Goal: Information Seeking & Learning: Learn about a topic

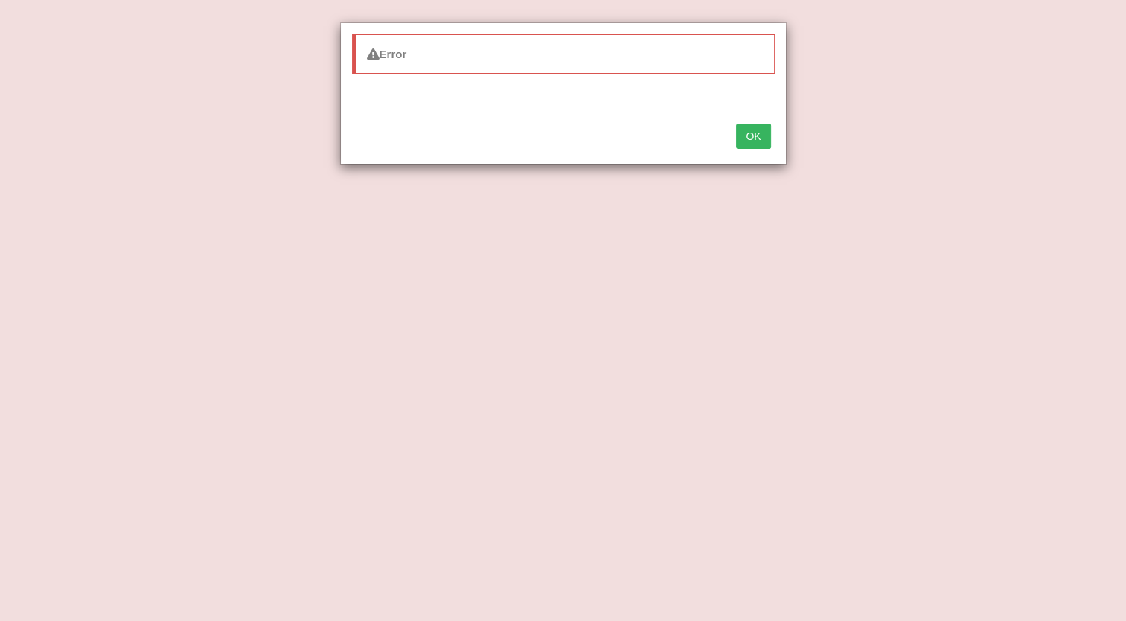
click at [765, 124] on button "OK" at bounding box center [753, 136] width 34 height 25
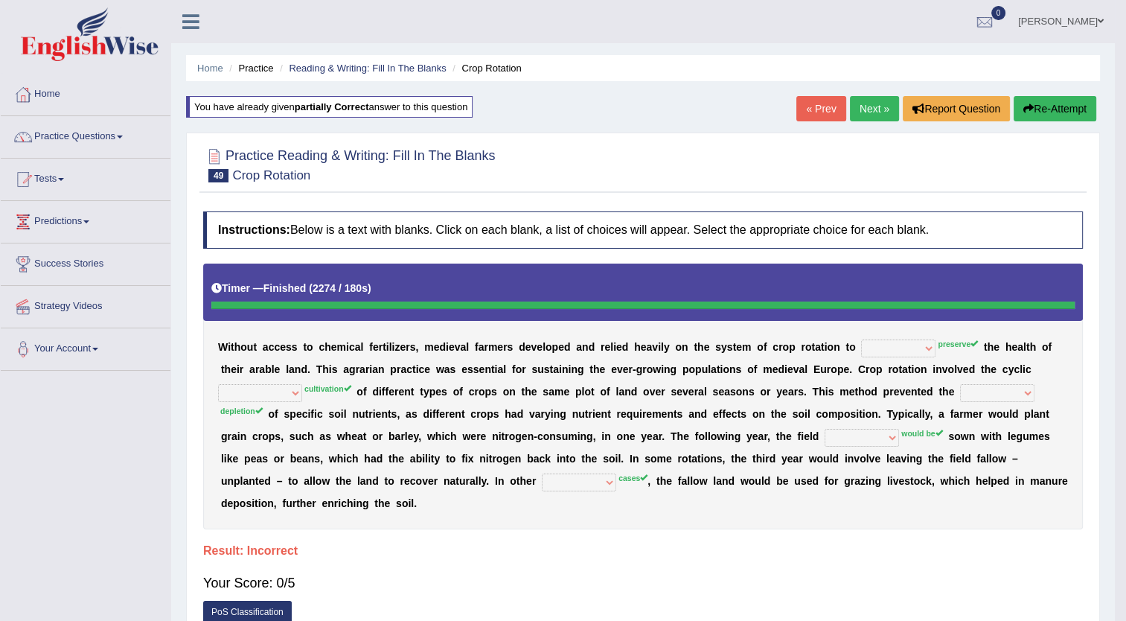
click at [818, 121] on link "« Prev" at bounding box center [820, 108] width 49 height 25
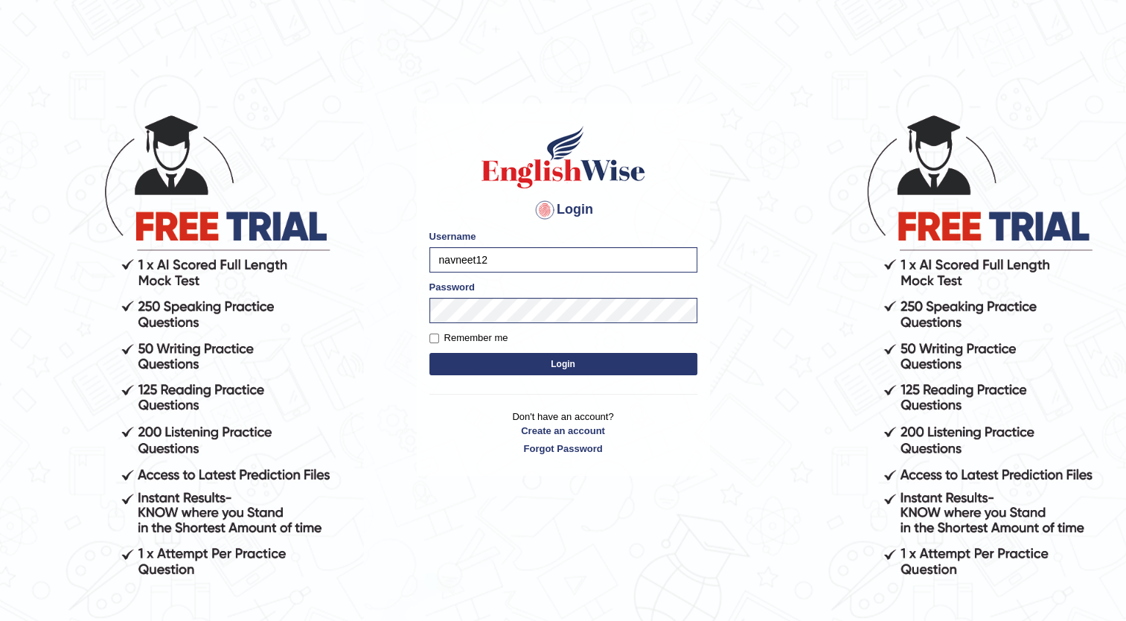
click at [485, 361] on button "Login" at bounding box center [563, 364] width 268 height 22
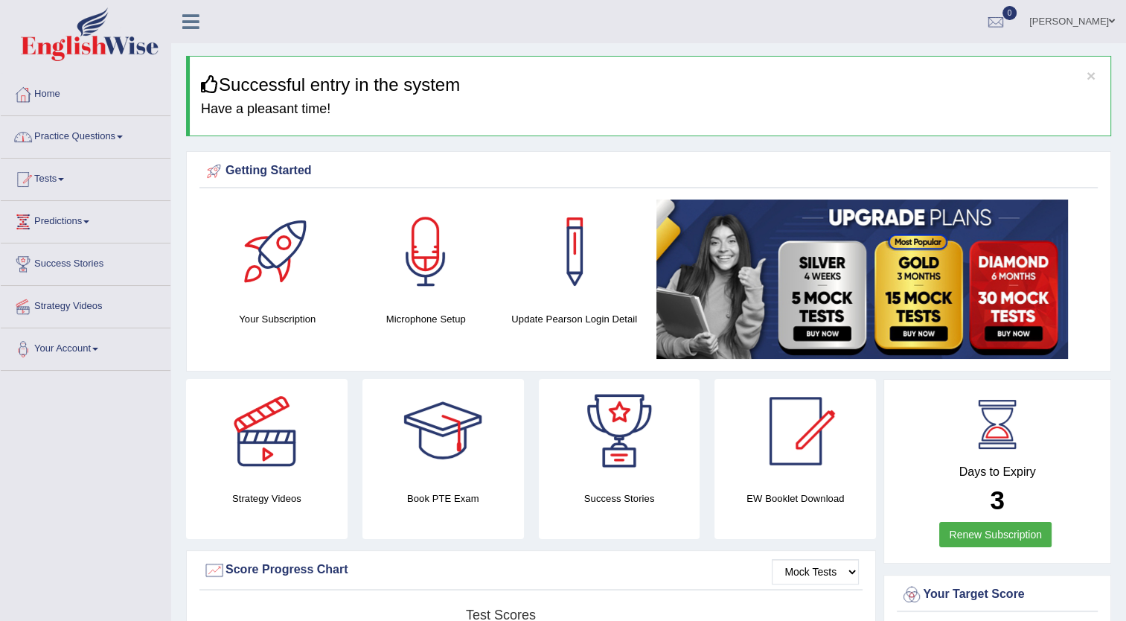
click at [92, 133] on link "Practice Questions" at bounding box center [86, 134] width 170 height 37
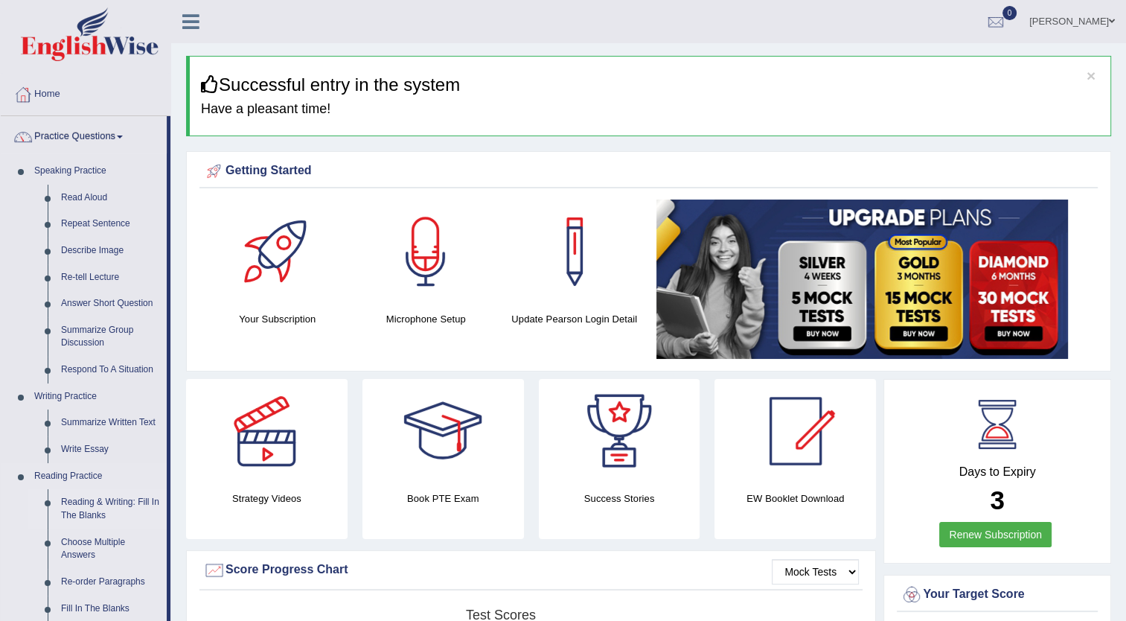
click at [107, 505] on link "Reading & Writing: Fill In The Blanks" at bounding box center [110, 508] width 112 height 39
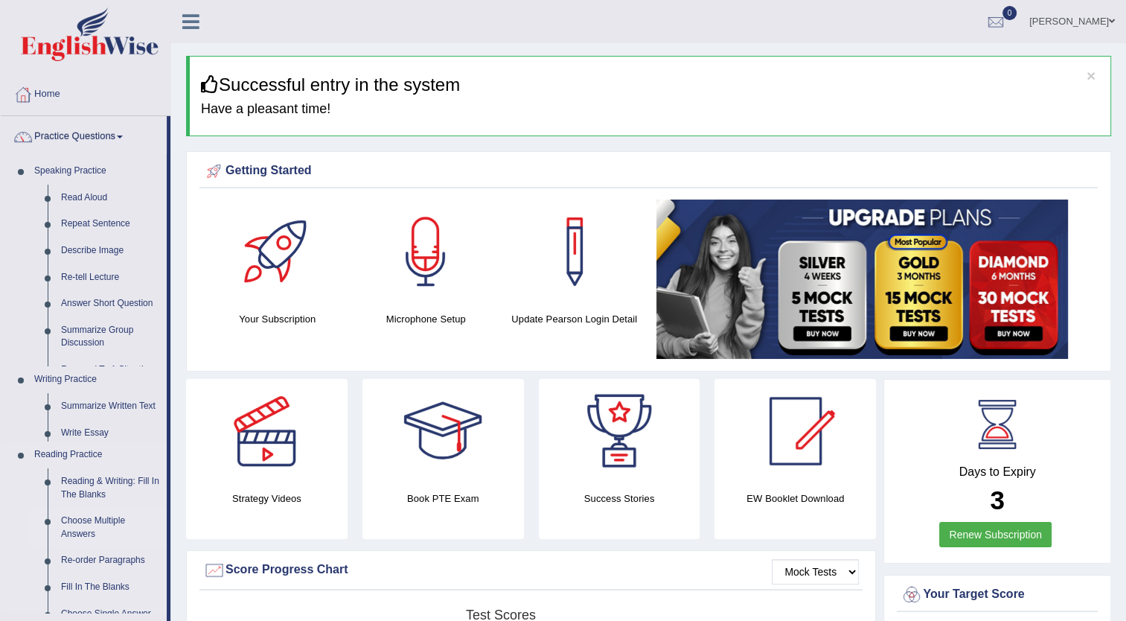
click at [107, 505] on ul "Speaking Practice Read Aloud Repeat Sentence Describe Image Re-tell Lecture Ans…" at bounding box center [84, 521] width 166 height 726
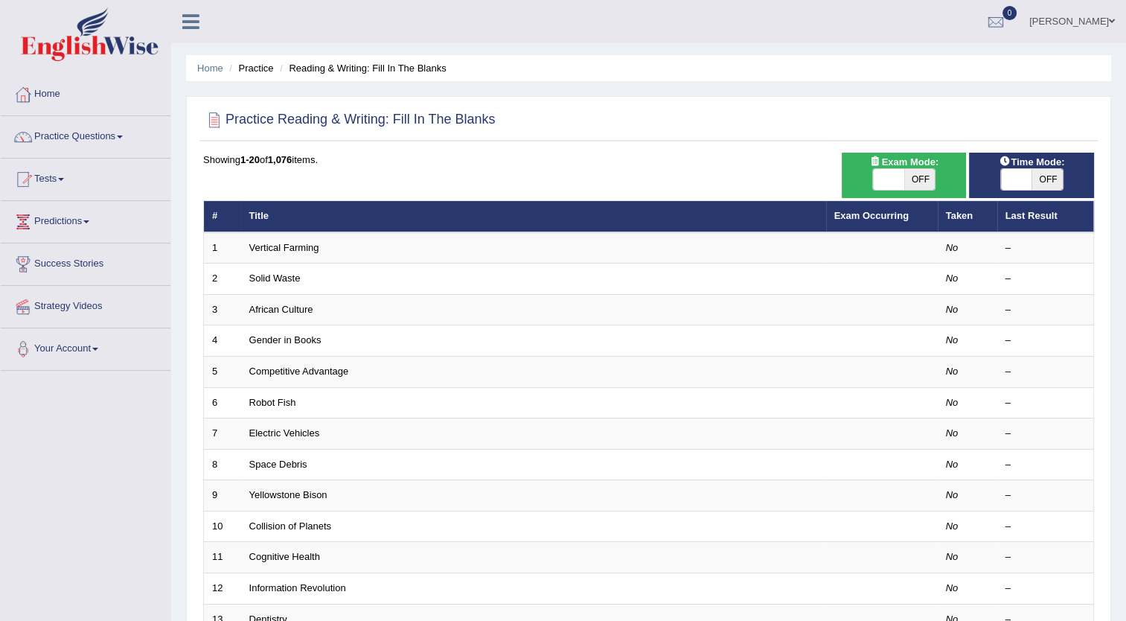
click at [917, 169] on span "OFF" at bounding box center [919, 179] width 31 height 21
checkbox input "true"
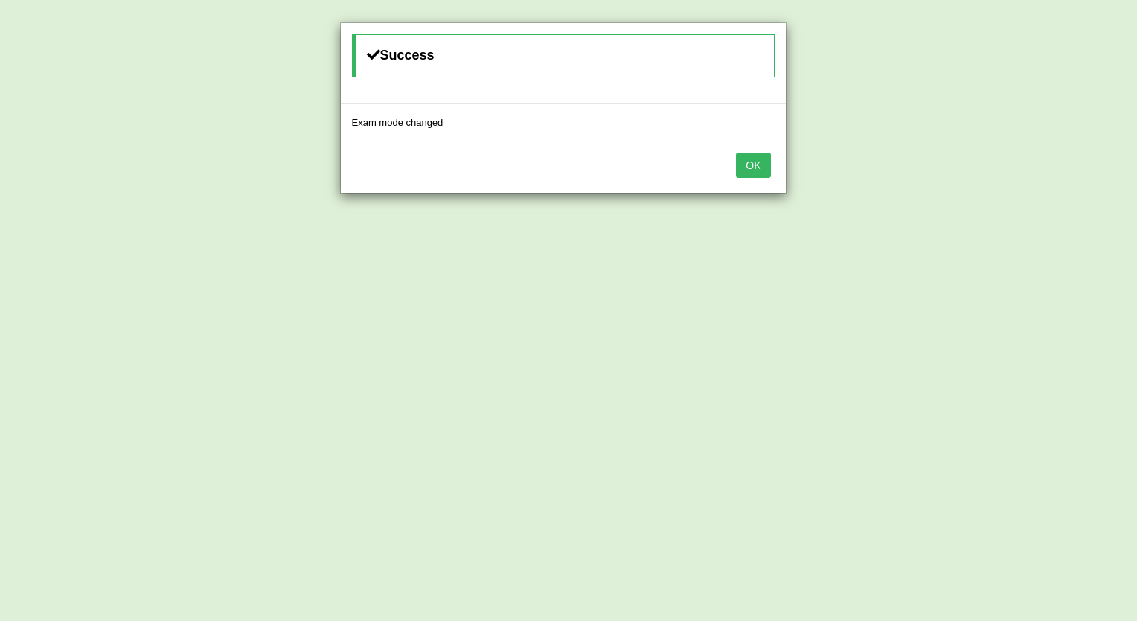
click at [752, 164] on button "OK" at bounding box center [753, 165] width 34 height 25
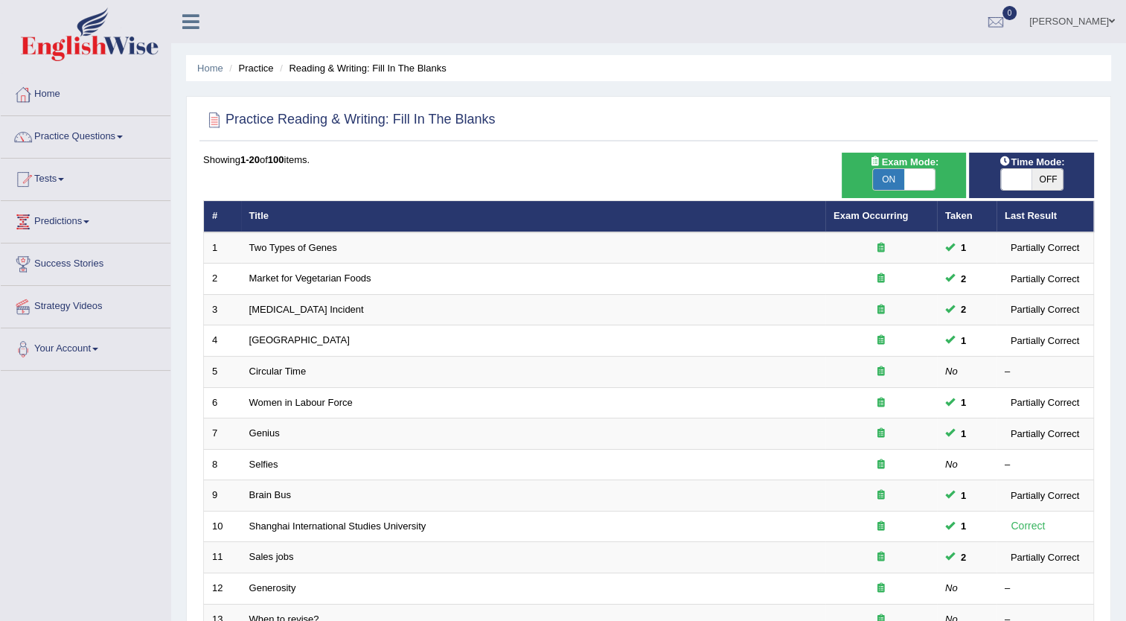
click at [1051, 185] on span "OFF" at bounding box center [1046, 179] width 31 height 21
checkbox input "true"
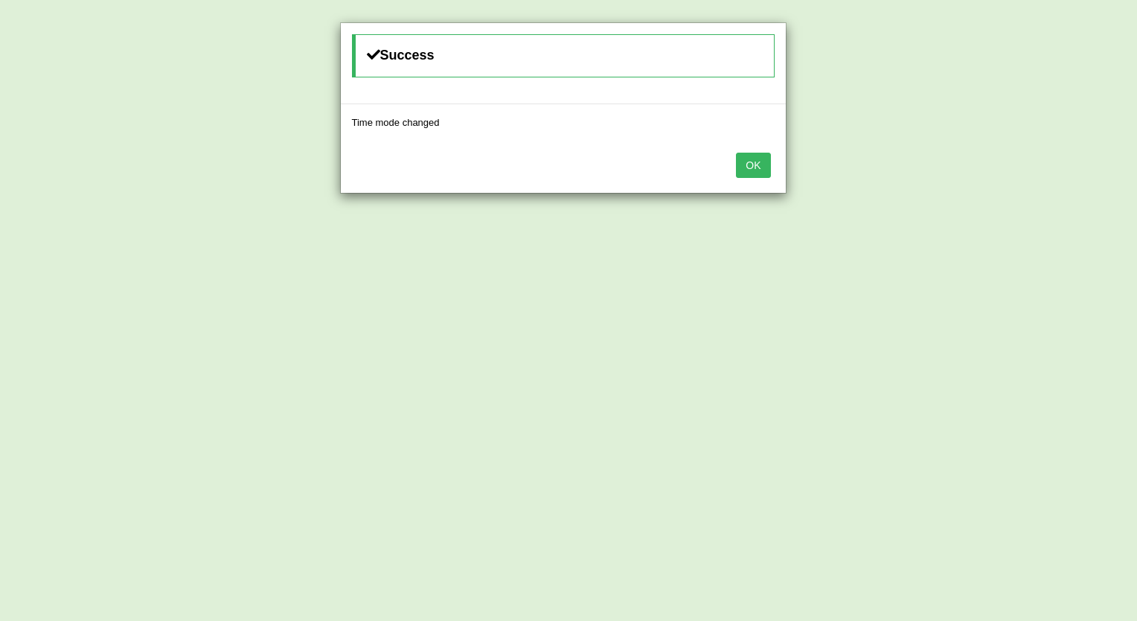
click at [752, 150] on div "OK" at bounding box center [563, 167] width 445 height 52
click at [752, 154] on button "OK" at bounding box center [753, 165] width 34 height 25
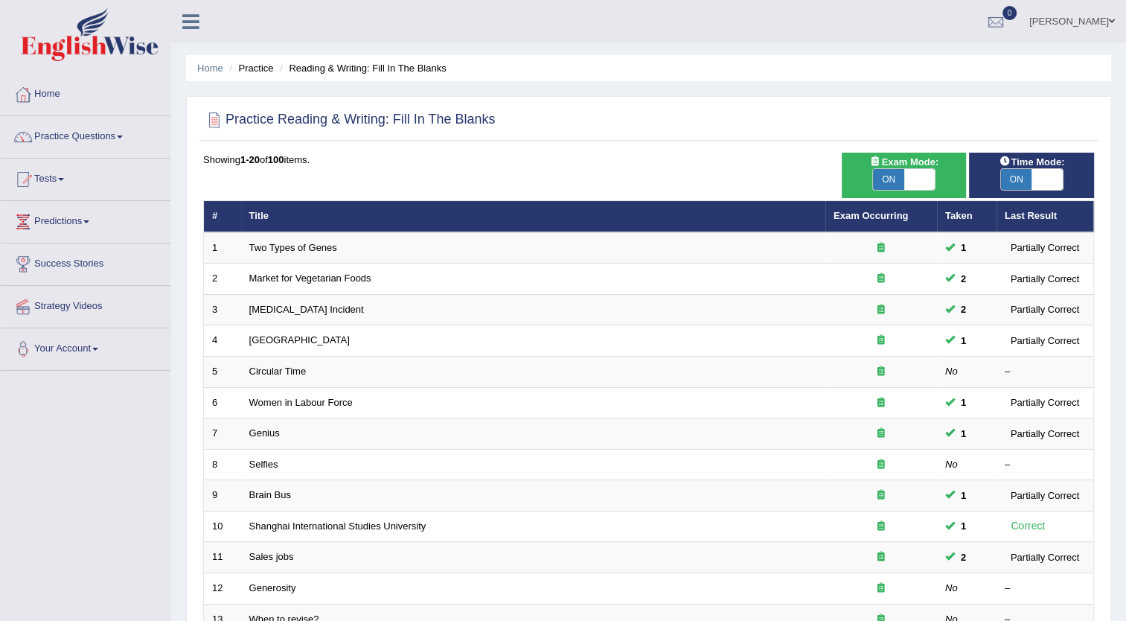
scroll to position [360, 0]
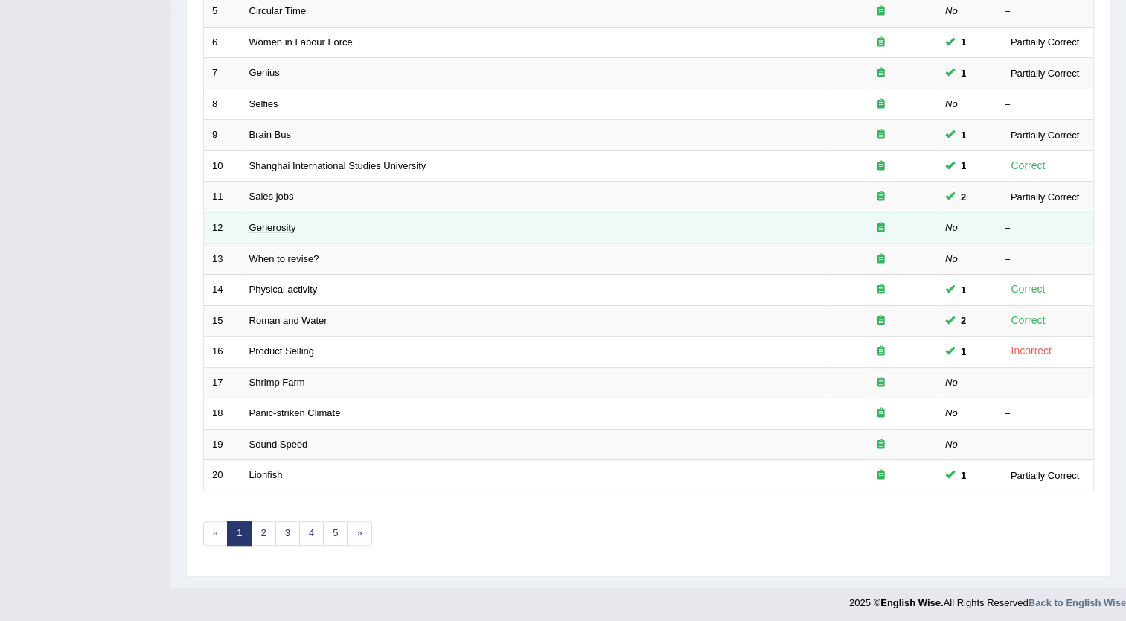
click at [270, 225] on link "Generosity" at bounding box center [272, 227] width 47 height 11
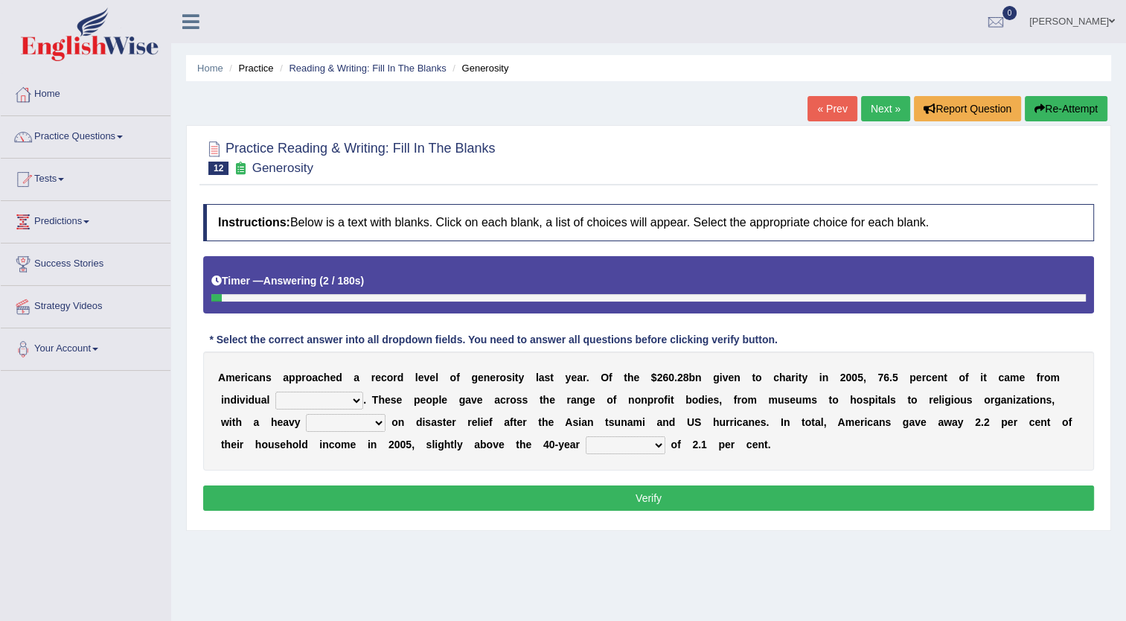
click at [272, 410] on div "A m e r i c a n s a p p r o a c h e d a r e c o r d l e v e l o f g e n e r o s…" at bounding box center [648, 410] width 891 height 119
click at [275, 396] on select "donors accounts businessmen honors" at bounding box center [319, 400] width 88 height 18
select select "donors"
click at [275, 391] on select "donors accounts businessmen honors" at bounding box center [319, 400] width 88 height 18
click at [306, 427] on select "analysis imagination emphasis hypothesis" at bounding box center [346, 423] width 80 height 18
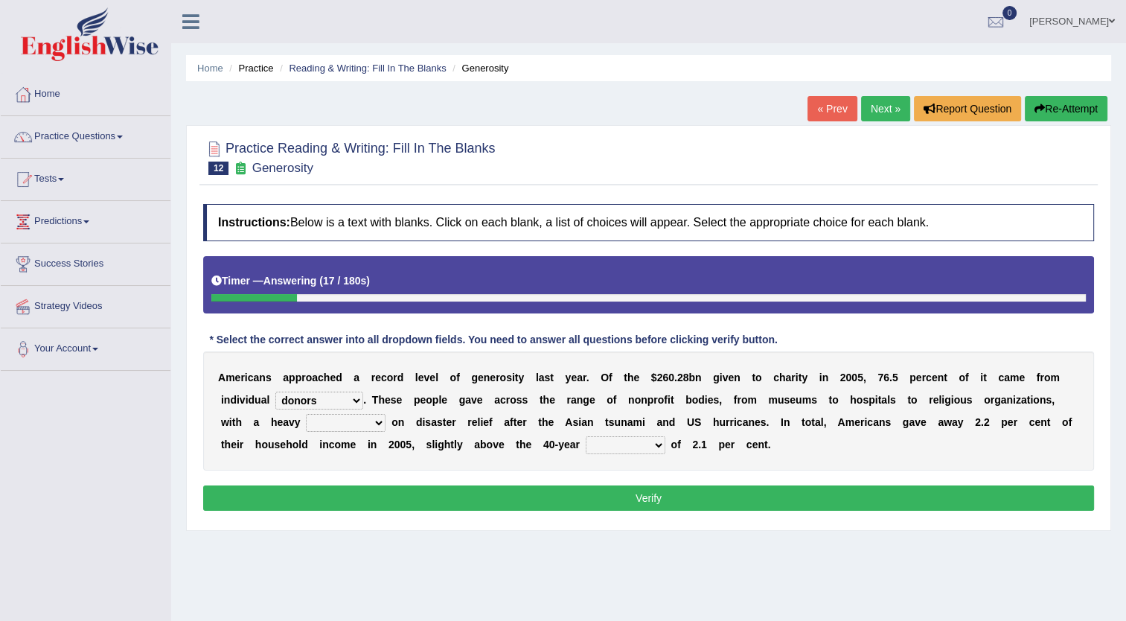
select select "emphasis"
click at [306, 414] on select "analysis imagination emphasis hypothesis" at bounding box center [346, 423] width 80 height 18
click at [586, 448] on select "coverage average indebtness sovereignty" at bounding box center [626, 445] width 80 height 18
click at [586, 436] on select "coverage average indebtness sovereignty" at bounding box center [626, 445] width 80 height 18
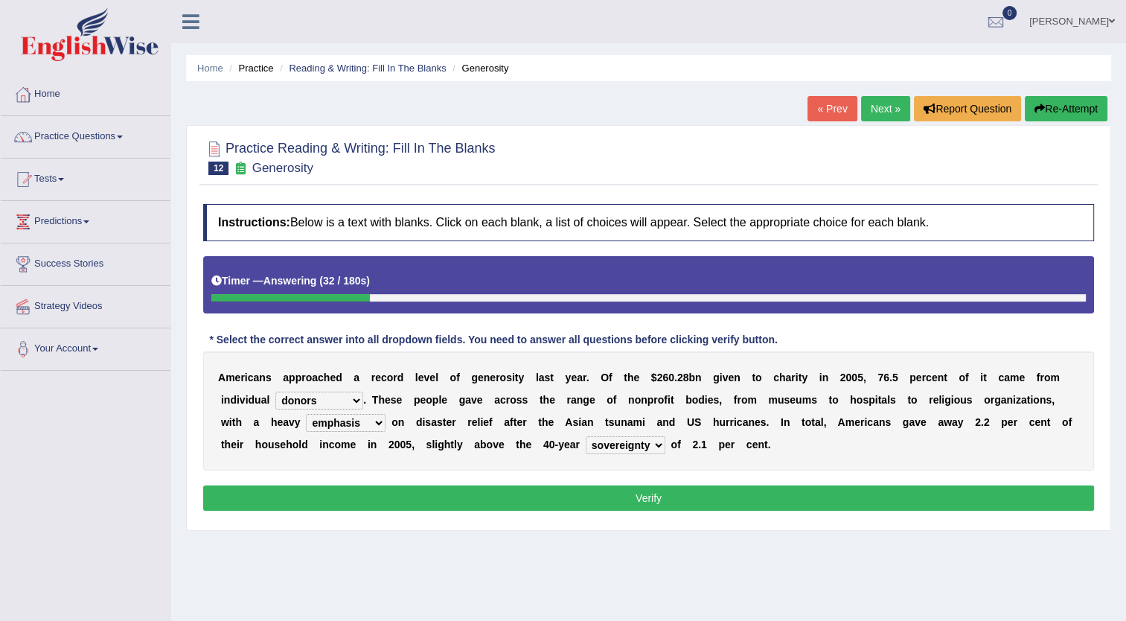
select select "average"
click at [586, 436] on select "coverage average indebtness sovereignty" at bounding box center [626, 445] width 80 height 18
click at [306, 426] on select "analysis imagination emphasis hypothesis" at bounding box center [346, 423] width 80 height 18
select select "analysis"
click at [306, 414] on select "analysis imagination emphasis hypothesis" at bounding box center [346, 423] width 80 height 18
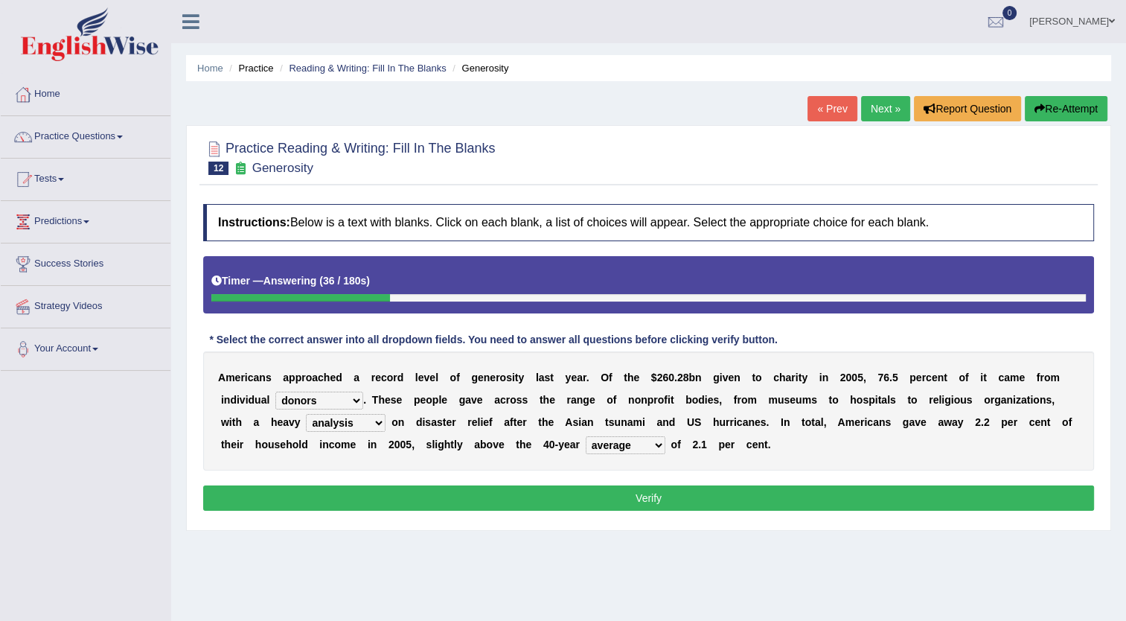
click at [364, 502] on button "Verify" at bounding box center [648, 497] width 891 height 25
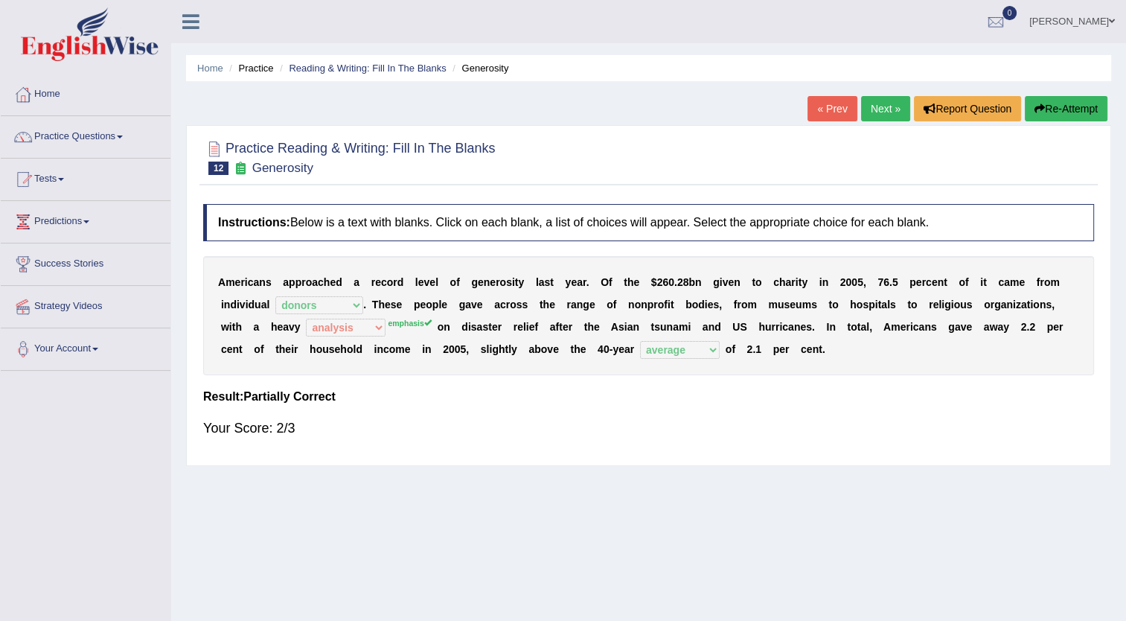
click at [100, 135] on link "Practice Questions" at bounding box center [86, 134] width 170 height 37
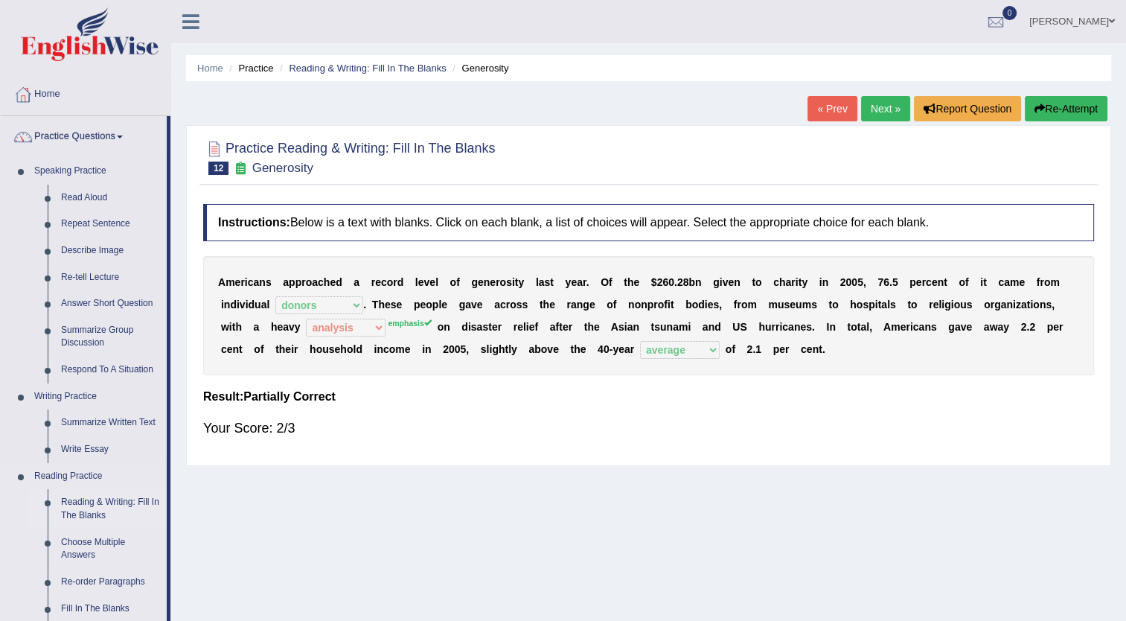
click at [93, 503] on link "Reading & Writing: Fill In The Blanks" at bounding box center [110, 508] width 112 height 39
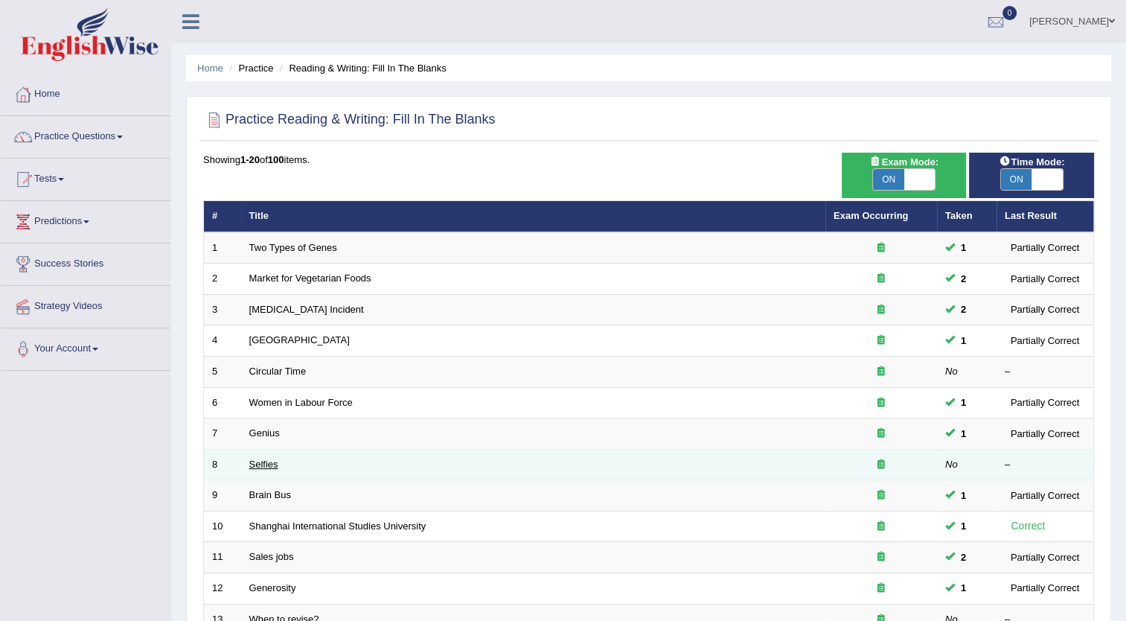
click at [271, 461] on link "Selfies" at bounding box center [263, 463] width 29 height 11
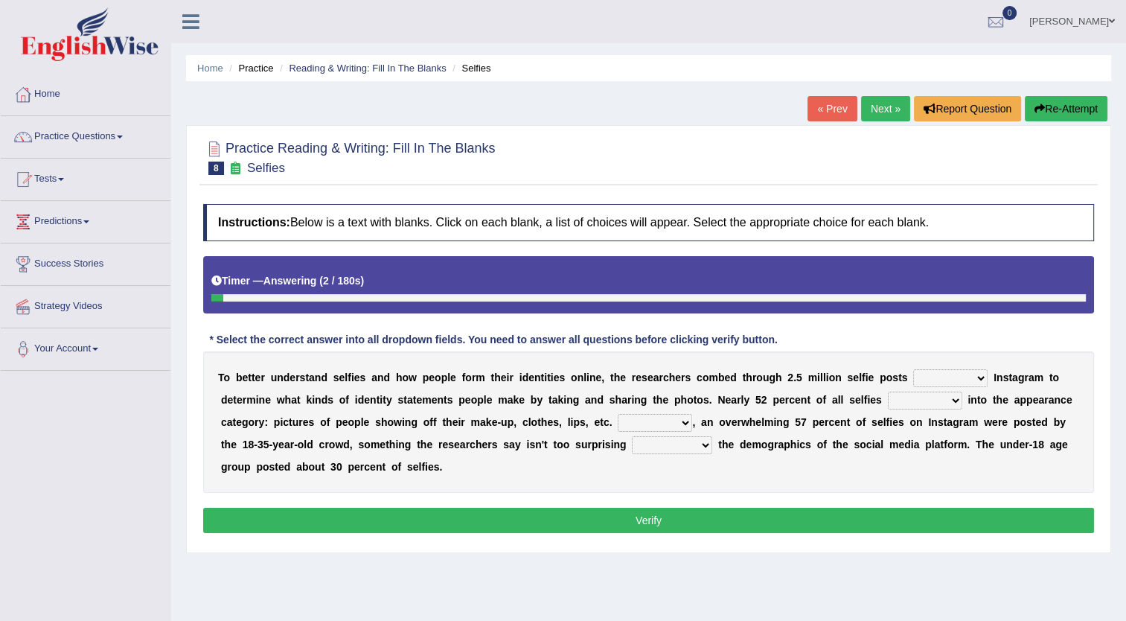
click at [922, 380] on select "of in above on" at bounding box center [950, 378] width 74 height 18
select select "in"
click at [913, 369] on select "of in above on" at bounding box center [950, 378] width 74 height 18
click at [888, 407] on select "fall fallen fell falls" at bounding box center [925, 400] width 74 height 18
click at [888, 391] on select "fall fallen fell falls" at bounding box center [925, 400] width 74 height 18
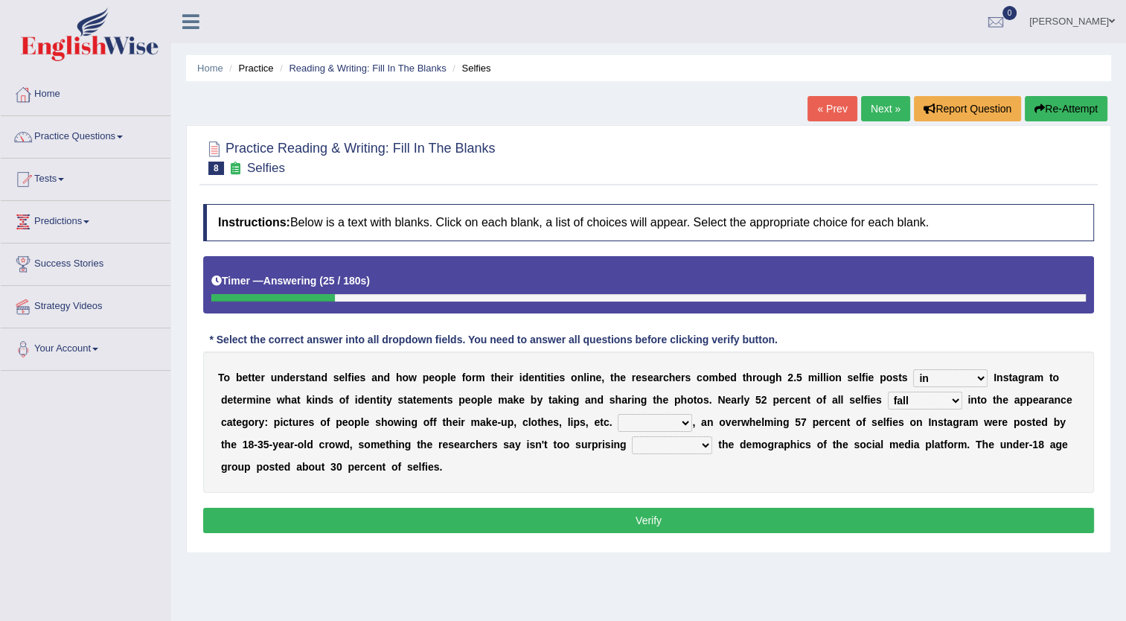
click at [834, 409] on div "T o b e t t e r u n d e r s t a n d s e l f i e s a n d h o w p e o p l e f o r…" at bounding box center [648, 421] width 891 height 141
click at [888, 397] on select "fall fallen fell falls" at bounding box center [925, 400] width 74 height 18
select select "fallen"
click at [888, 391] on select "fall fallen fell falls" at bounding box center [925, 400] width 74 height 18
click at [618, 423] on select "Along with Although Overall However" at bounding box center [655, 423] width 74 height 18
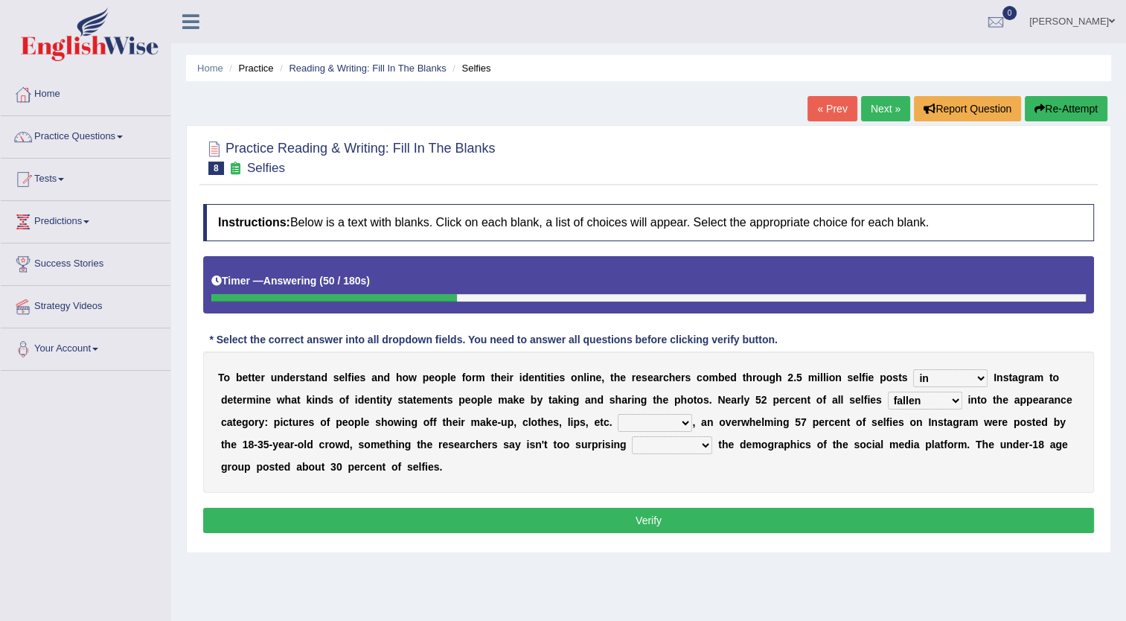
select select "Overall"
click at [618, 414] on select "Along with Although Overall However" at bounding box center [655, 423] width 74 height 18
click at [632, 450] on select "consider considered considering to consider" at bounding box center [672, 445] width 80 height 18
click at [632, 436] on select "consider considered considering to consider" at bounding box center [672, 445] width 80 height 18
click at [632, 448] on select "consider considered considering to consider" at bounding box center [672, 445] width 80 height 18
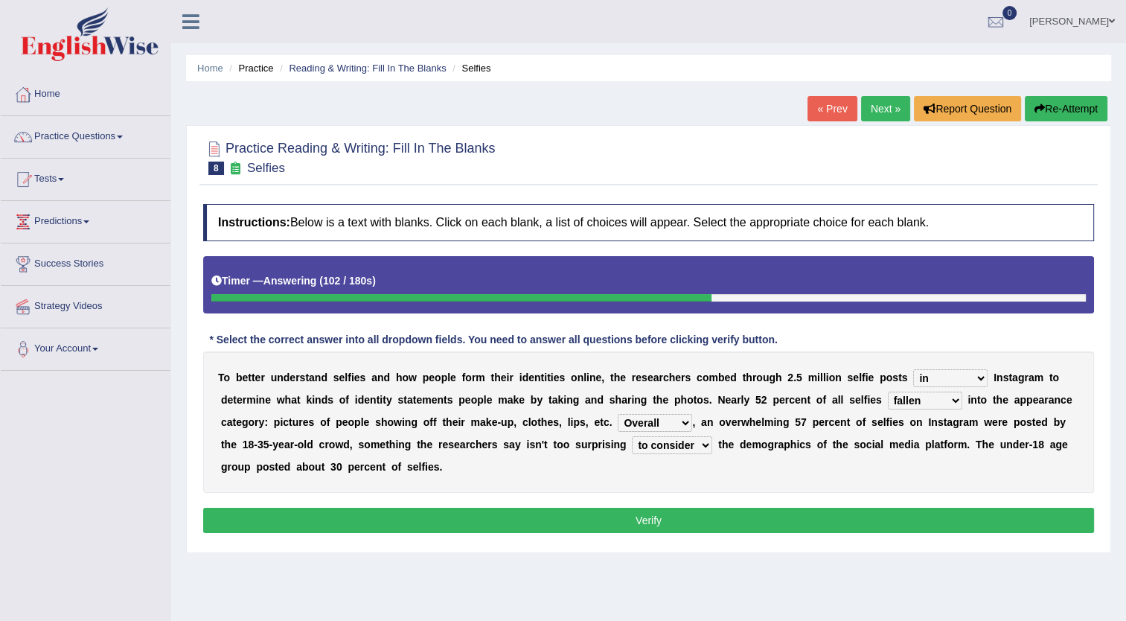
select select "considered"
click at [632, 436] on select "consider considered considering to consider" at bounding box center [672, 445] width 80 height 18
click at [497, 513] on button "Verify" at bounding box center [648, 520] width 891 height 25
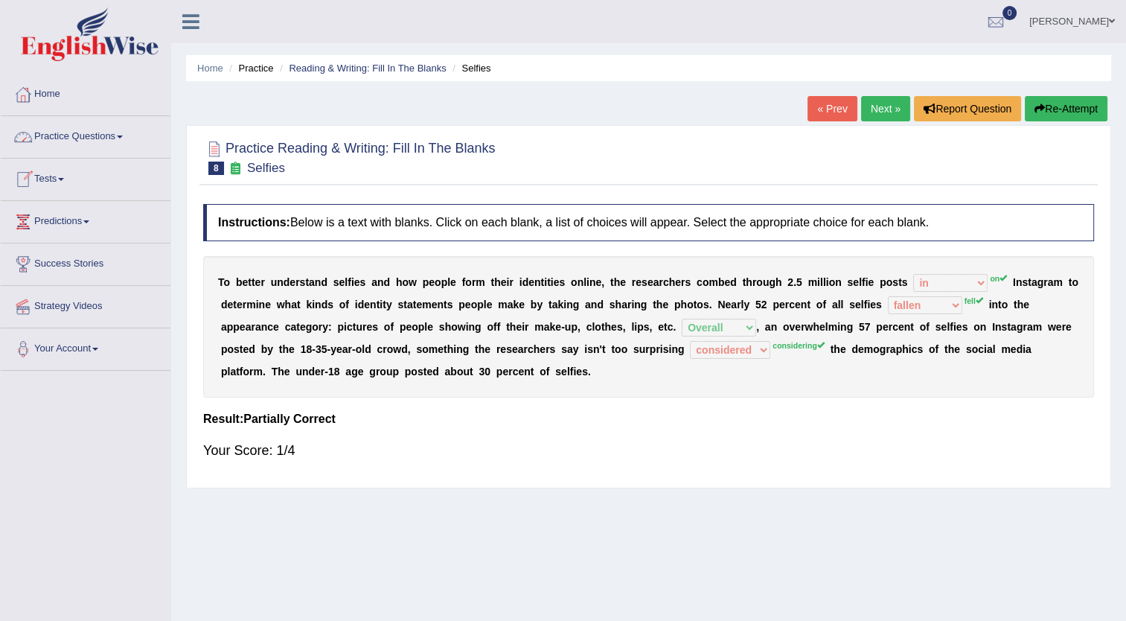
click at [47, 136] on link "Practice Questions" at bounding box center [86, 134] width 170 height 37
click at [47, 136] on link "Practice Questions" at bounding box center [84, 134] width 166 height 37
click at [116, 141] on link "Practice Questions" at bounding box center [86, 134] width 170 height 37
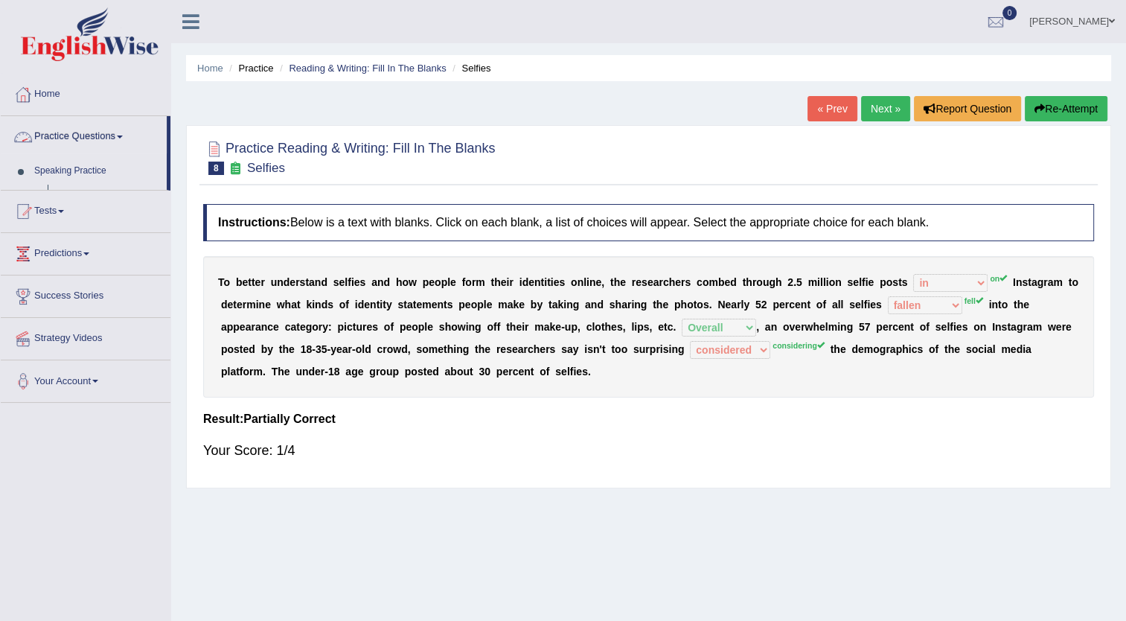
click at [116, 141] on link "Practice Questions" at bounding box center [84, 134] width 166 height 37
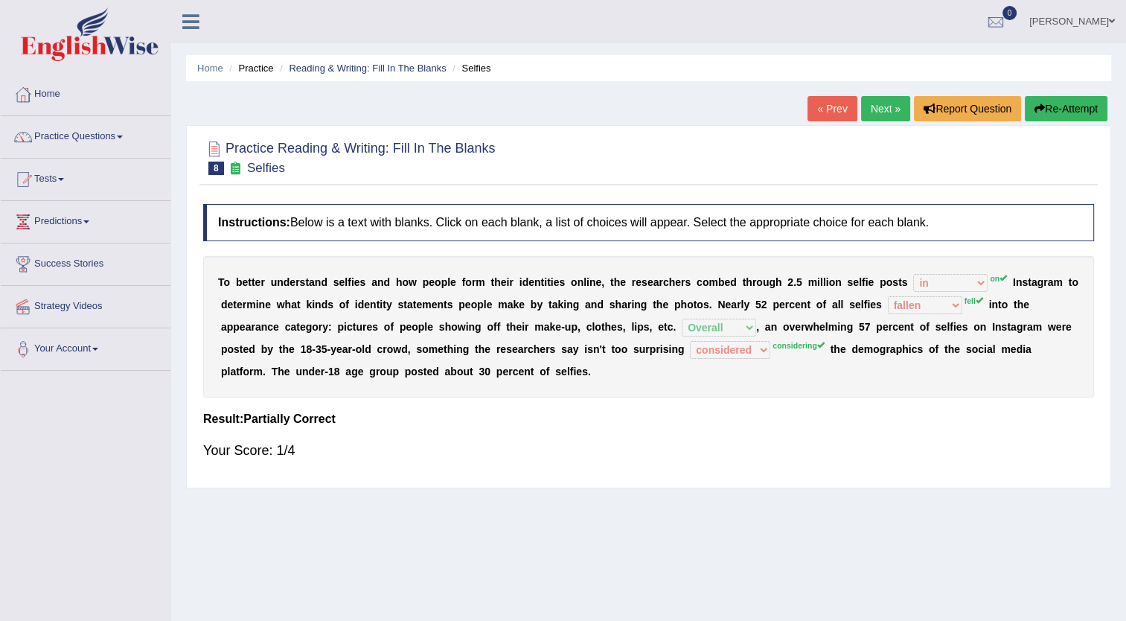
click at [116, 141] on link "Practice Questions" at bounding box center [86, 134] width 170 height 37
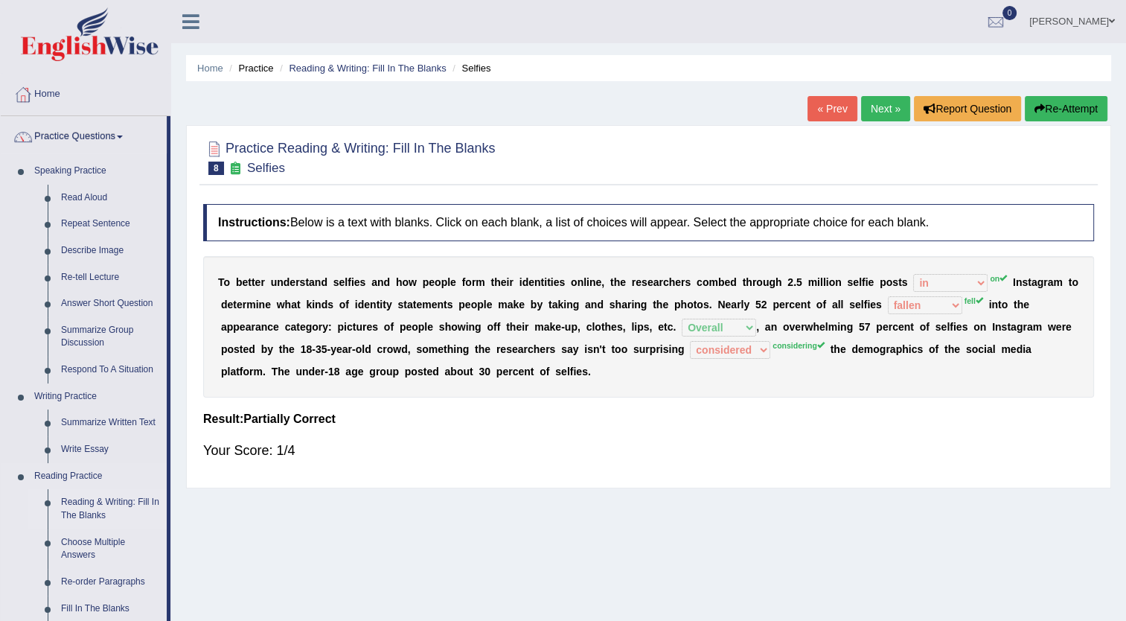
click at [106, 507] on link "Reading & Writing: Fill In The Blanks" at bounding box center [110, 508] width 112 height 39
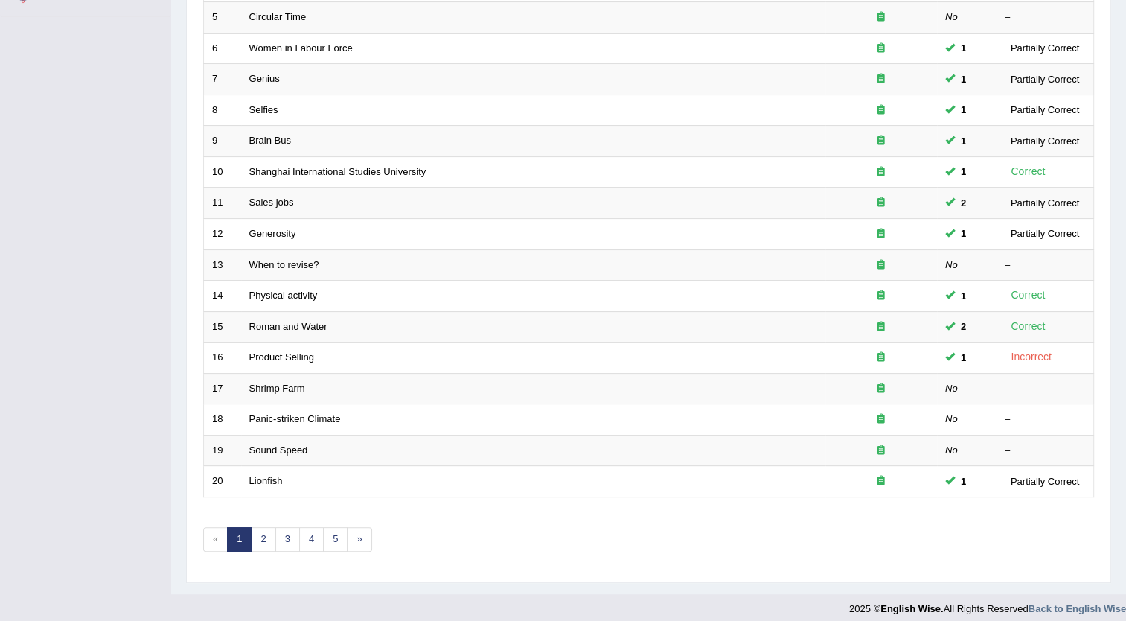
scroll to position [360, 0]
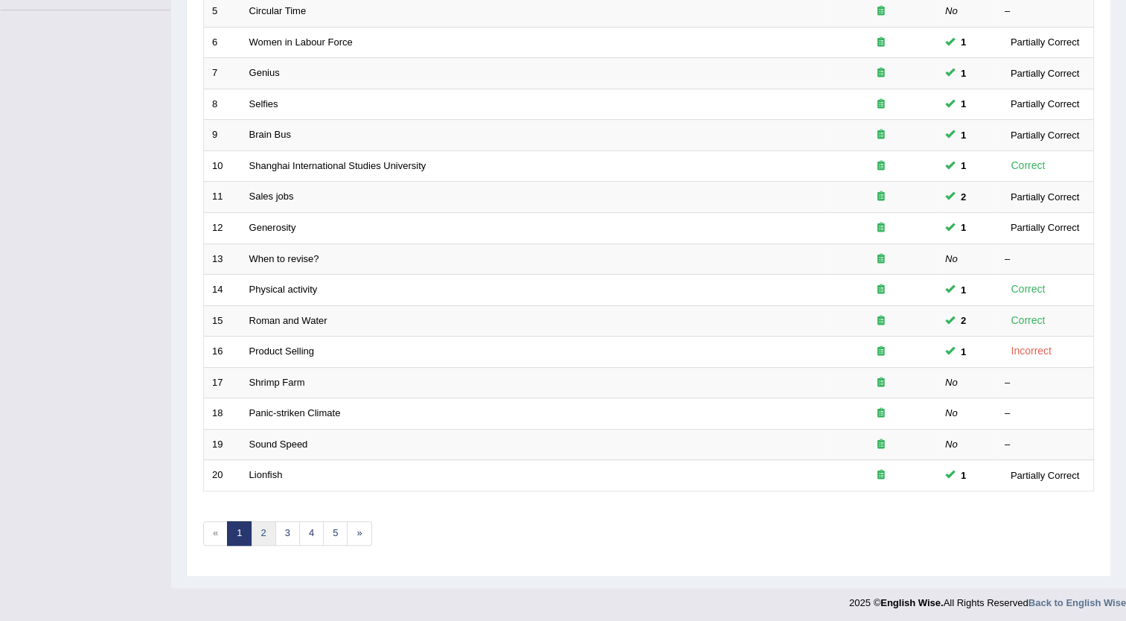
click at [260, 527] on link "2" at bounding box center [263, 533] width 25 height 25
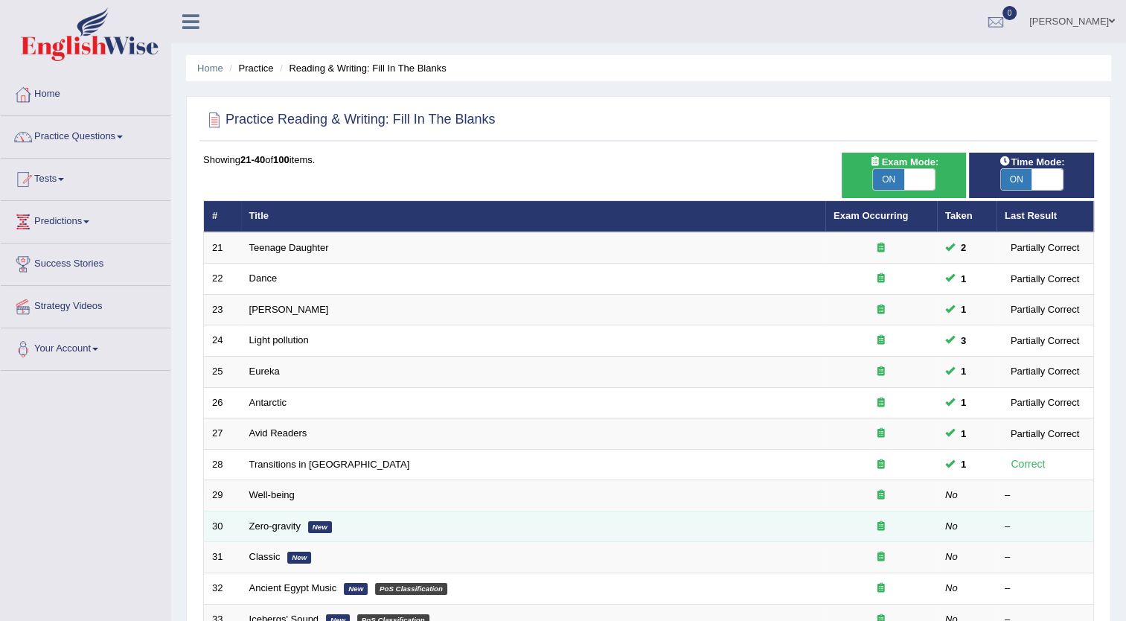
click at [322, 531] on em "New" at bounding box center [320, 527] width 24 height 12
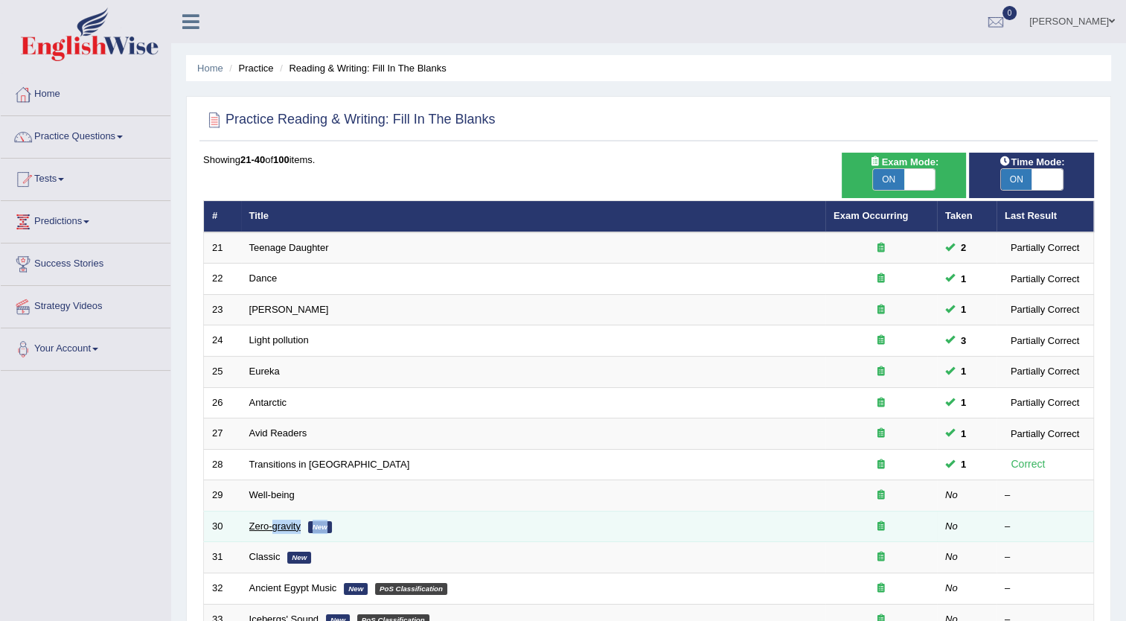
click at [254, 523] on link "Zero-gravity" at bounding box center [274, 525] width 51 height 11
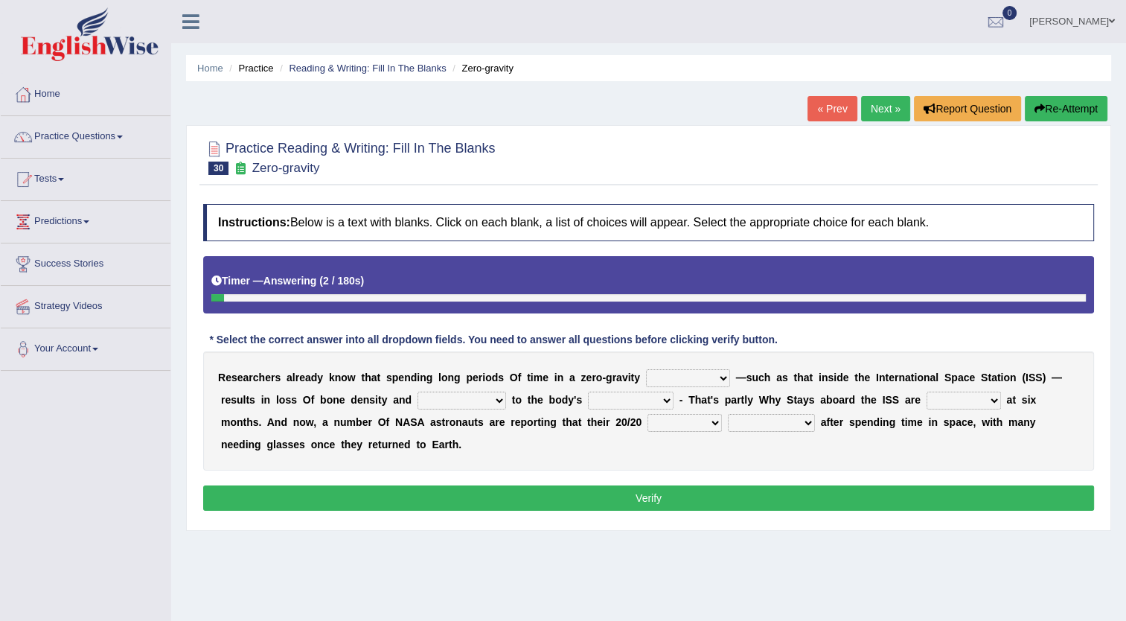
click at [646, 375] on select "planet weather climate environment" at bounding box center [688, 378] width 84 height 18
select select "climate"
click at [646, 369] on select "planet weather climate environment" at bounding box center [688, 378] width 84 height 18
click at [428, 391] on select "enhancement damage gain recovery" at bounding box center [461, 400] width 89 height 18
select select "recovery"
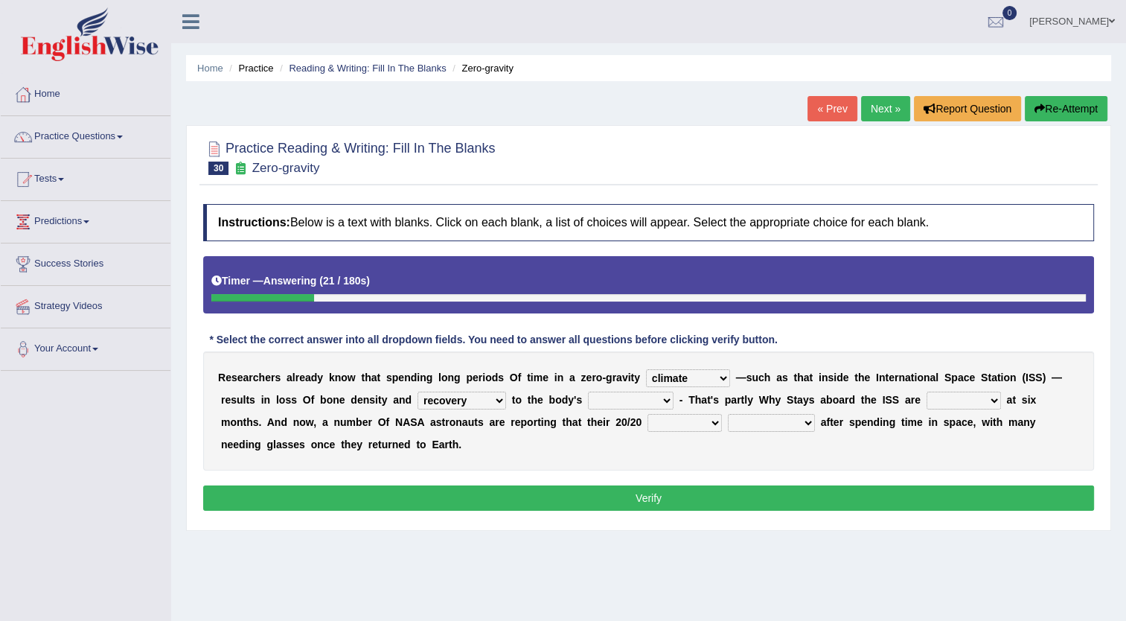
click at [417, 391] on select "enhancement damage gain recovery" at bounding box center [461, 400] width 89 height 18
click at [588, 402] on select "muscles flexibility development action" at bounding box center [631, 400] width 86 height 18
click at [588, 391] on select "muscles flexibility development action" at bounding box center [631, 400] width 86 height 18
click at [423, 397] on select "enhancement damage gain recovery" at bounding box center [461, 400] width 89 height 18
click at [588, 405] on select "muscles flexibility development action" at bounding box center [631, 400] width 86 height 18
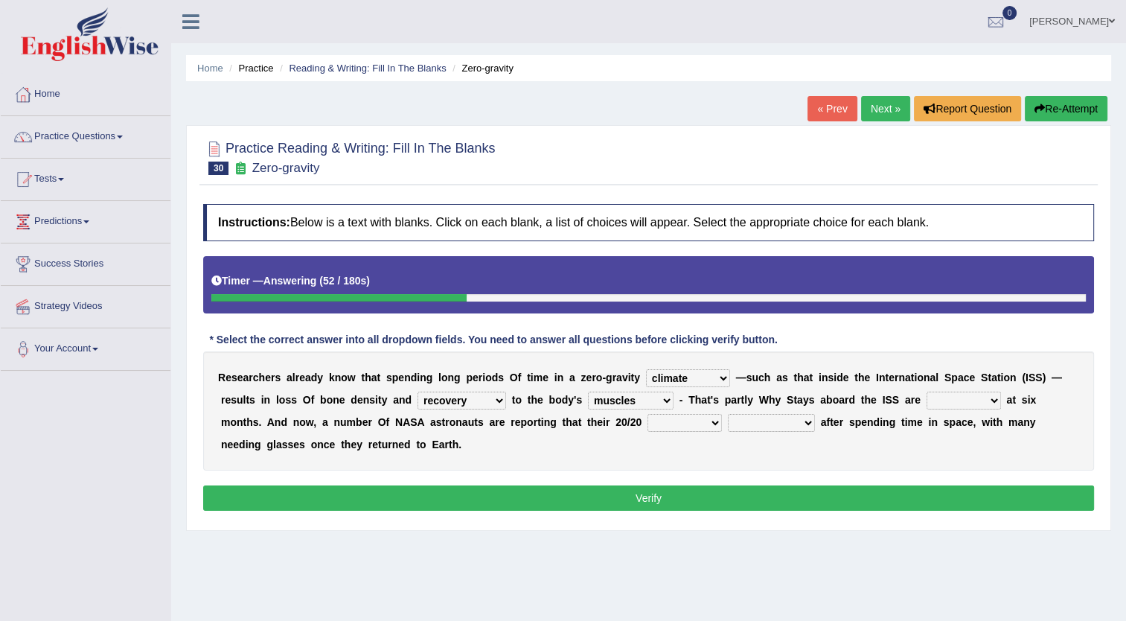
select select "development"
click at [588, 391] on select "muscles flexibility development action" at bounding box center [631, 400] width 86 height 18
click at [927, 398] on select "allowed excessive timed restricted" at bounding box center [964, 400] width 74 height 18
select select "timed"
click at [927, 391] on select "allowed excessive timed restricted" at bounding box center [964, 400] width 74 height 18
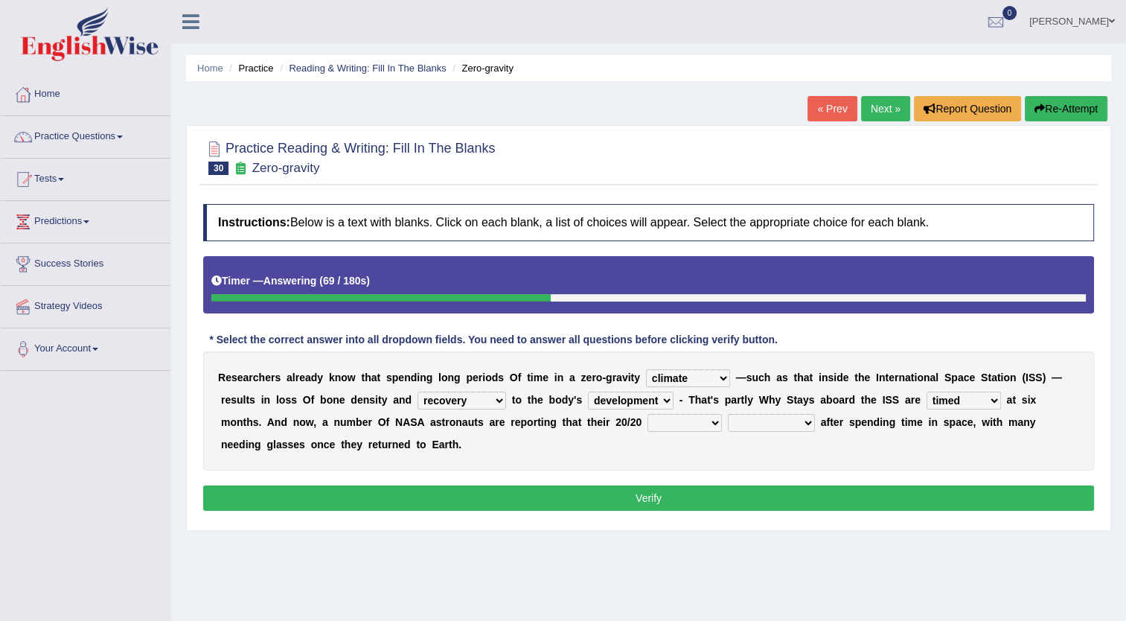
click at [647, 418] on select "voices smelling vision hearing" at bounding box center [684, 423] width 74 height 18
select select "vision"
click at [647, 414] on select "voices smelling vision hearing" at bounding box center [684, 423] width 74 height 18
click at [728, 423] on select "disappeared fatigue faded strengthened" at bounding box center [771, 423] width 87 height 18
select select "fatigue"
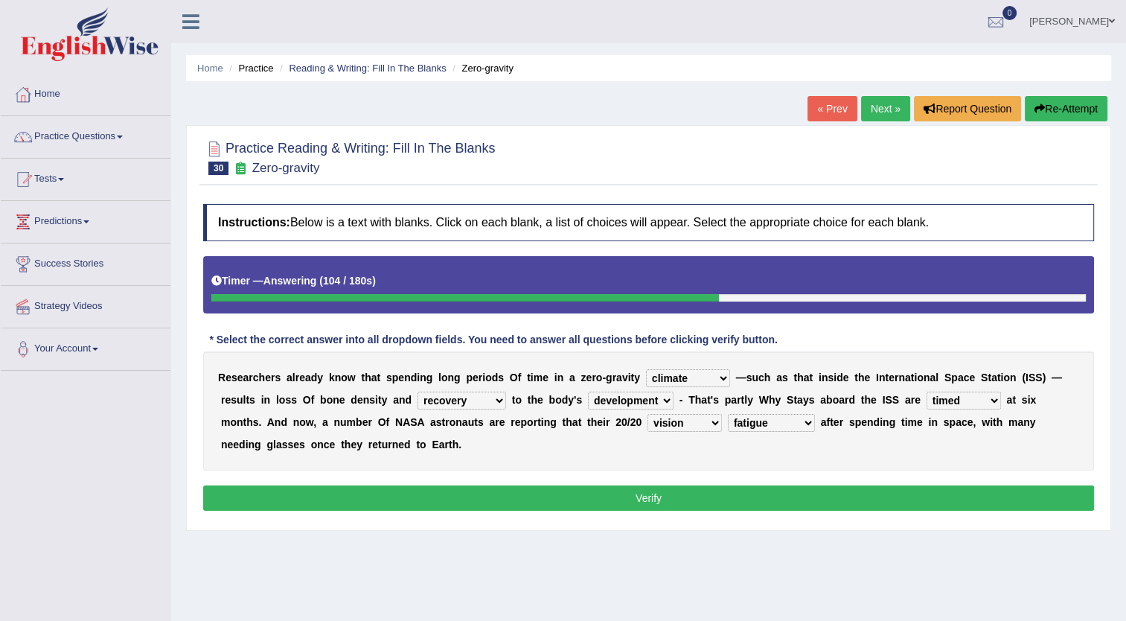
click at [728, 414] on select "disappeared fatigue faded strengthened" at bounding box center [771, 423] width 87 height 18
click at [728, 418] on select "disappeared fatigue faded strengthened" at bounding box center [771, 423] width 87 height 18
click at [701, 496] on button "Verify" at bounding box center [648, 497] width 891 height 25
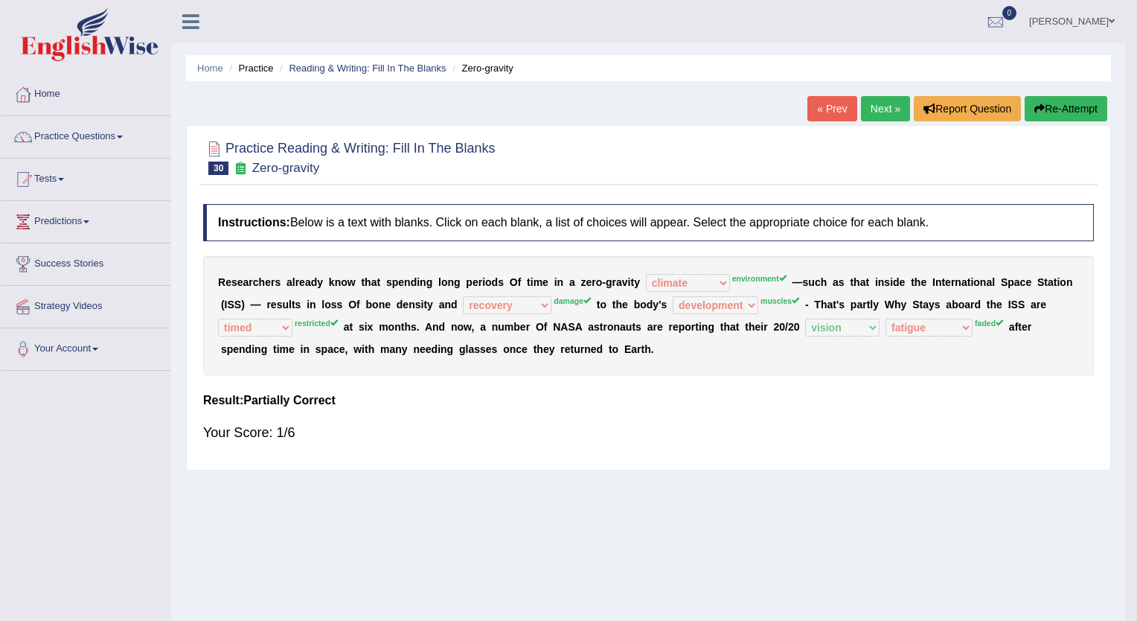
click at [701, 496] on body "Toggle navigation Home Practice Questions Speaking Practice Read Aloud Repeat S…" at bounding box center [568, 310] width 1137 height 621
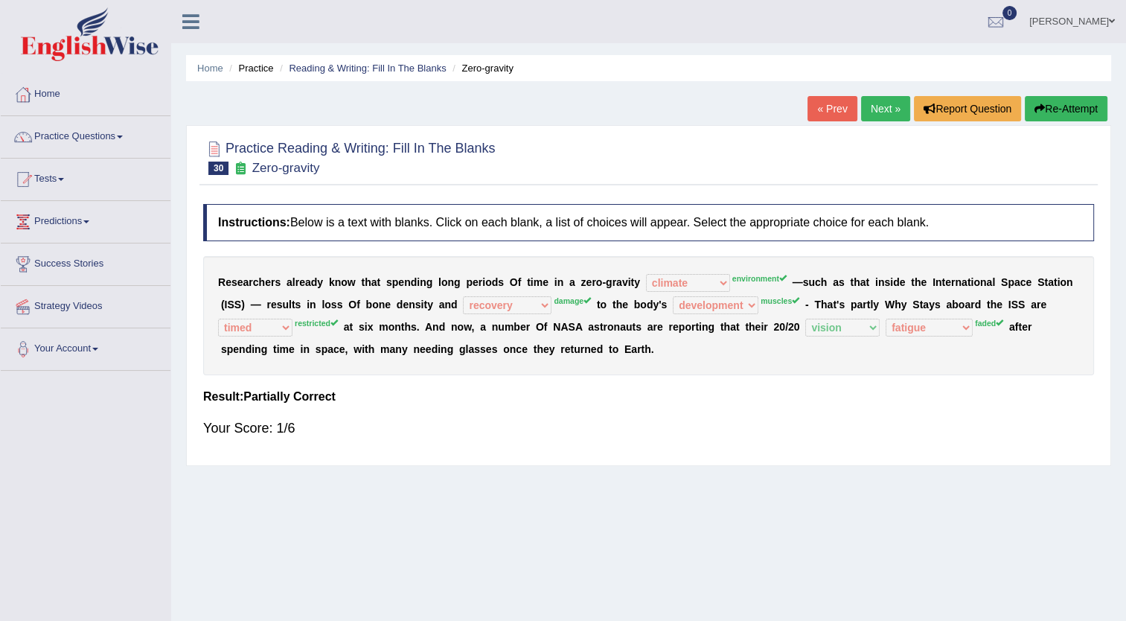
click at [701, 496] on div "Home Practice Reading & Writing: Fill In The Blanks Zero-gravity « Prev Next » …" at bounding box center [648, 372] width 955 height 744
click at [1063, 102] on button "Re-Attempt" at bounding box center [1066, 108] width 83 height 25
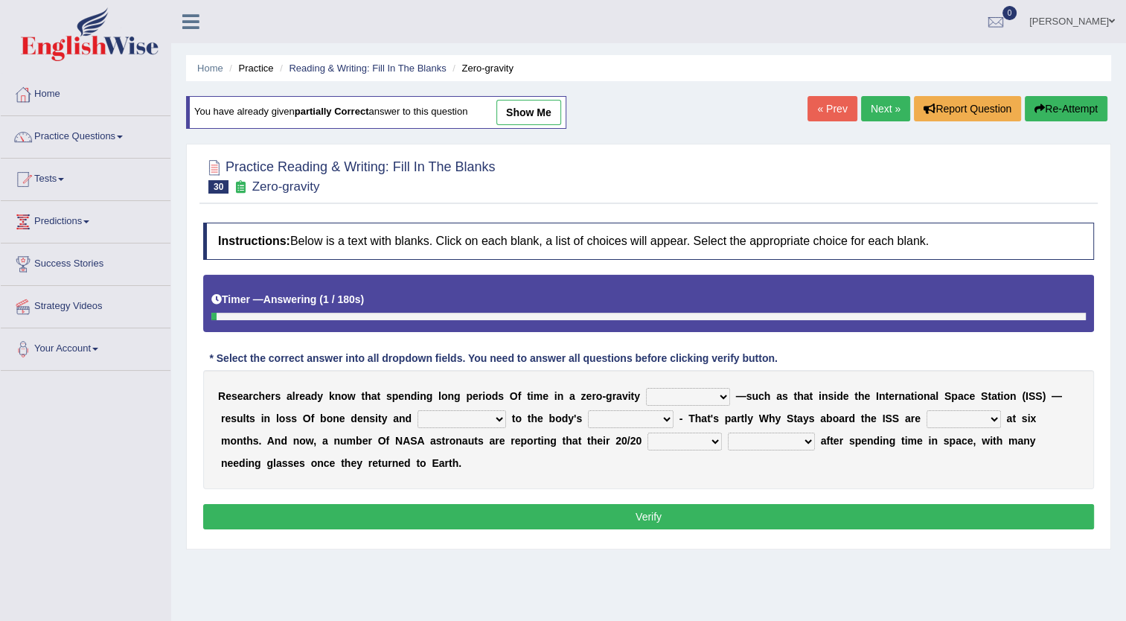
click at [694, 394] on div "Home Practice Reading & Writing: Fill In The Blanks Zero-gravity You have alrea…" at bounding box center [648, 372] width 955 height 744
click at [694, 394] on select "planet weather climate environment" at bounding box center [688, 397] width 84 height 18
select select "environment"
click at [646, 388] on select "planet weather climate environment" at bounding box center [688, 397] width 84 height 18
click at [422, 426] on select "enhancement damage gain recovery" at bounding box center [461, 419] width 89 height 18
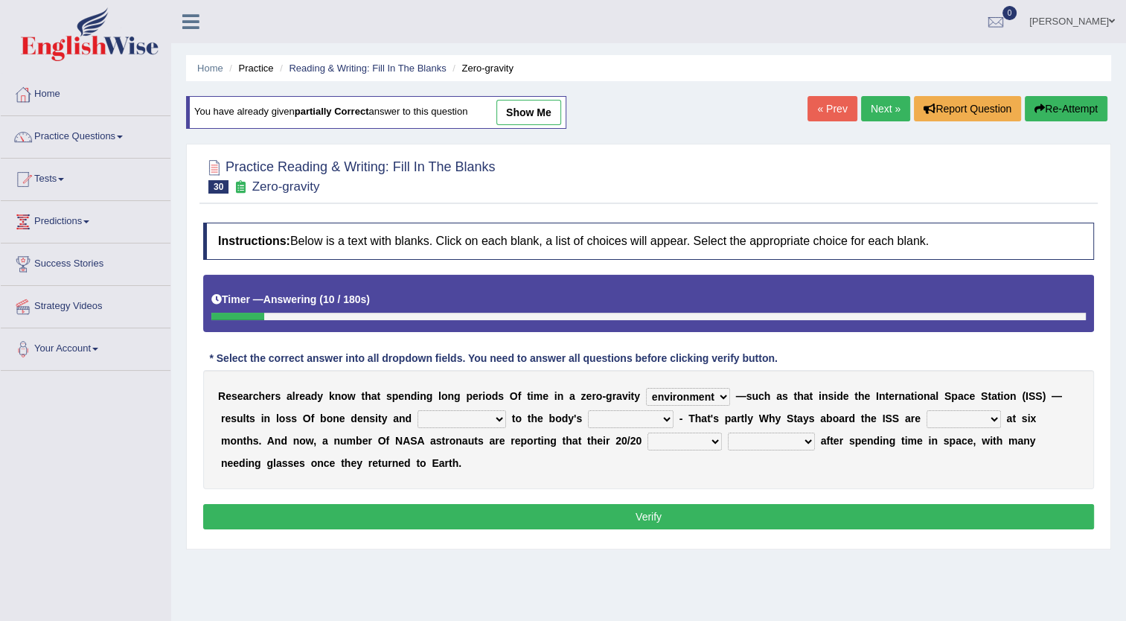
click at [420, 530] on div "Instructions: Below is a text with blanks. Click on each blank, a list of choic…" at bounding box center [648, 378] width 898 height 326
click at [417, 424] on select "enhancement damage gain recovery" at bounding box center [461, 419] width 89 height 18
select select "damage"
click at [417, 410] on select "enhancement damage gain recovery" at bounding box center [461, 419] width 89 height 18
click at [572, 428] on div "R e s e a r c h e r s a l r e a d y k n o w t h a t s p e n d i n g l o n g p e…" at bounding box center [648, 429] width 891 height 119
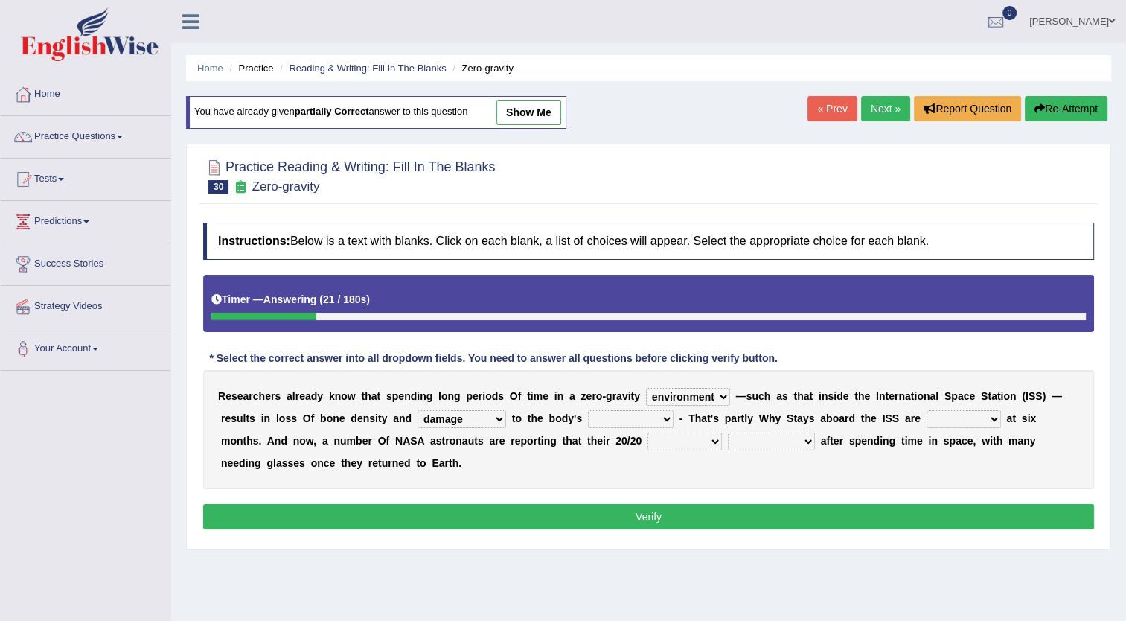
click at [588, 424] on select "muscles flexibility development action" at bounding box center [631, 419] width 86 height 18
select select "flexibility"
click at [588, 410] on select "muscles flexibility development action" at bounding box center [631, 419] width 86 height 18
click at [588, 417] on select "muscles flexibility development action" at bounding box center [631, 419] width 86 height 18
click at [706, 486] on div "R e s e a r c h e r s a l r e a d y k n o w t h a t s p e n d i n g l o n g p e…" at bounding box center [648, 429] width 891 height 119
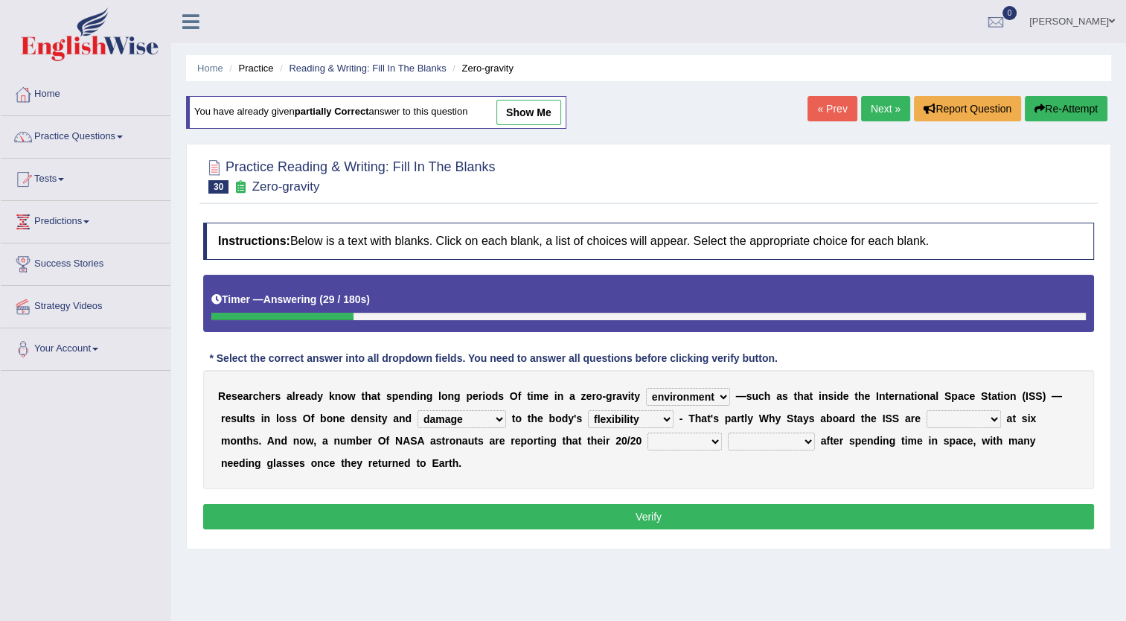
click at [927, 418] on select "allowed excessive timed restricted" at bounding box center [964, 419] width 74 height 18
select select "restricted"
click at [927, 410] on select "allowed excessive timed restricted" at bounding box center [964, 419] width 74 height 18
click at [647, 448] on select "voices smelling vision hearing" at bounding box center [684, 441] width 74 height 18
select select "vision"
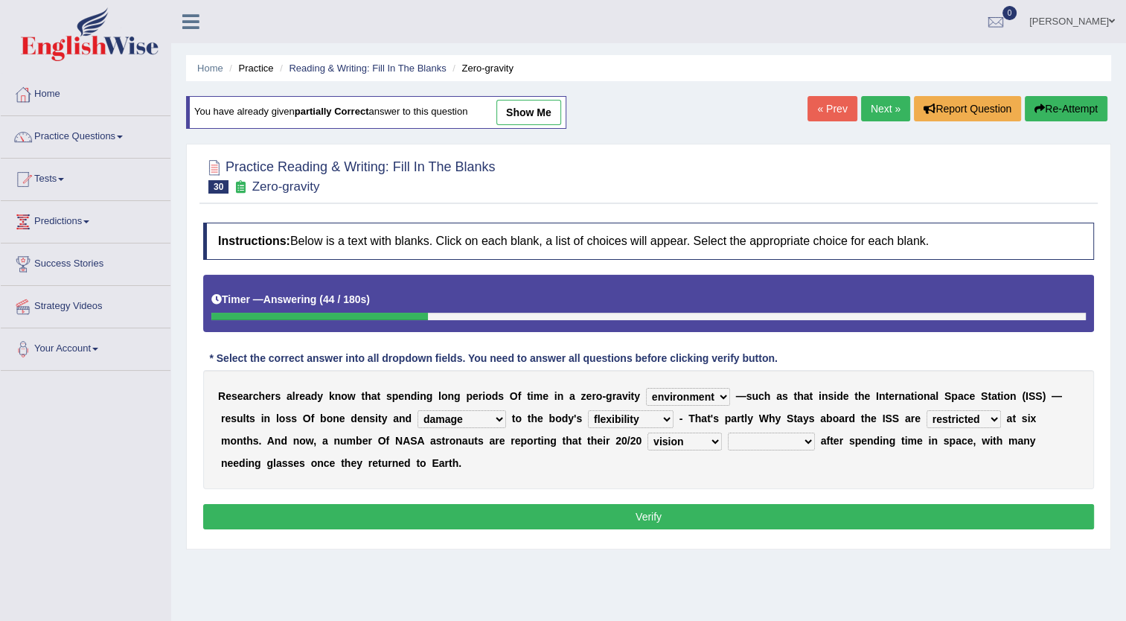
click at [647, 432] on select "voices smelling vision hearing" at bounding box center [684, 441] width 74 height 18
click at [728, 444] on select "disappeared fatigue faded strengthened" at bounding box center [771, 441] width 87 height 18
select select "faded"
click at [728, 432] on select "disappeared fatigue faded strengthened" at bounding box center [771, 441] width 87 height 18
click at [625, 521] on button "Verify" at bounding box center [648, 516] width 891 height 25
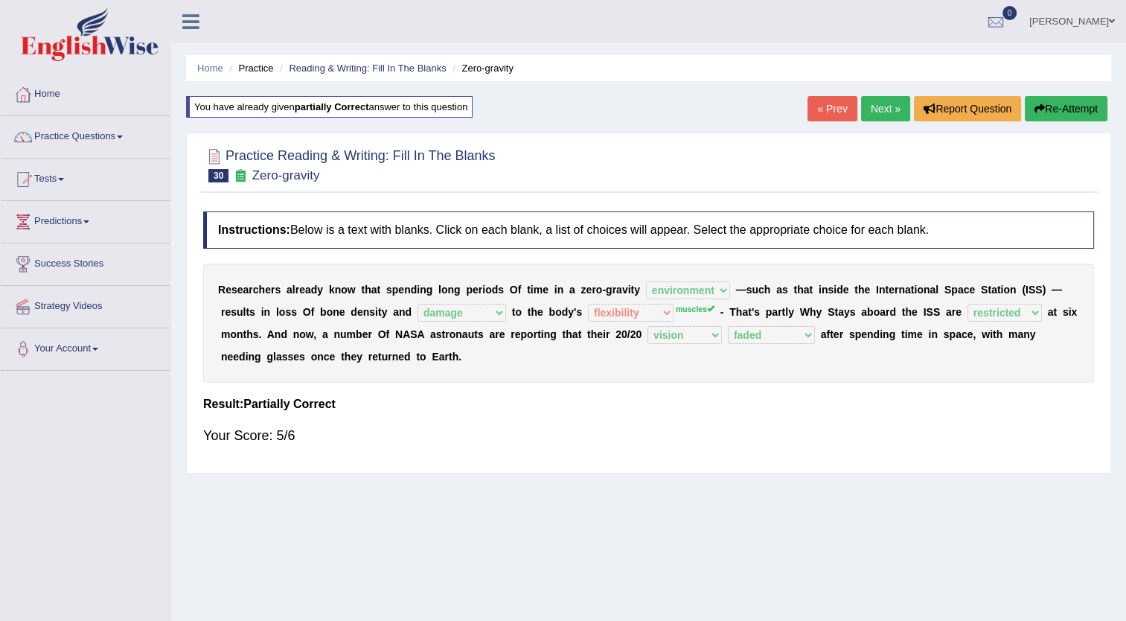
click at [882, 115] on link "Next »" at bounding box center [885, 108] width 49 height 25
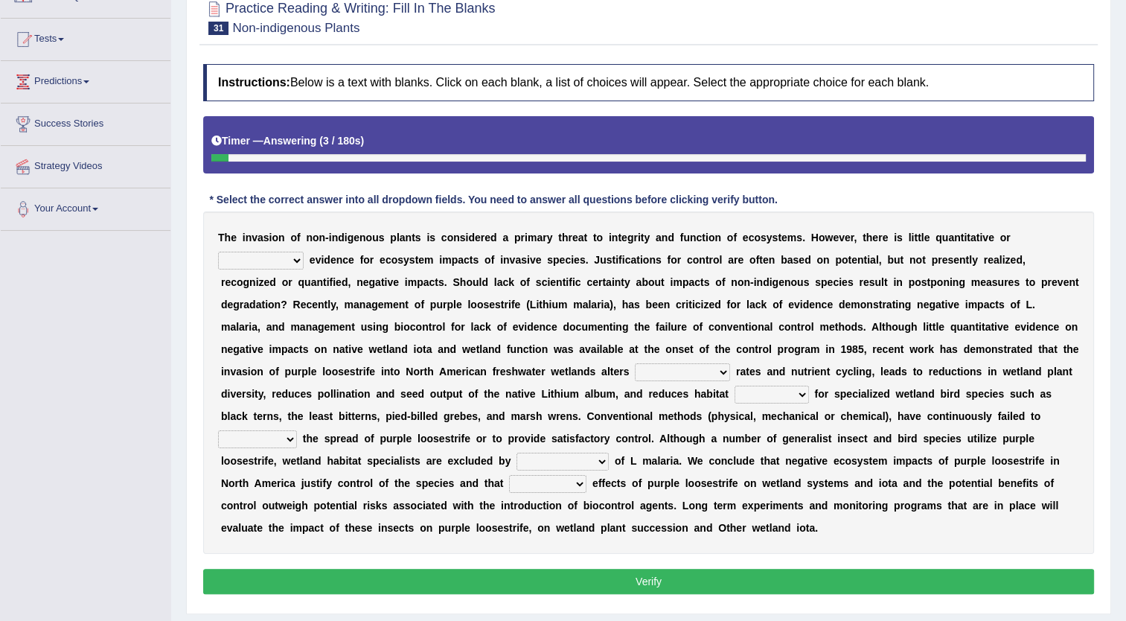
scroll to position [149, 0]
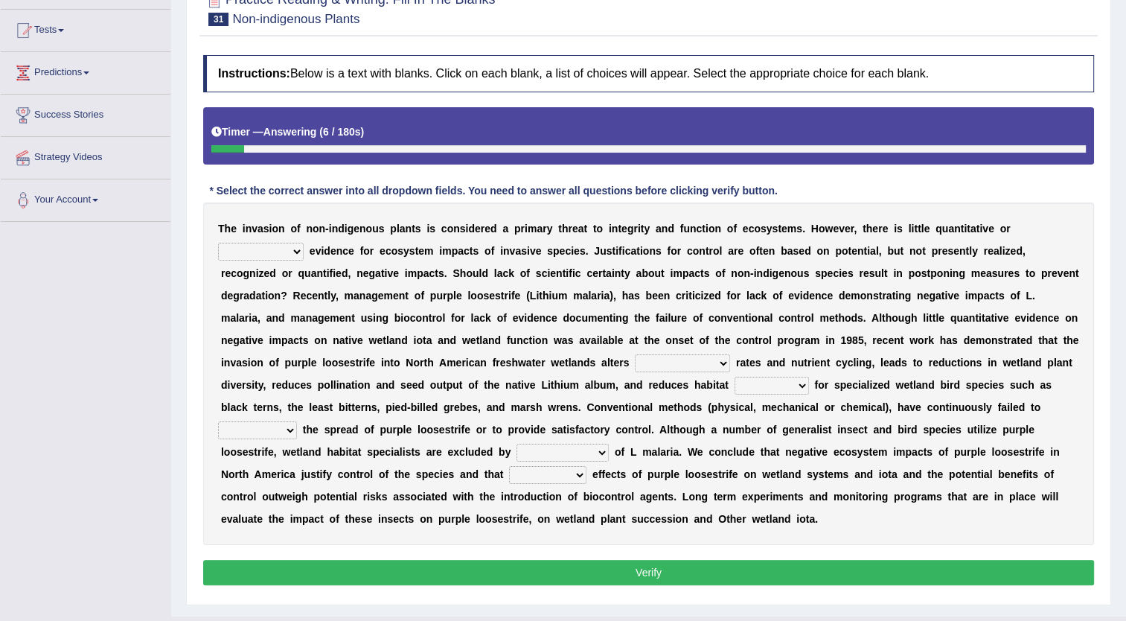
click at [304, 243] on select "experiencing experience experimental experiments" at bounding box center [261, 252] width 86 height 18
select select "experimental"
click at [304, 243] on select "experiencing experience experimental experiments" at bounding box center [261, 252] width 86 height 18
click at [635, 363] on select "decomposing composition composing decomposition" at bounding box center [682, 363] width 95 height 18
select select "decomposing"
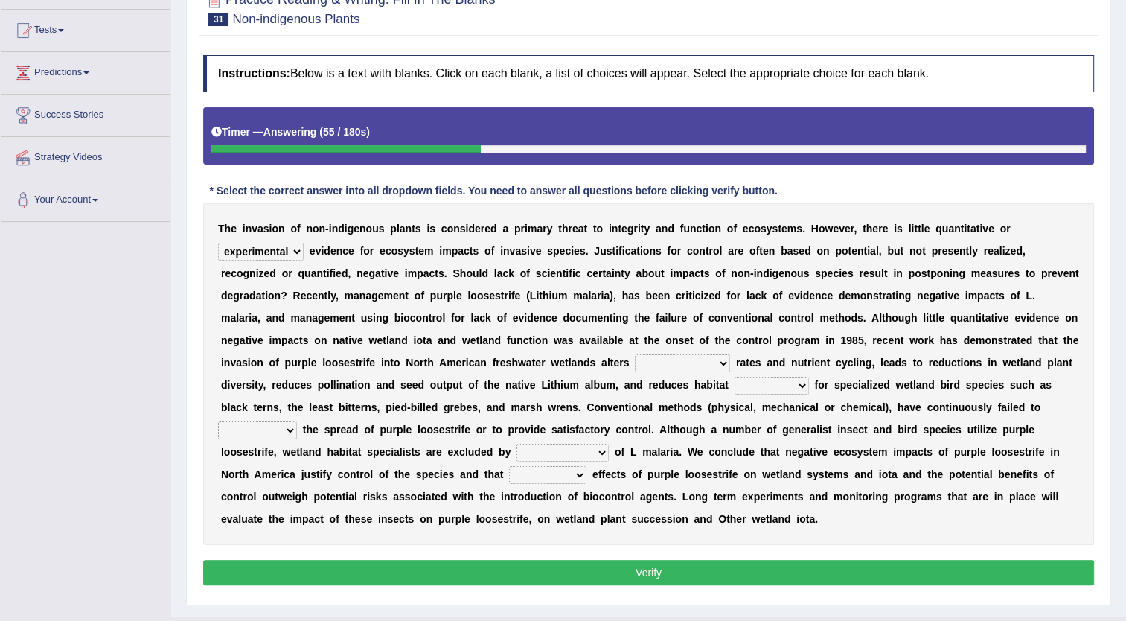
click at [635, 354] on select "decomposing composition composing decomposition" at bounding box center [682, 363] width 95 height 18
click at [735, 382] on select "fixability stability friability suitability" at bounding box center [772, 386] width 74 height 18
select select "stability"
click at [735, 377] on select "fixability stability friability suitability" at bounding box center [772, 386] width 74 height 18
click at [297, 421] on select "engage curb monopolize reduce" at bounding box center [257, 430] width 79 height 18
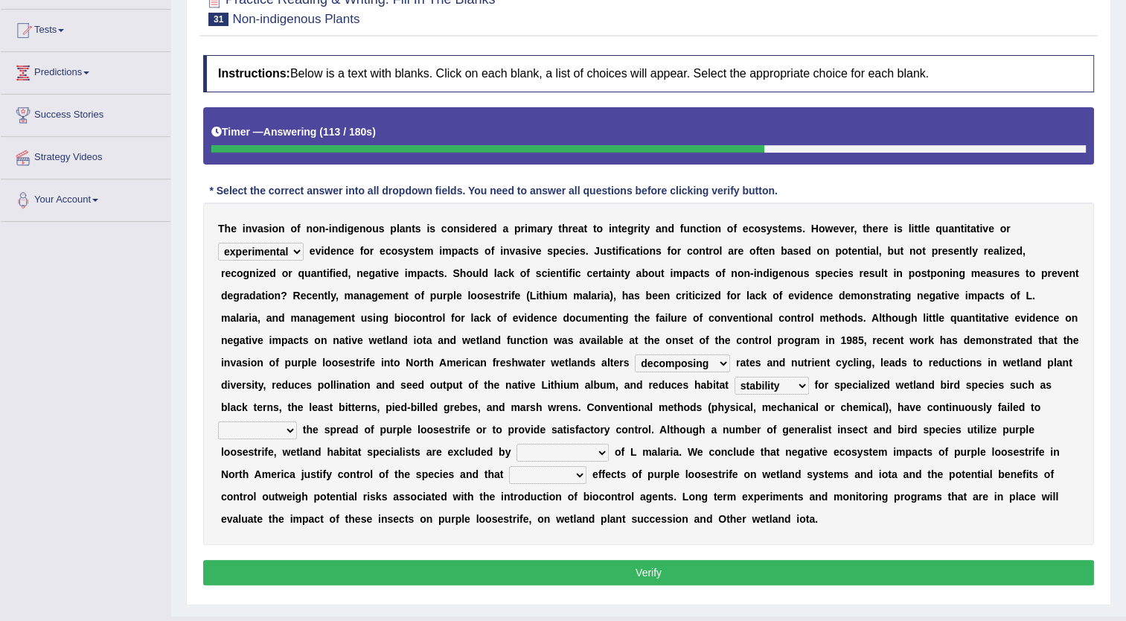
click at [568, 514] on div "T h e i n v a s i o n o f n o n - i n d i g e n o u s p l a n t s i s c o n s i…" at bounding box center [648, 373] width 891 height 342
click at [297, 421] on select "engage curb monopolize reduce" at bounding box center [257, 430] width 79 height 18
select select "reduce"
click at [297, 421] on select "engage curb monopolize reduce" at bounding box center [257, 430] width 79 height 18
click at [609, 444] on select "encroachment engagement enlightenment enrollment" at bounding box center [562, 453] width 92 height 18
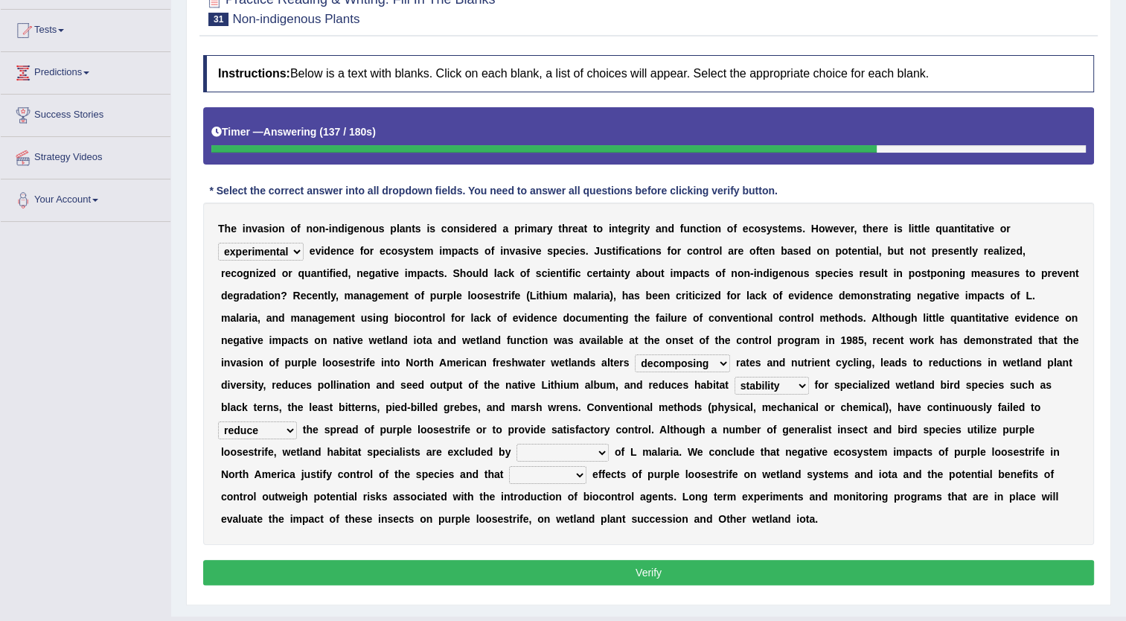
click at [609, 444] on select "encroachment engagement enlightenment enrollment" at bounding box center [562, 453] width 92 height 18
select select "encroachment"
click at [609, 444] on select "encroachment engagement enlightenment enrollment" at bounding box center [562, 453] width 92 height 18
click at [586, 466] on select "beneficial positive detrimental neutral" at bounding box center [547, 475] width 77 height 18
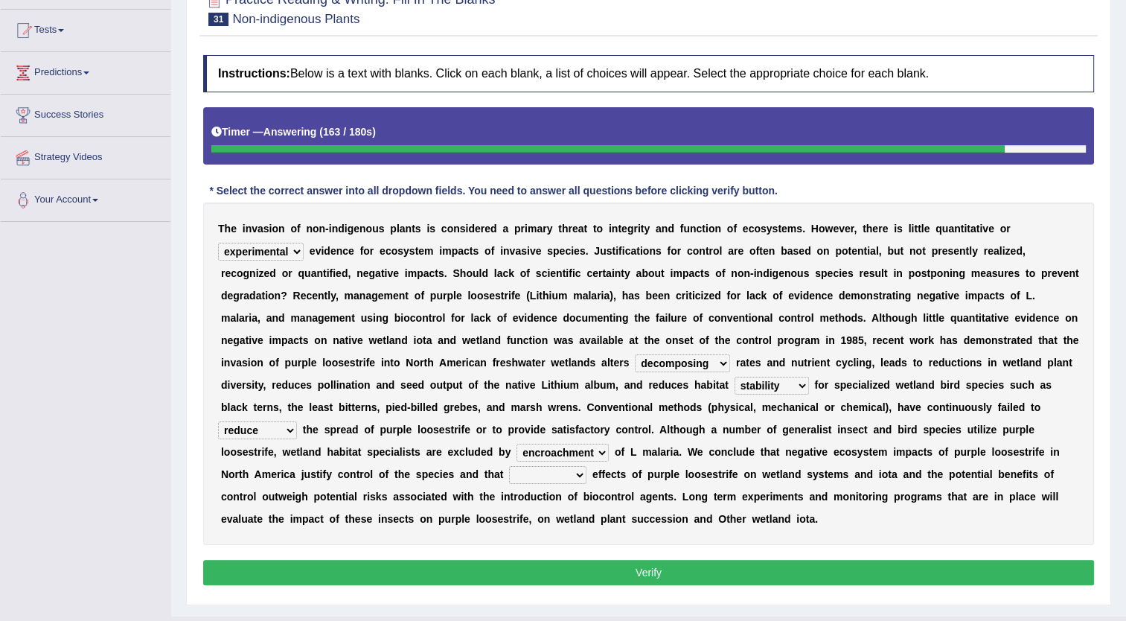
select select "positive"
click at [586, 466] on select "beneficial positive detrimental neutral" at bounding box center [547, 475] width 77 height 18
click at [701, 560] on button "Verify" at bounding box center [648, 572] width 891 height 25
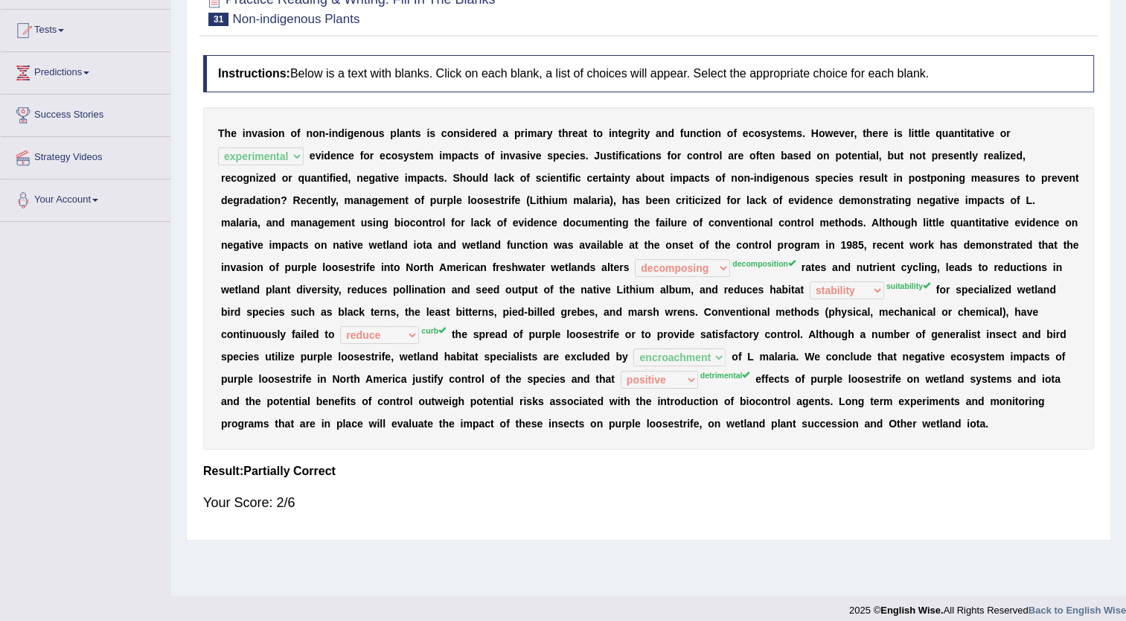
click at [1122, 12] on div "Home Practice Reading & Writing: Fill In The Blanks Non-indigenous Plants « Pre…" at bounding box center [648, 223] width 955 height 744
drag, startPoint x: 1122, startPoint y: 12, endPoint x: 1133, endPoint y: 16, distance: 12.0
click at [1125, 16] on html "Toggle navigation Home Practice Questions Speaking Practice Read Aloud Repeat S…" at bounding box center [563, 161] width 1126 height 621
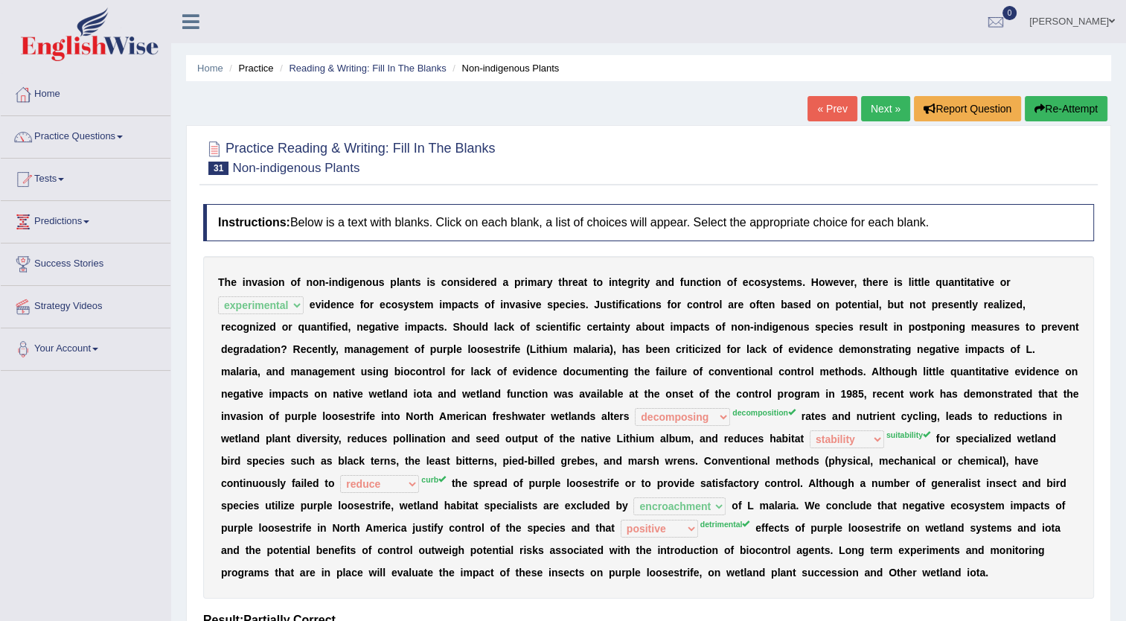
scroll to position [0, 0]
click at [90, 132] on link "Practice Questions" at bounding box center [86, 134] width 170 height 37
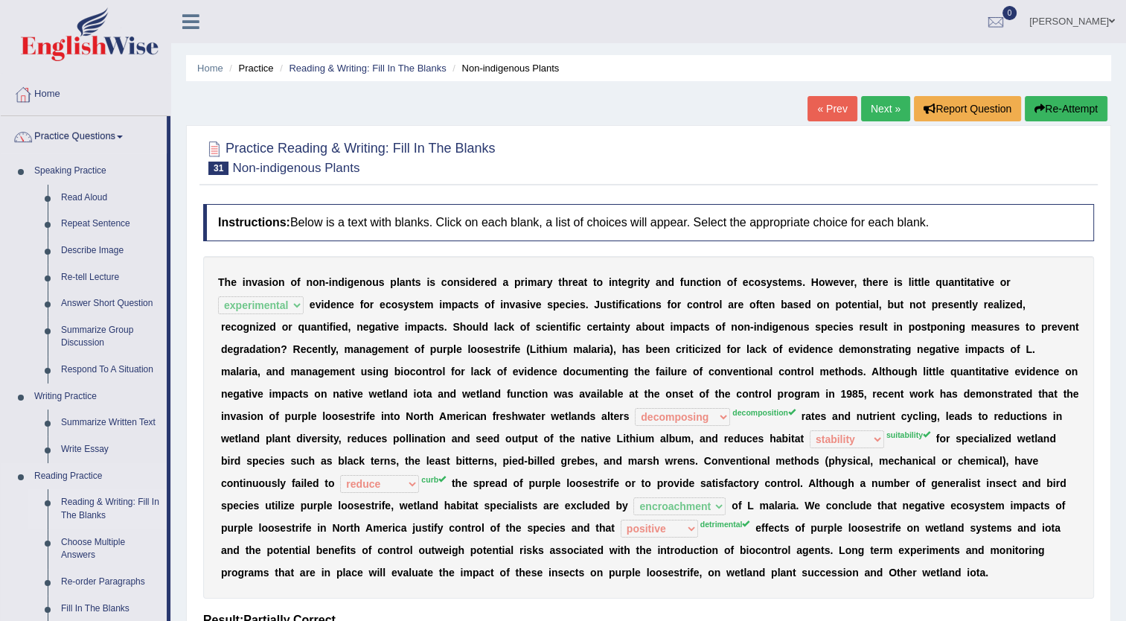
click at [63, 497] on link "Reading & Writing: Fill In The Blanks" at bounding box center [110, 508] width 112 height 39
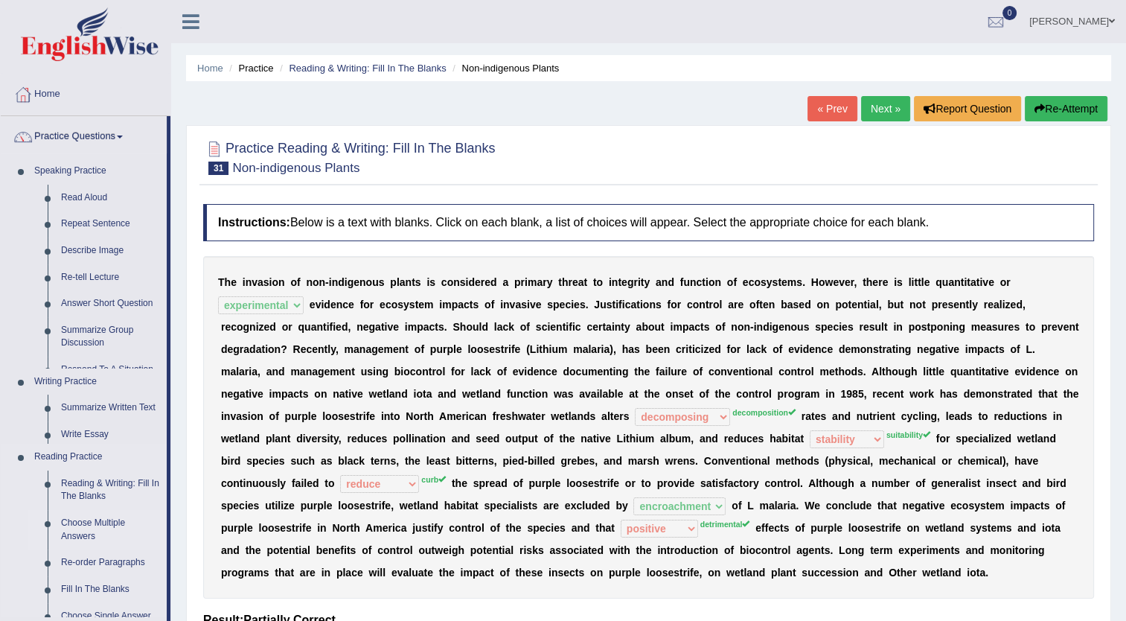
click at [63, 497] on ul "Speaking Practice Read Aloud Repeat Sentence Describe Image Re-tell Lecture Ans…" at bounding box center [84, 524] width 166 height 732
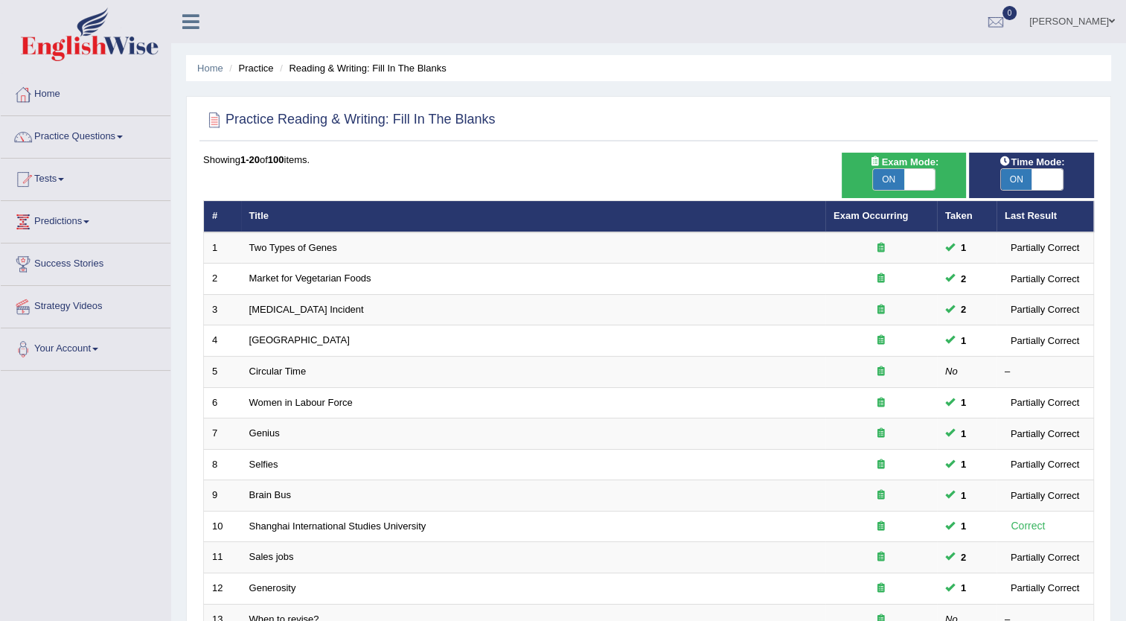
click at [1119, 612] on div "Home Practice Reading & Writing: Fill In The Blanks Practice Reading & Writing:…" at bounding box center [648, 474] width 955 height 948
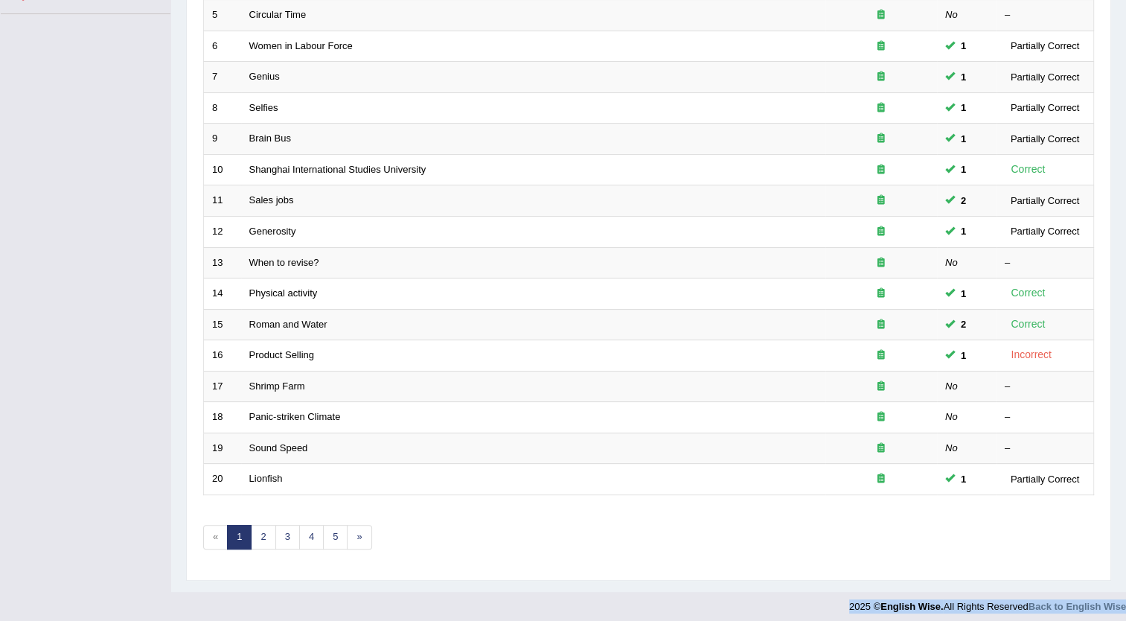
scroll to position [360, 0]
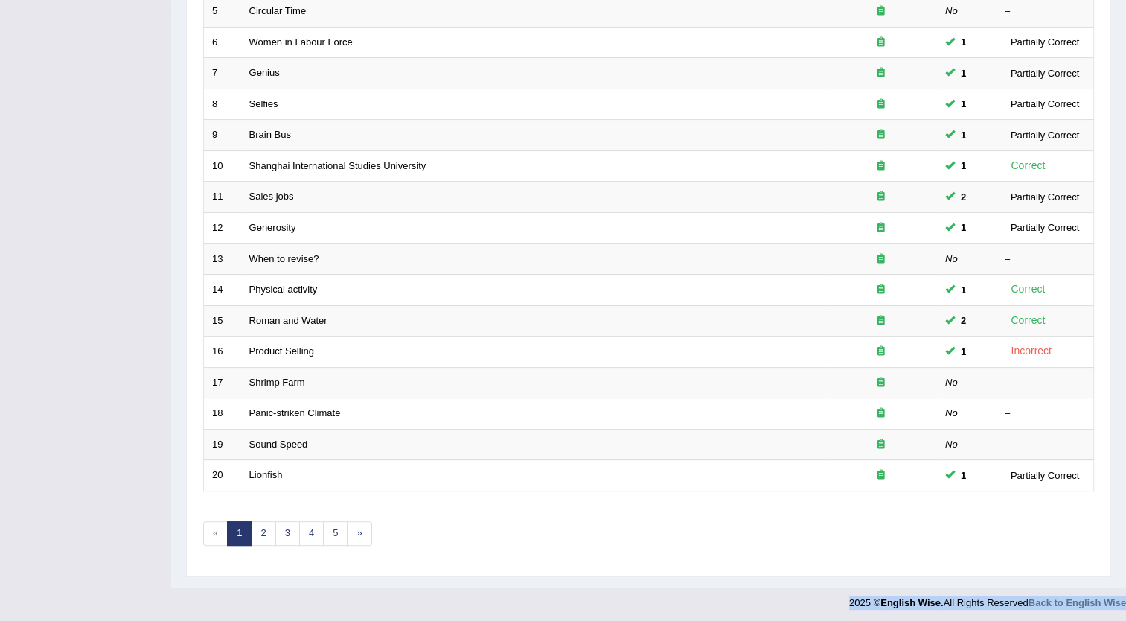
drag, startPoint x: 1119, startPoint y: 612, endPoint x: 1136, endPoint y: 613, distance: 17.1
click at [251, 534] on link "2" at bounding box center [263, 533] width 25 height 25
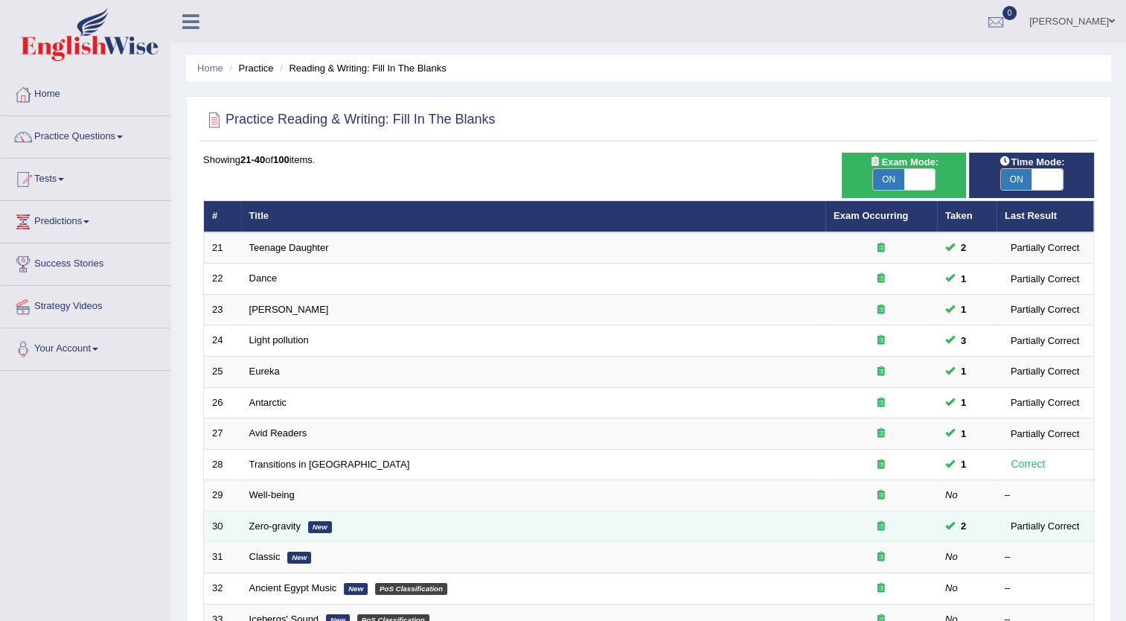
click at [321, 533] on td "Zero-gravity New" at bounding box center [533, 526] width 584 height 31
click at [319, 523] on em "New" at bounding box center [320, 527] width 24 height 12
drag, startPoint x: 319, startPoint y: 523, endPoint x: 310, endPoint y: 528, distance: 11.0
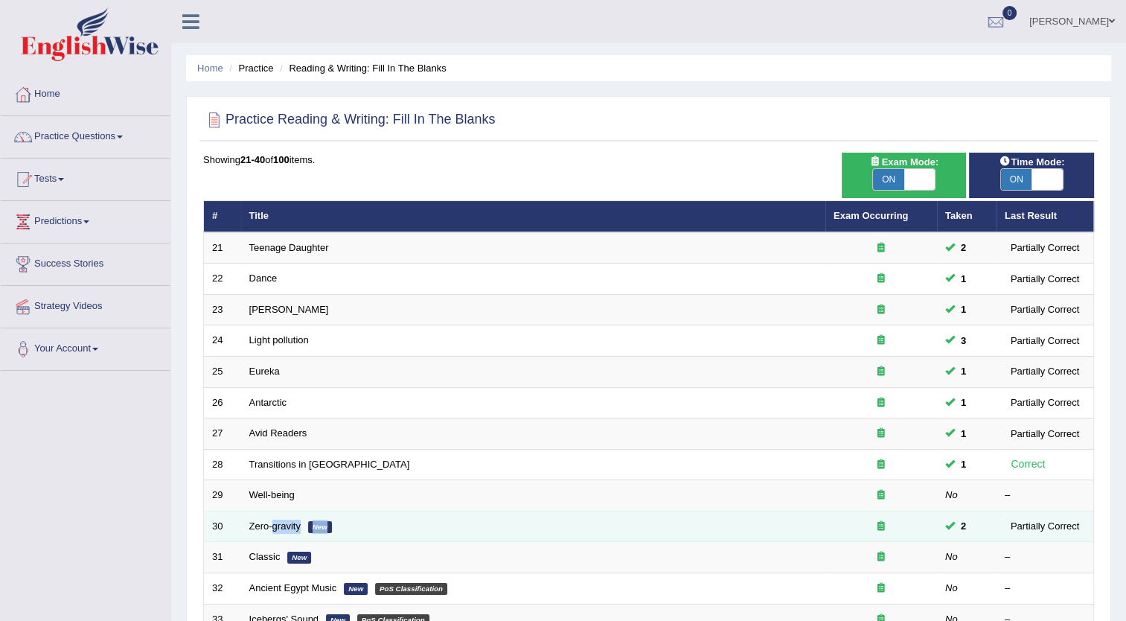
click at [310, 528] on em "New" at bounding box center [320, 527] width 24 height 12
drag, startPoint x: 310, startPoint y: 528, endPoint x: 350, endPoint y: 517, distance: 41.7
click at [350, 517] on td "Zero-gravity New" at bounding box center [533, 526] width 584 height 31
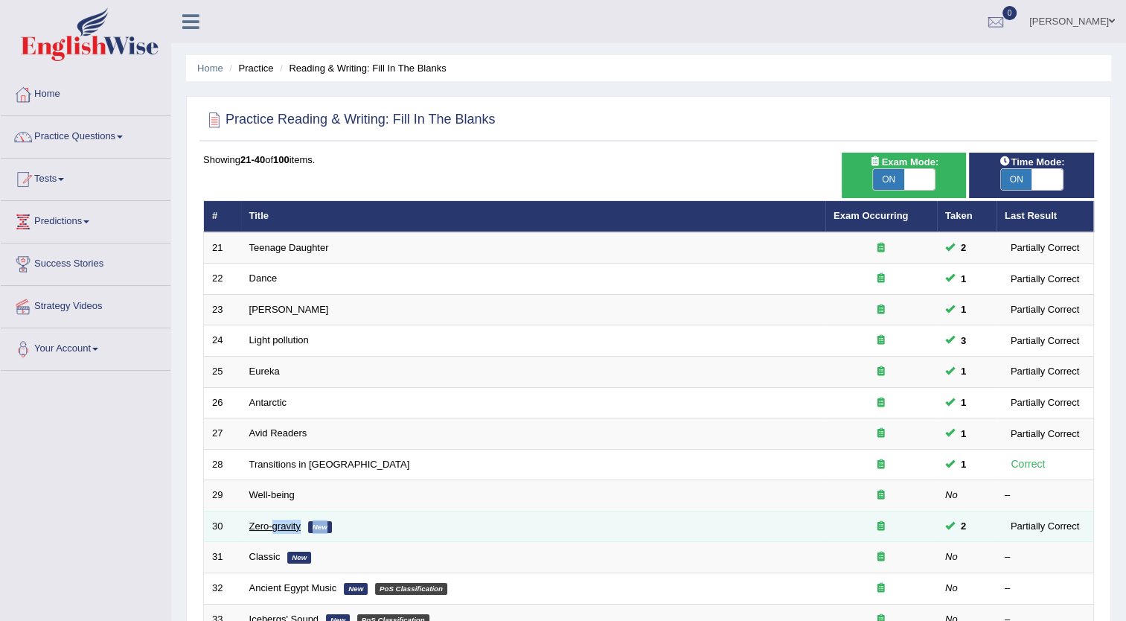
click at [250, 520] on link "Zero-gravity" at bounding box center [274, 525] width 51 height 11
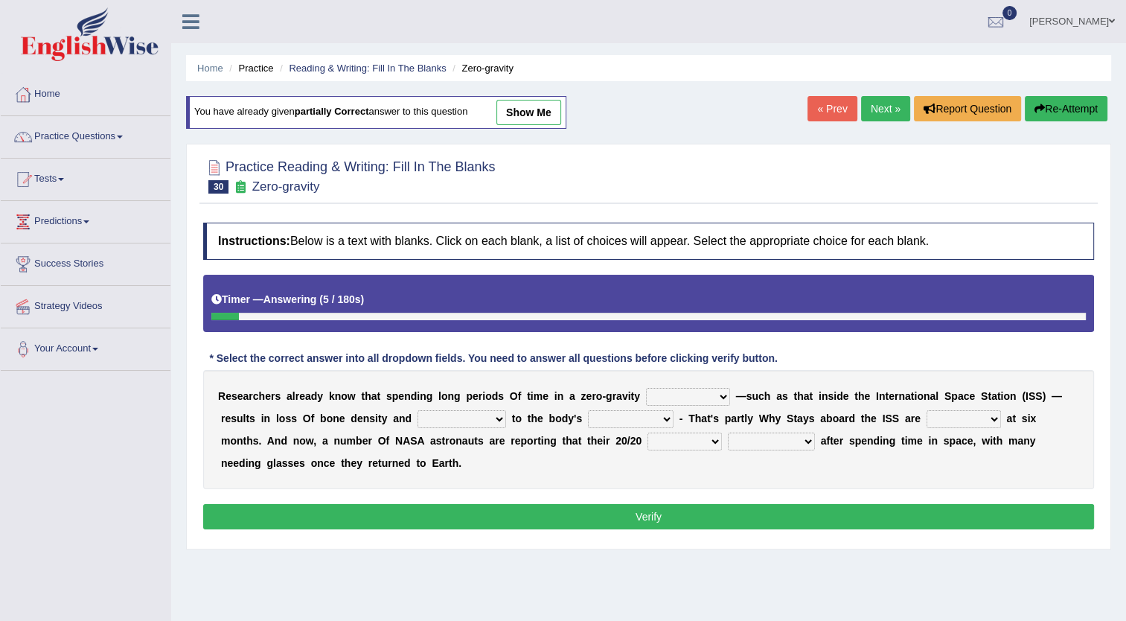
click at [658, 398] on select "planet weather climate environment" at bounding box center [688, 397] width 84 height 18
select select "environment"
click at [646, 388] on select "planet weather climate environment" at bounding box center [688, 397] width 84 height 18
click at [417, 418] on select "enhancement damage gain recovery" at bounding box center [461, 419] width 89 height 18
select select "damage"
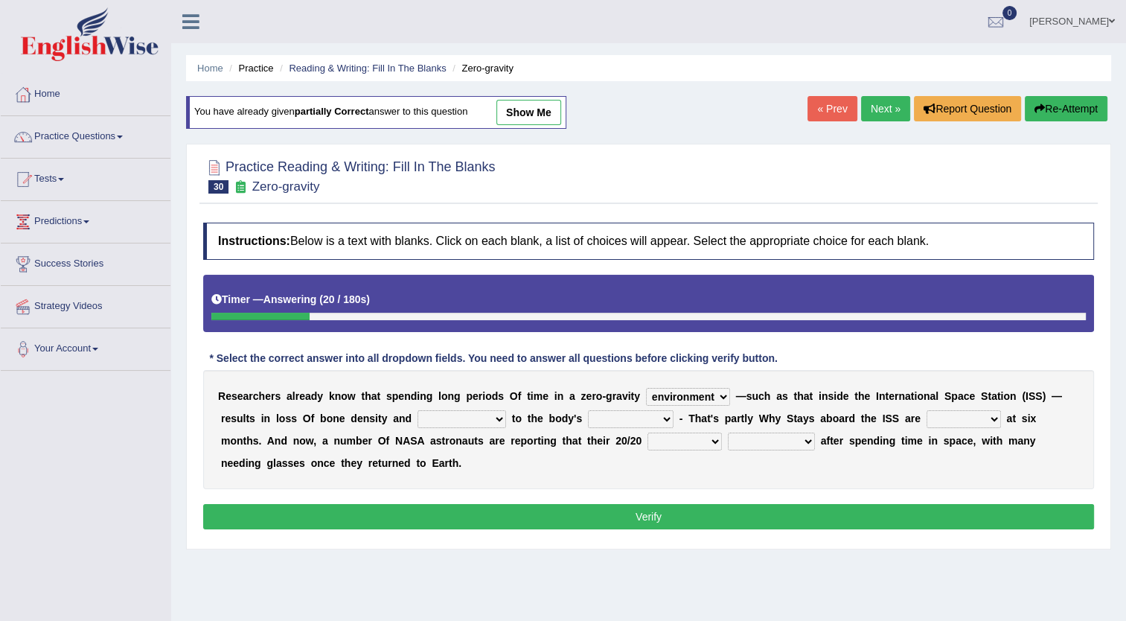
click at [417, 410] on select "enhancement damage gain recovery" at bounding box center [461, 419] width 89 height 18
click at [532, 427] on div "R e s e a r c h e r s a l r e a d y k n o w t h a t s p e n d i n g l o n g p e…" at bounding box center [648, 429] width 891 height 119
click at [588, 418] on select "muscles flexibility development action" at bounding box center [631, 419] width 86 height 18
select select "muscles"
click at [588, 410] on select "muscles flexibility development action" at bounding box center [631, 419] width 86 height 18
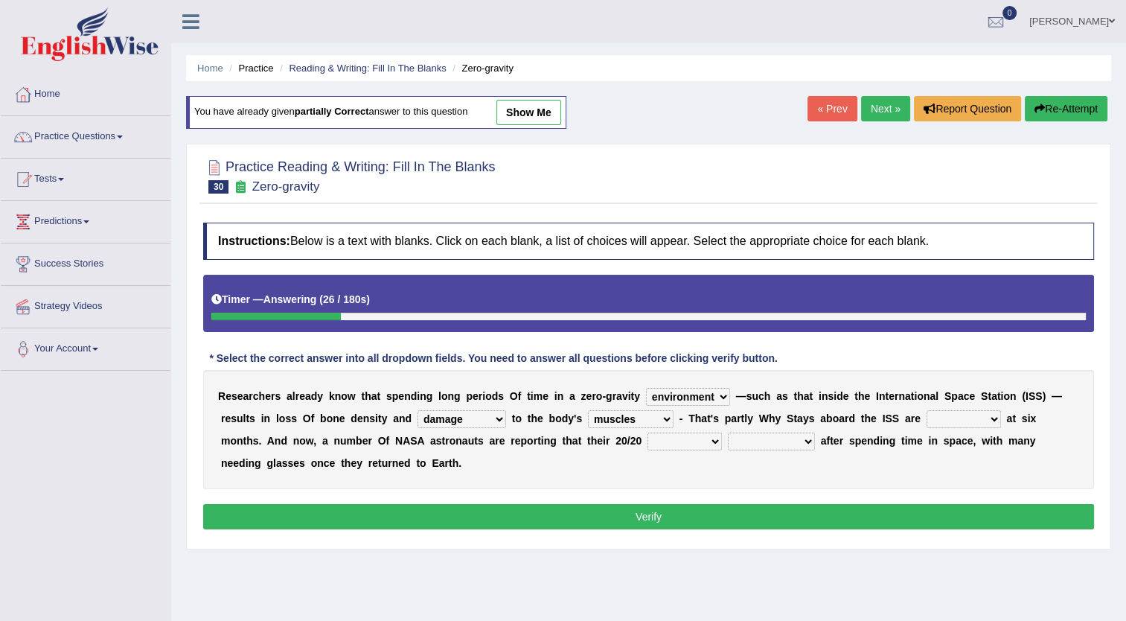
click at [647, 445] on select "voices smelling vision hearing" at bounding box center [684, 441] width 74 height 18
select select "vision"
click at [647, 432] on select "voices smelling vision hearing" at bounding box center [684, 441] width 74 height 18
click at [728, 440] on select "disappeared fatigue faded strengthened" at bounding box center [771, 441] width 87 height 18
select select "faded"
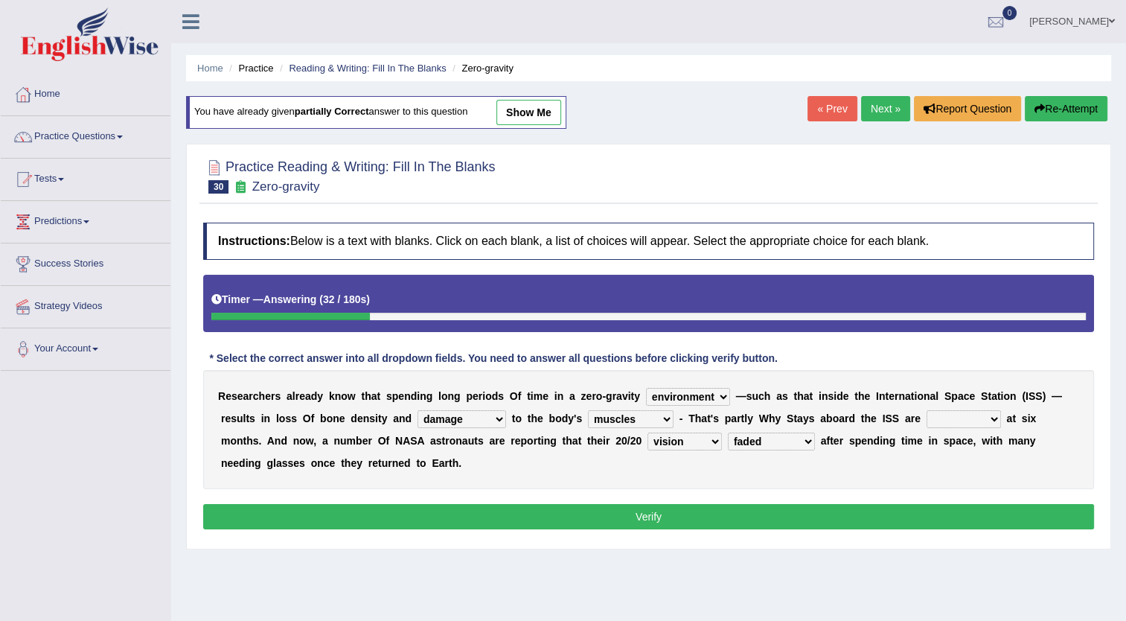
click at [728, 432] on select "disappeared fatigue faded strengthened" at bounding box center [771, 441] width 87 height 18
click at [927, 413] on select "allowed excessive timed restricted" at bounding box center [964, 419] width 74 height 18
select select "excessive"
click at [927, 410] on select "allowed excessive timed restricted" at bounding box center [964, 419] width 74 height 18
click at [745, 511] on button "Verify" at bounding box center [648, 516] width 891 height 25
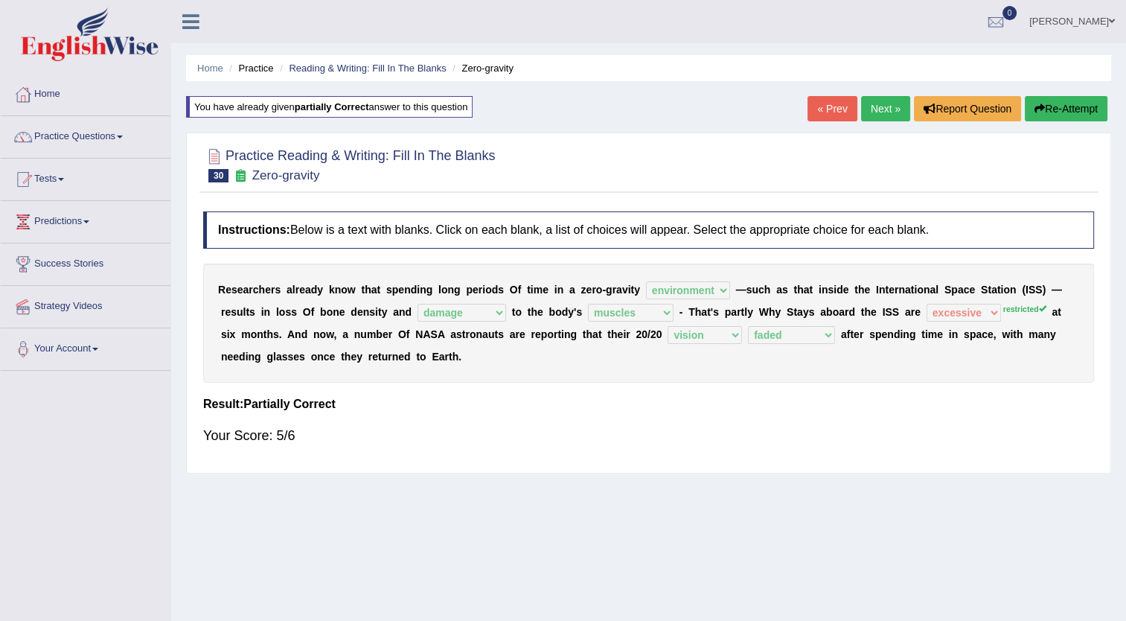
click at [881, 112] on link "Next »" at bounding box center [885, 108] width 49 height 25
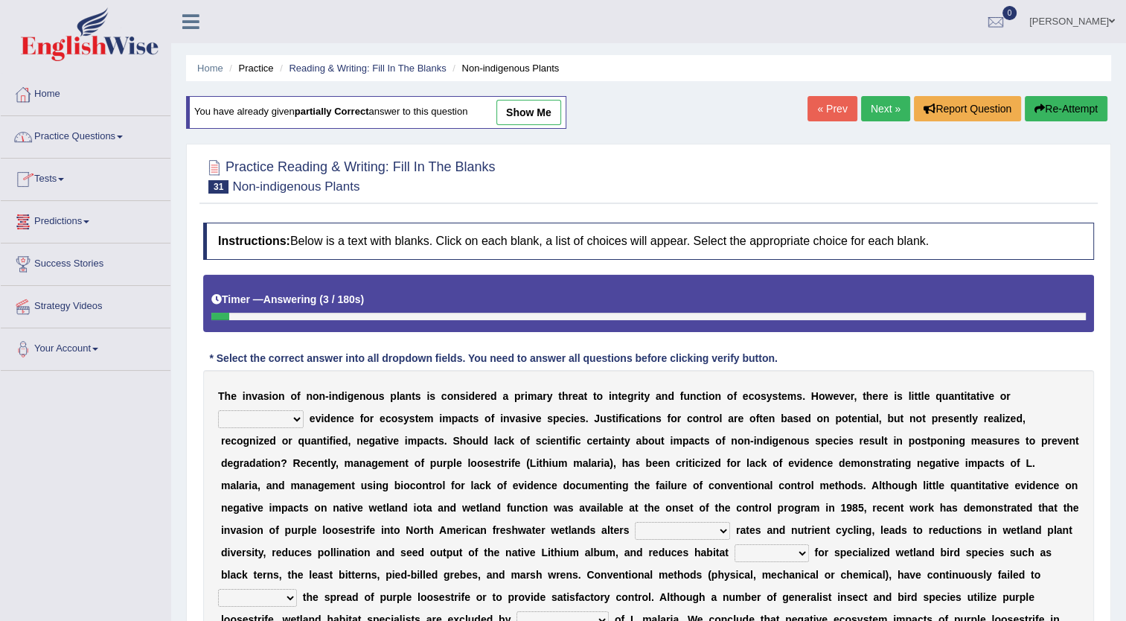
click at [115, 138] on link "Practice Questions" at bounding box center [86, 134] width 170 height 37
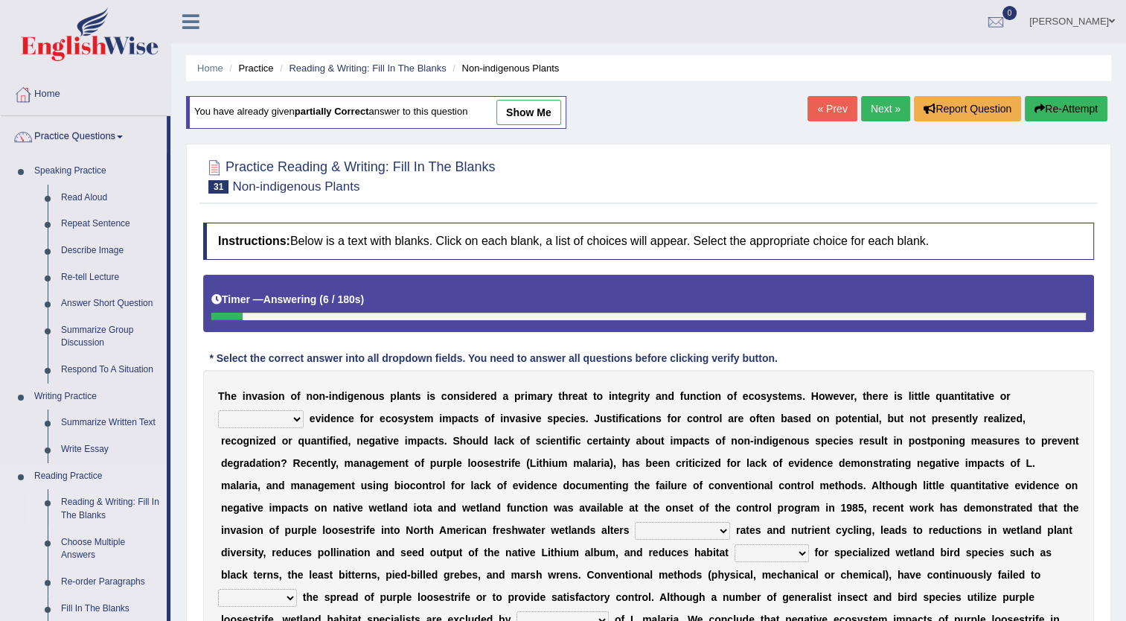
click at [74, 510] on link "Reading & Writing: Fill In The Blanks" at bounding box center [110, 508] width 112 height 39
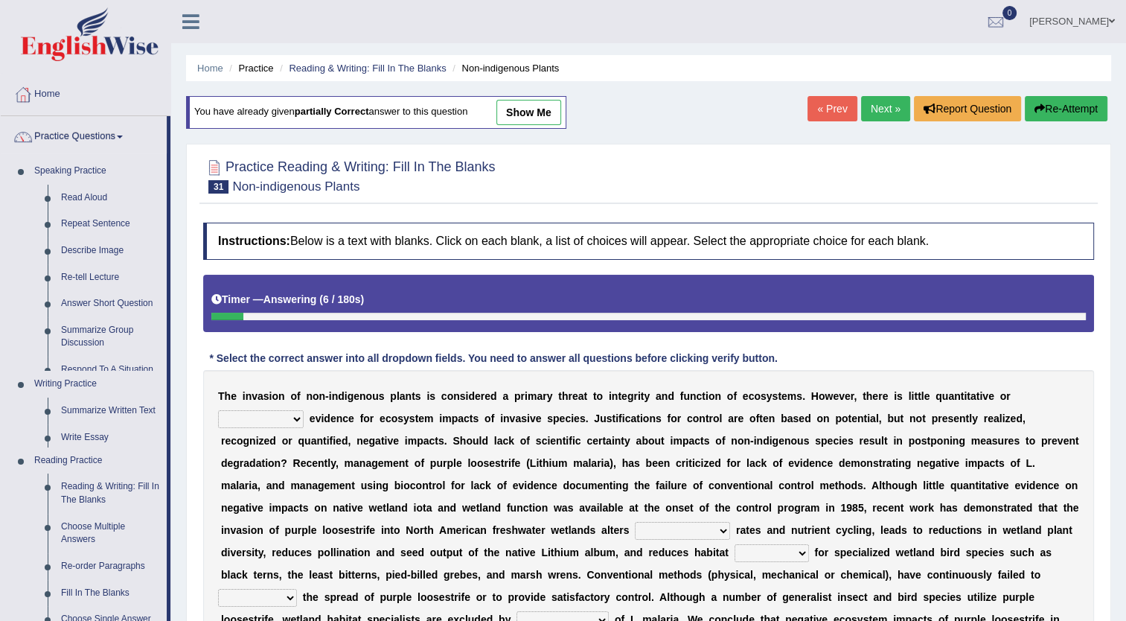
click at [74, 510] on ul "Speaking Practice Read Aloud Repeat Sentence Describe Image Re-tell Lecture Ans…" at bounding box center [84, 530] width 166 height 744
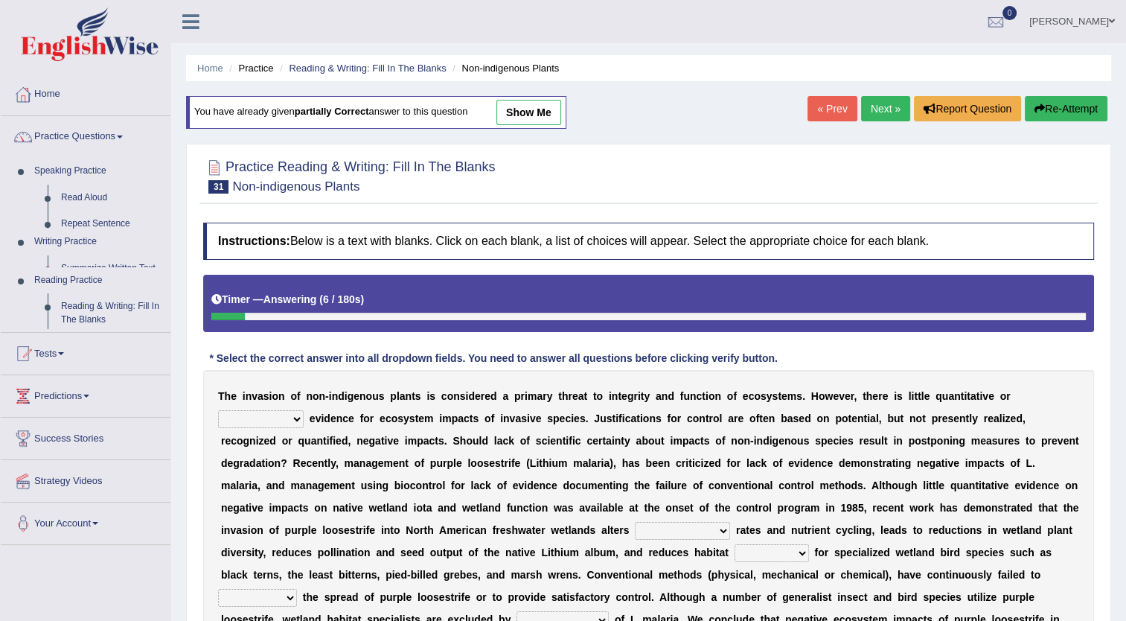
click at [74, 510] on div "Toggle navigation Home Practice Questions Speaking Practice Read Aloud Repeat S…" at bounding box center [563, 406] width 1126 height 813
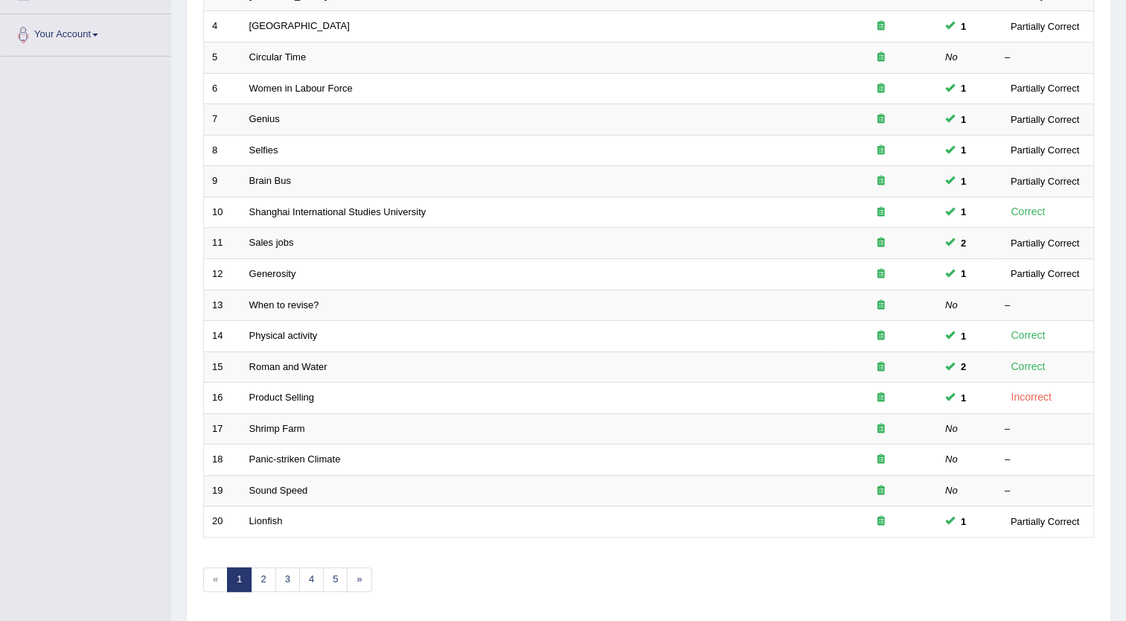
scroll to position [327, 0]
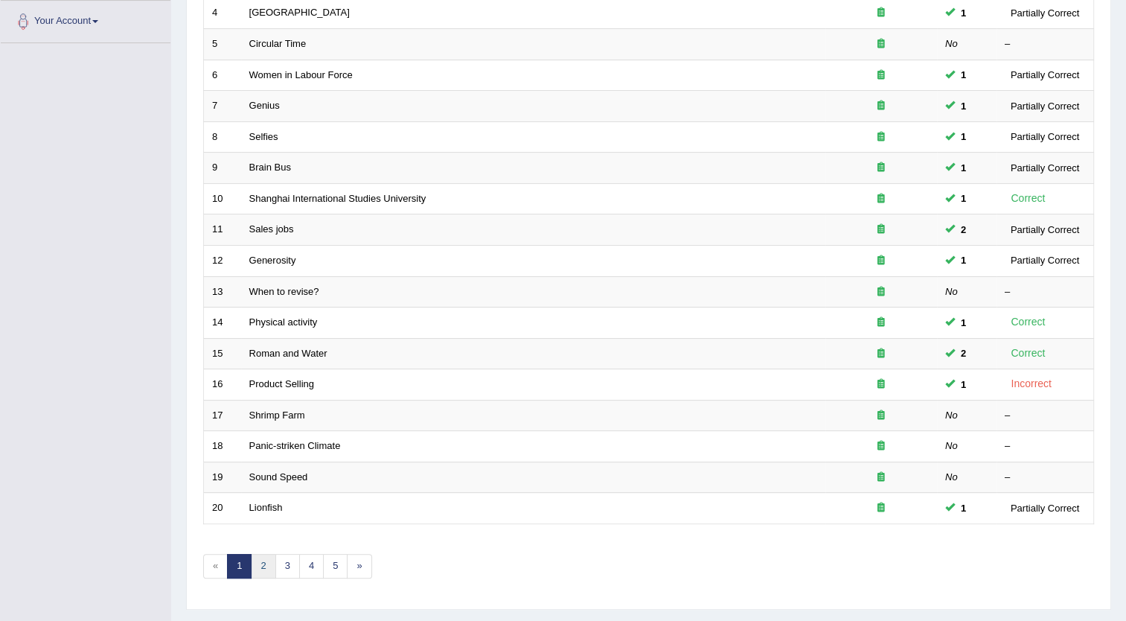
click at [262, 567] on link "2" at bounding box center [263, 566] width 25 height 25
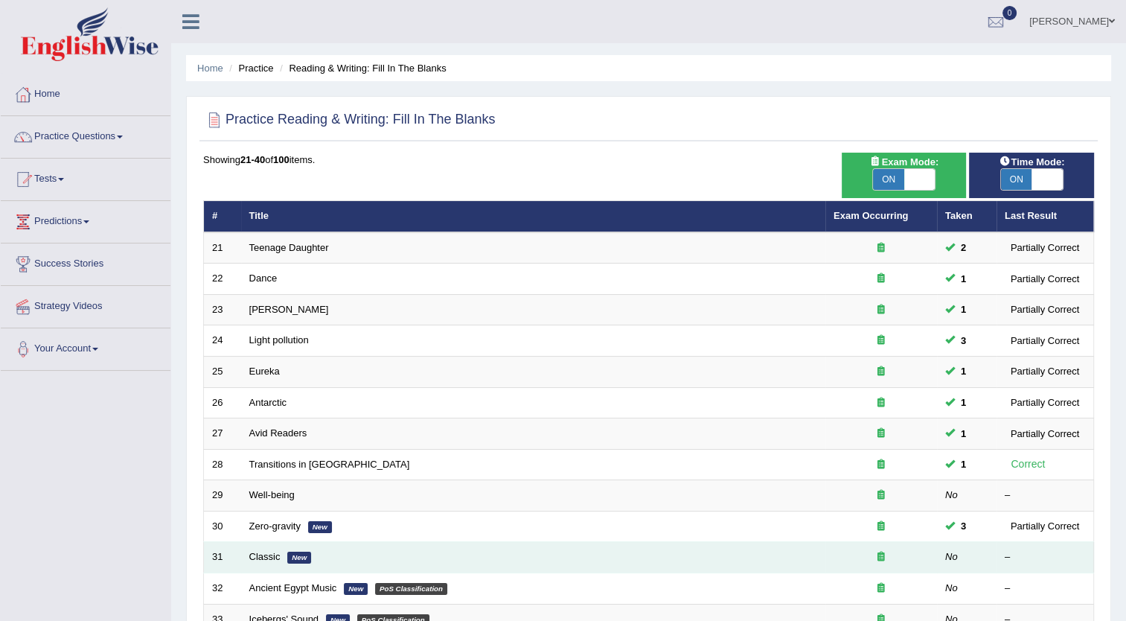
click at [299, 557] on em "New" at bounding box center [299, 557] width 24 height 12
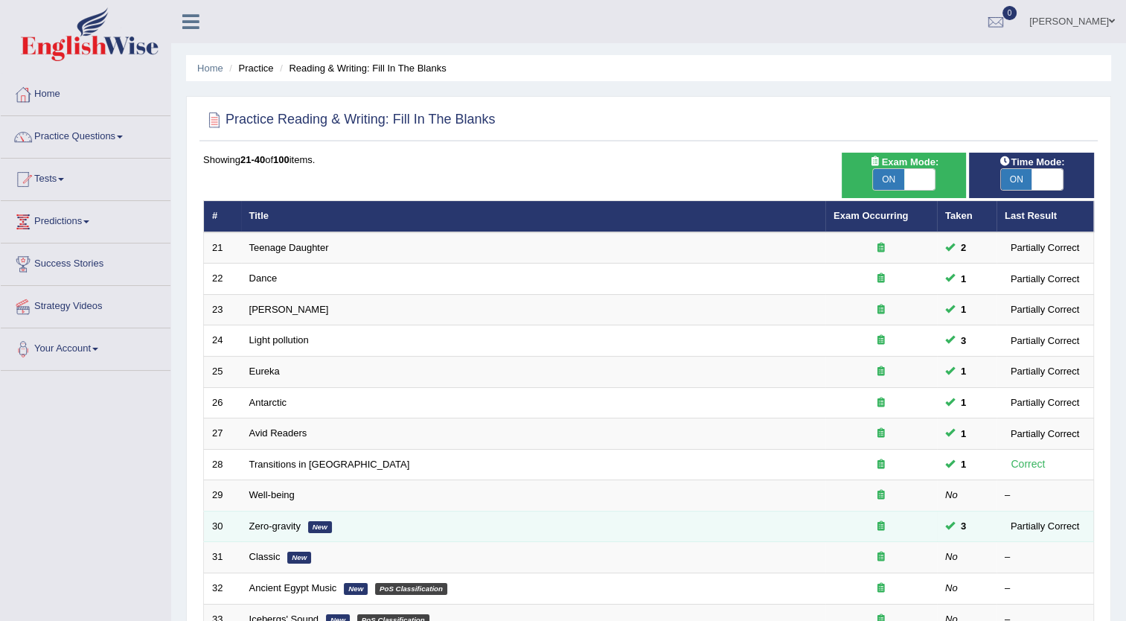
drag, startPoint x: 299, startPoint y: 557, endPoint x: 377, endPoint y: 513, distance: 89.0
click at [377, 513] on td "Zero-gravity New" at bounding box center [533, 526] width 584 height 31
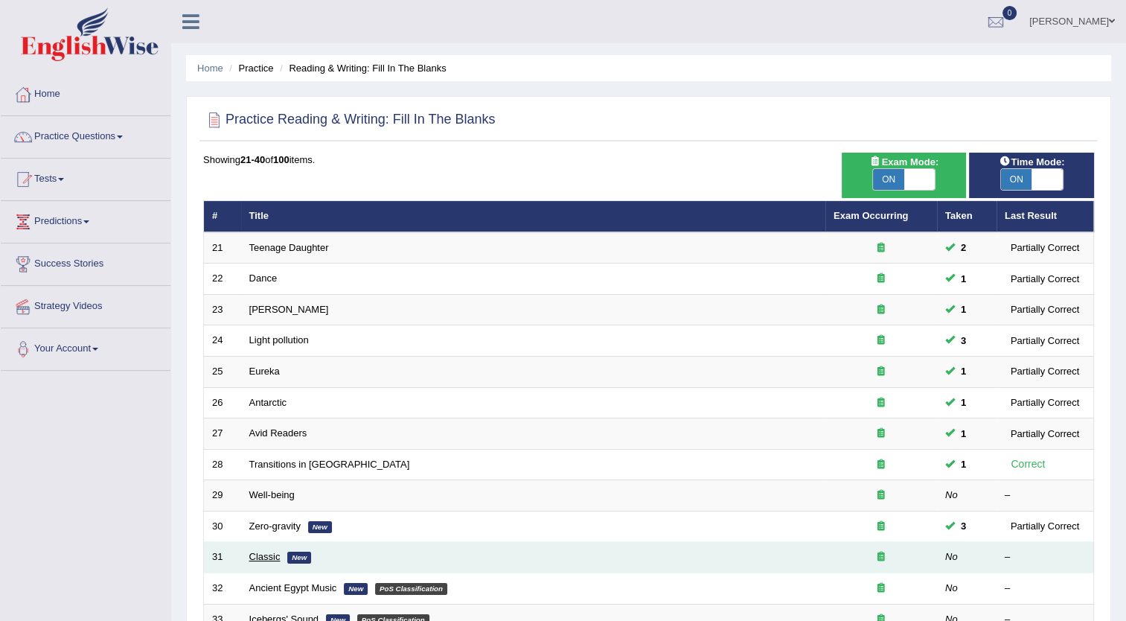
click at [274, 555] on link "Classic" at bounding box center [264, 556] width 31 height 11
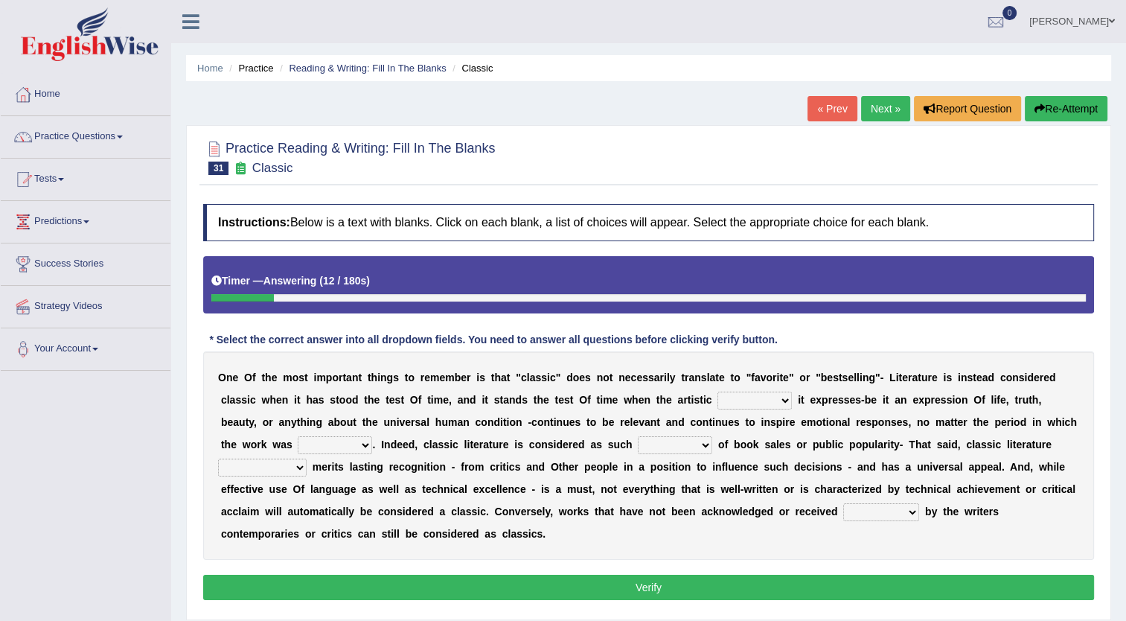
click at [717, 403] on select "quality facade bid clime" at bounding box center [754, 400] width 74 height 18
select select "facade"
click at [717, 391] on select "quality facade bid clime" at bounding box center [754, 400] width 74 height 18
click at [706, 435] on div "O n e O f t h e m o s t i m p o r t a n t t h i n g s t o r e m e m b e r i s t…" at bounding box center [648, 455] width 891 height 208
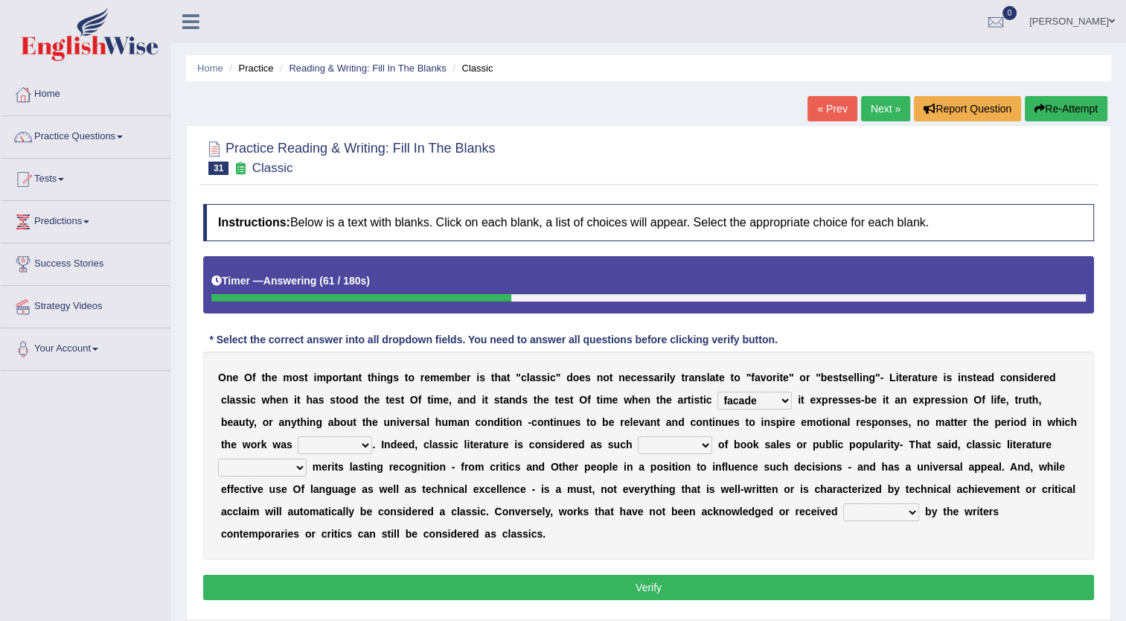
click at [372, 436] on select "written writing write to write" at bounding box center [335, 445] width 74 height 18
select select "written"
click at [372, 436] on select "written writing write to write" at bounding box center [335, 445] width 74 height 18
click at [638, 446] on select "careless devoid lacking regardless" at bounding box center [675, 445] width 74 height 18
click at [717, 394] on select "quality facade bid clime" at bounding box center [754, 400] width 74 height 18
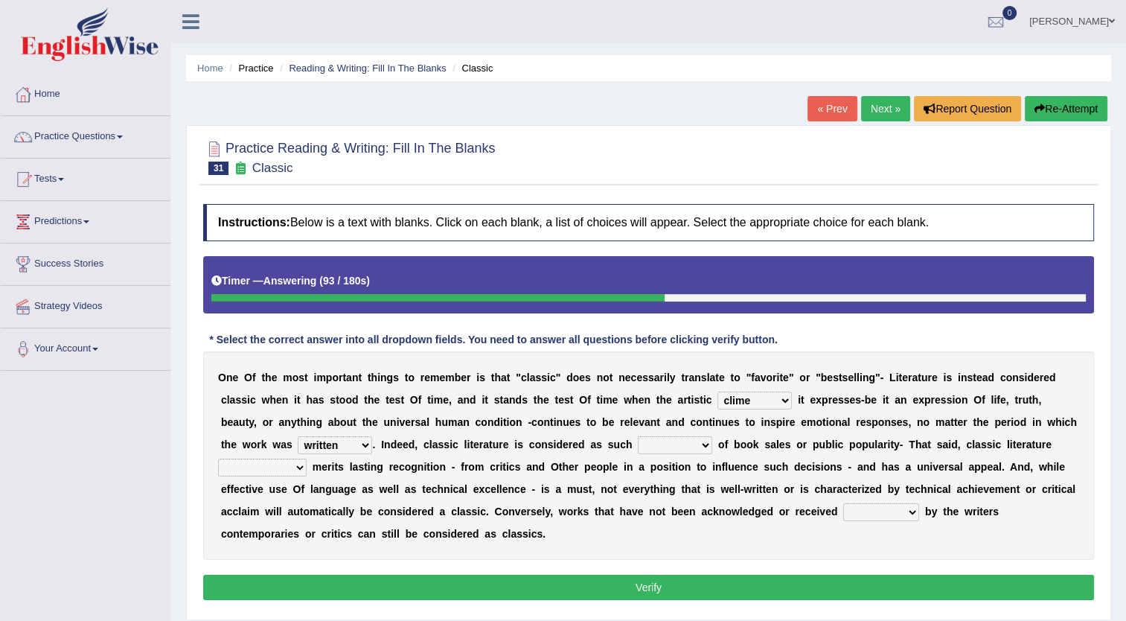
click at [717, 391] on select "quality facade bid clime" at bounding box center [754, 400] width 74 height 18
click at [717, 398] on select "quality facade bid clime" at bounding box center [754, 400] width 74 height 18
select select "facade"
click at [717, 391] on select "quality facade bid clime" at bounding box center [754, 400] width 74 height 18
click at [638, 444] on select "careless devoid lacking regardless" at bounding box center [675, 445] width 74 height 18
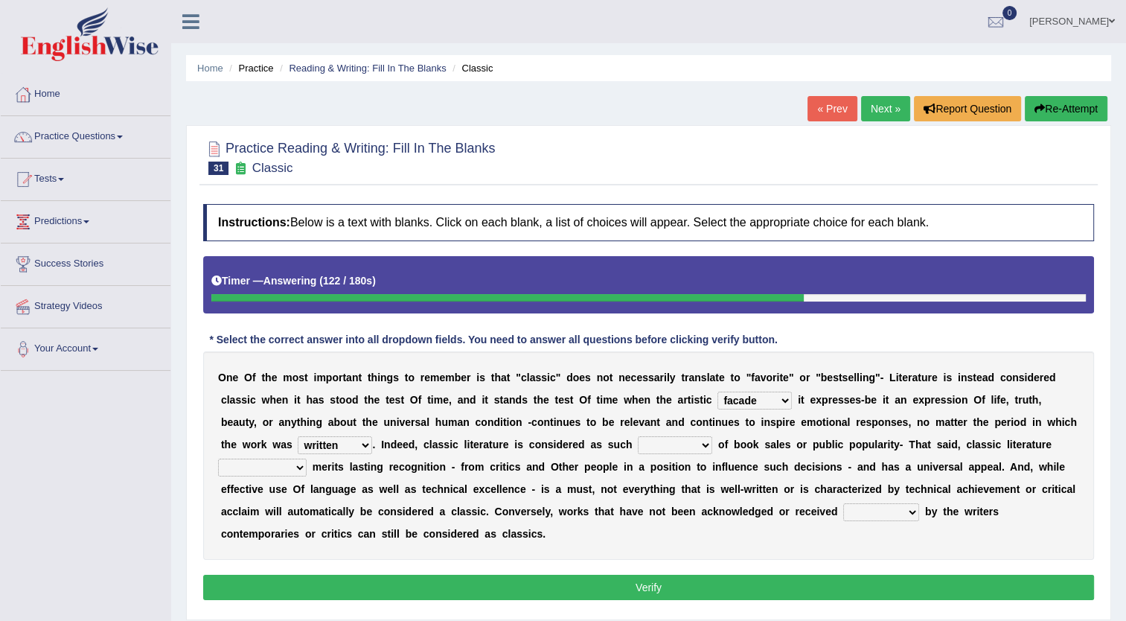
click at [638, 436] on select "careless devoid lacking regardless" at bounding box center [675, 445] width 74 height 18
click at [638, 442] on select "careless devoid lacking regardless" at bounding box center [675, 445] width 74 height 18
select select "regardless"
click at [638, 436] on select "careless devoid lacking regardless" at bounding box center [675, 445] width 74 height 18
click at [1052, 445] on b at bounding box center [1055, 444] width 6 height 12
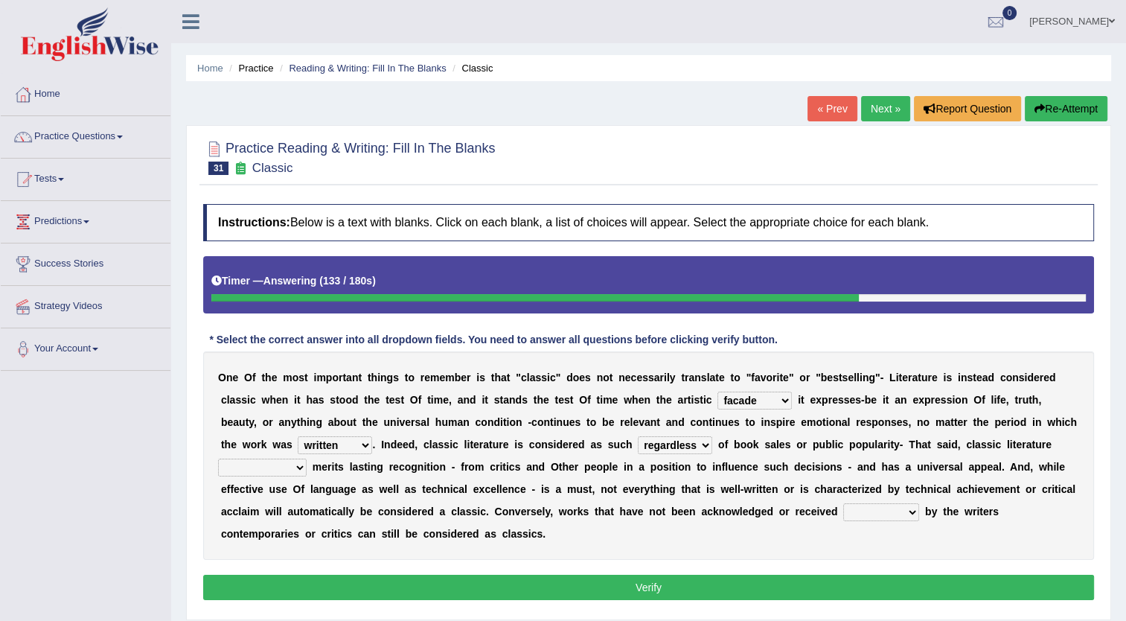
click at [1052, 445] on b at bounding box center [1055, 444] width 6 height 12
click at [307, 458] on select "exclusively usually merely consequently" at bounding box center [262, 467] width 89 height 18
select select "consequently"
click at [307, 458] on select "exclusively usually merely consequently" at bounding box center [262, 467] width 89 height 18
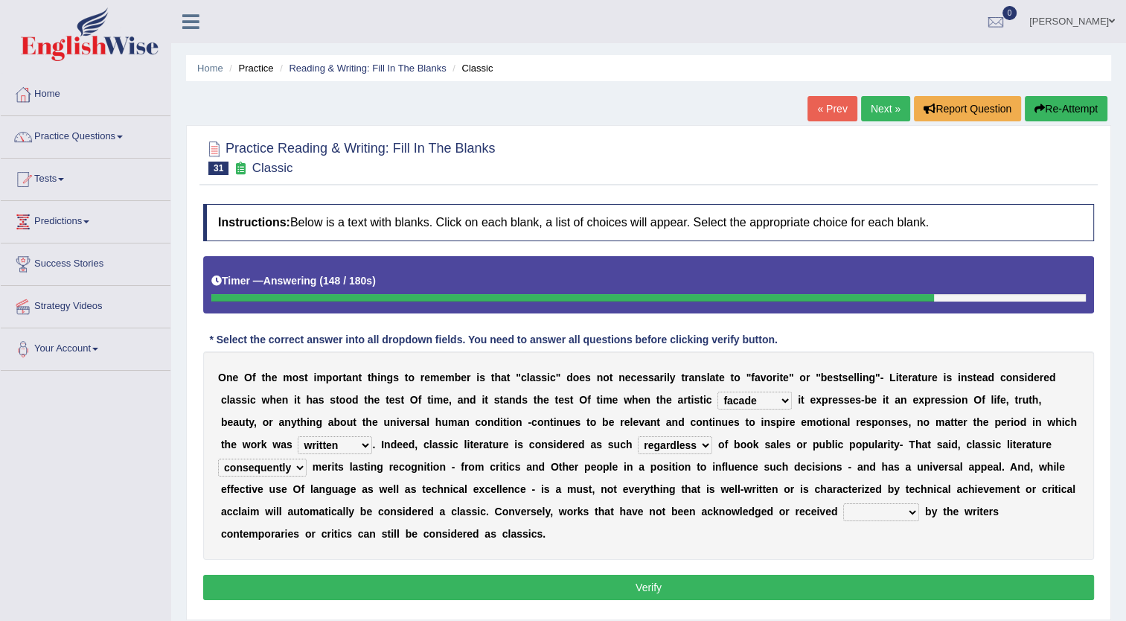
click at [843, 507] on select "imposingly positively efficiently arguably" at bounding box center [881, 512] width 76 height 18
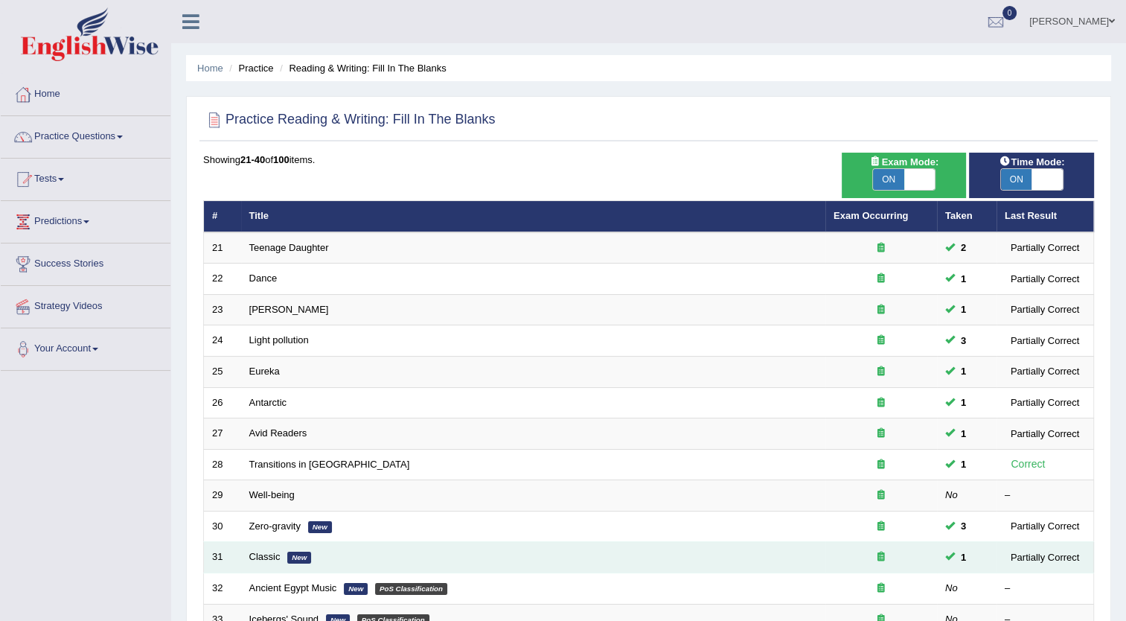
click at [300, 553] on em "New" at bounding box center [299, 557] width 24 height 12
click at [257, 555] on link "Classic" at bounding box center [264, 556] width 31 height 11
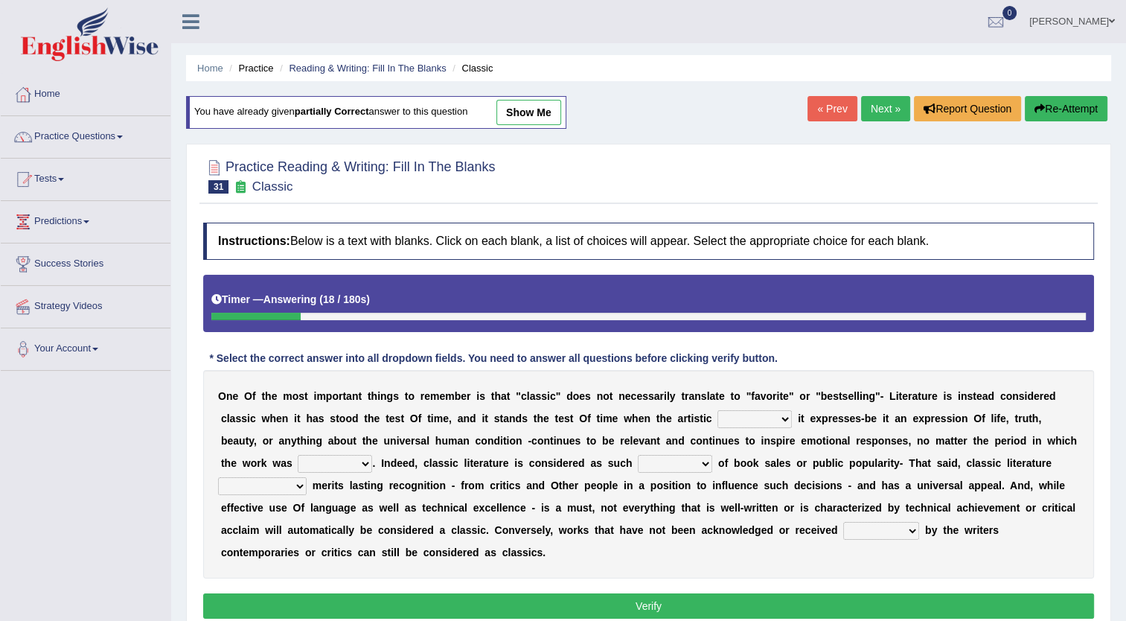
click at [717, 425] on select "quality facade bid clime" at bounding box center [754, 419] width 74 height 18
select select "quality"
click at [717, 410] on select "quality facade bid clime" at bounding box center [754, 419] width 74 height 18
click at [372, 455] on select "written writing write to write" at bounding box center [335, 464] width 74 height 18
select select "written"
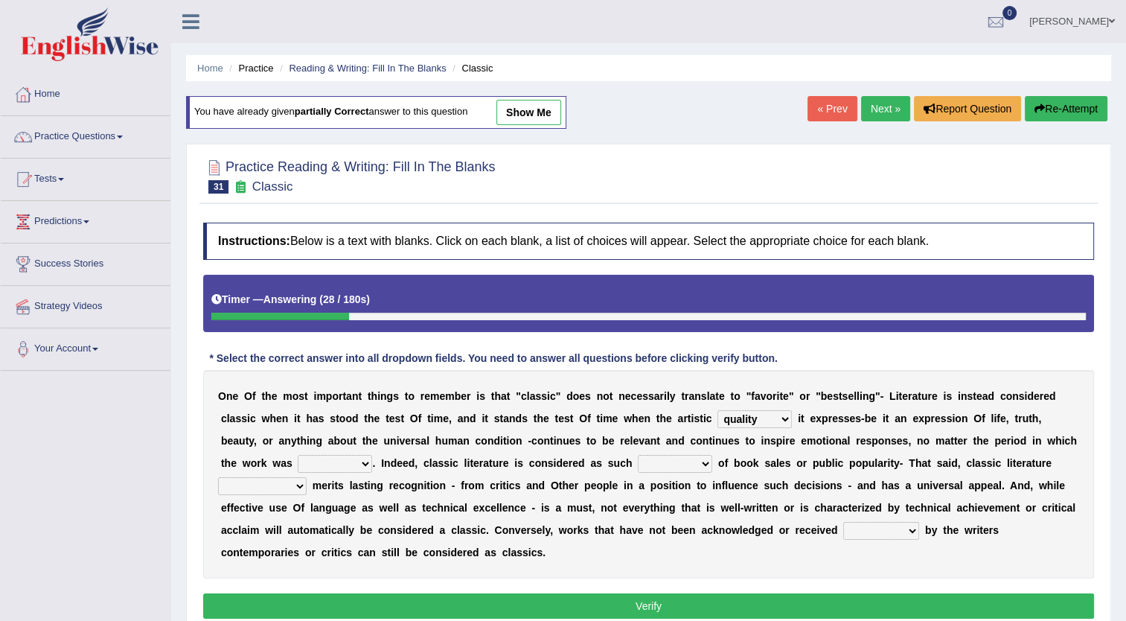
click at [372, 455] on select "written writing write to write" at bounding box center [335, 464] width 74 height 18
click at [638, 463] on select "careless devoid lacking regardless" at bounding box center [675, 464] width 74 height 18
select select "regardless"
click at [638, 455] on select "careless devoid lacking regardless" at bounding box center [675, 464] width 74 height 18
click at [307, 477] on select "exclusively usually merely consequently" at bounding box center [262, 486] width 89 height 18
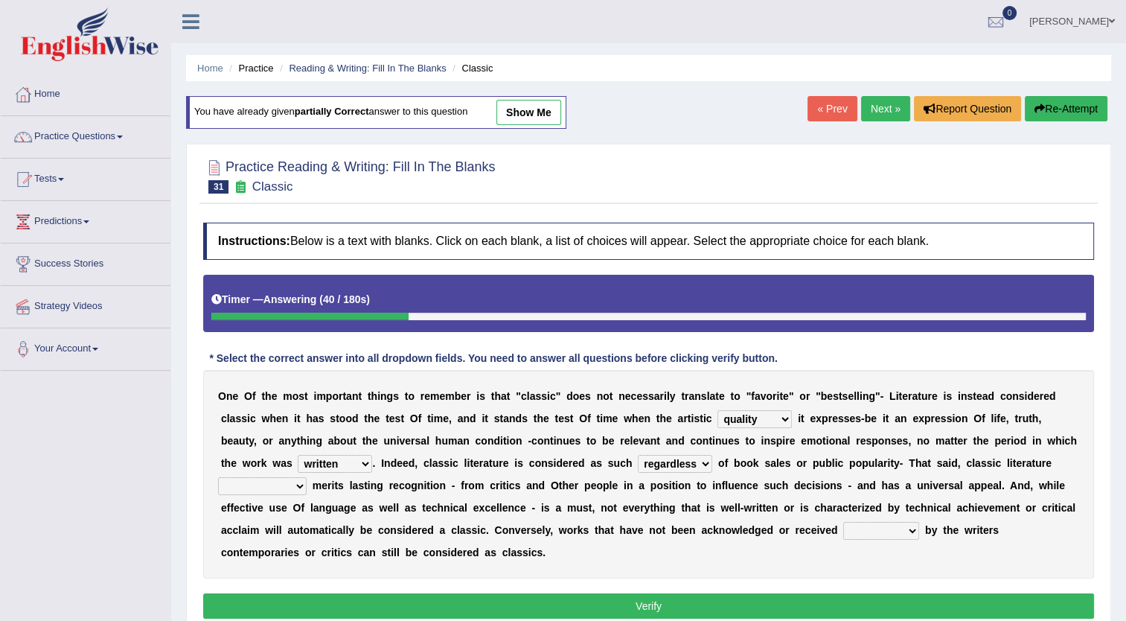
select select "exclusively"
click at [307, 477] on select "exclusively usually merely consequently" at bounding box center [262, 486] width 89 height 18
click at [843, 522] on select "imposingly positively efficiently arguably" at bounding box center [881, 531] width 76 height 18
select select "positively"
click at [843, 522] on select "imposingly positively efficiently arguably" at bounding box center [881, 531] width 76 height 18
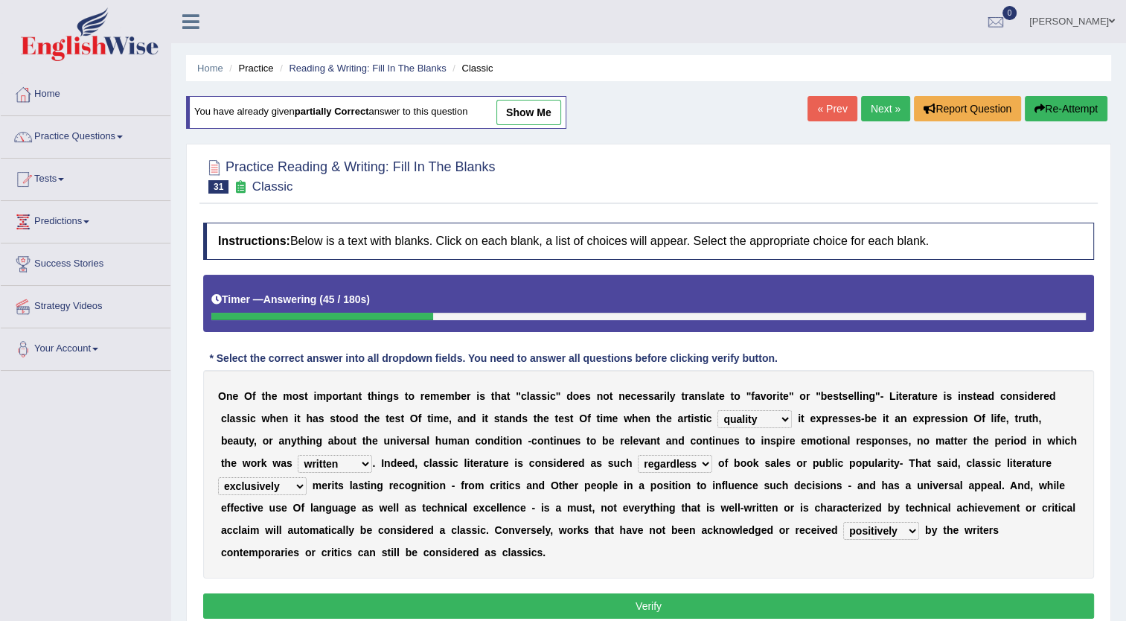
click at [504, 593] on button "Verify" at bounding box center [648, 605] width 891 height 25
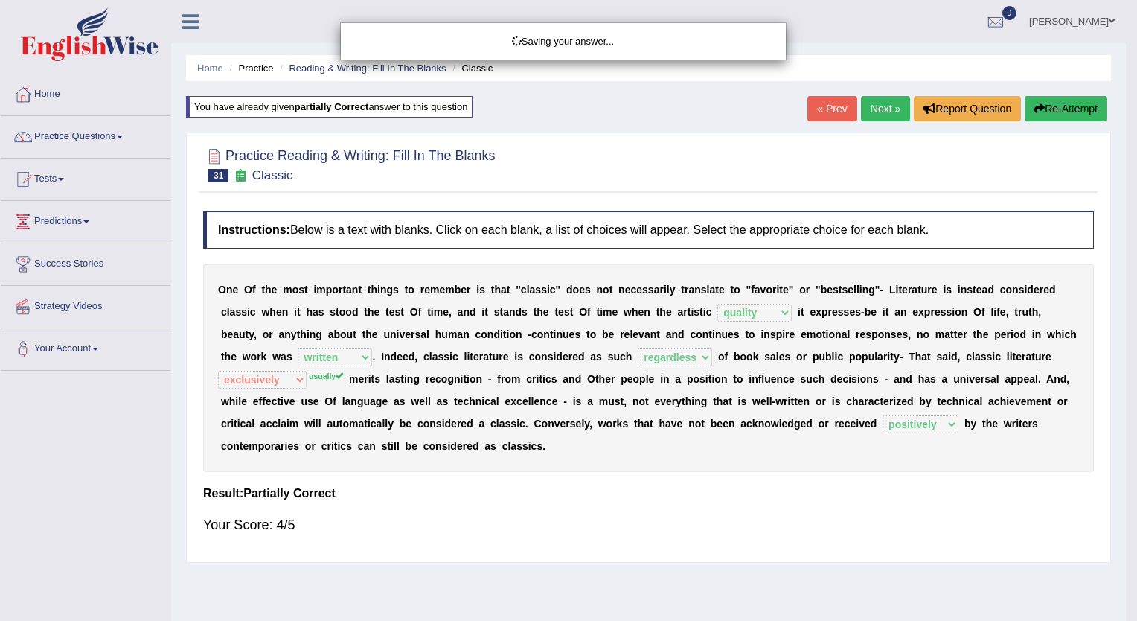
click at [870, 103] on div "Saving your answer..." at bounding box center [568, 310] width 1137 height 621
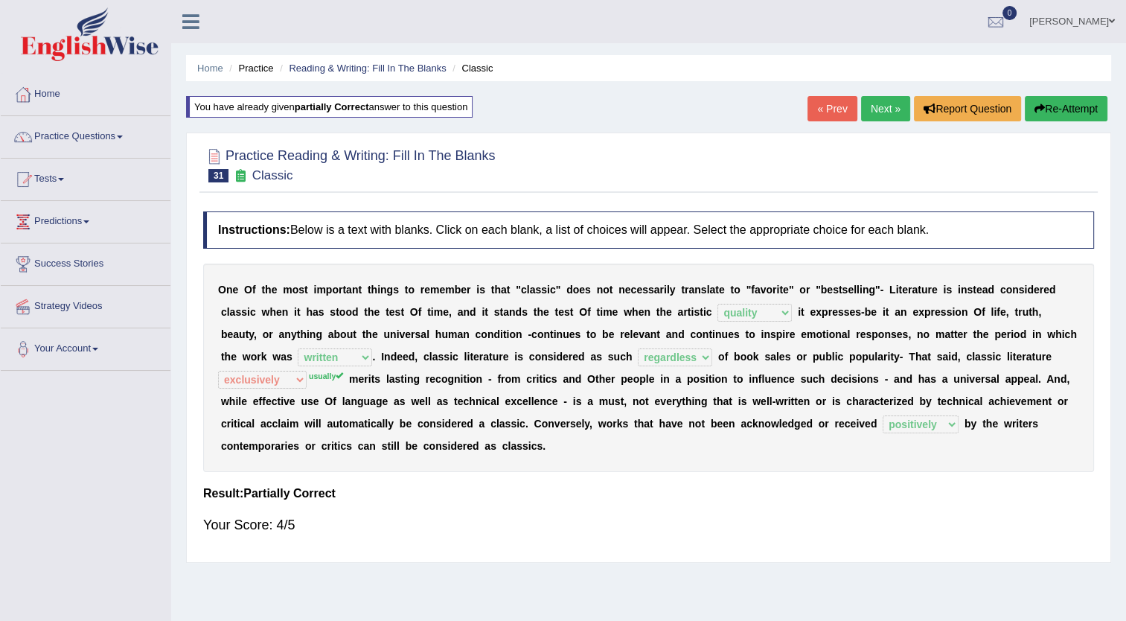
click at [886, 103] on link "Next »" at bounding box center [885, 108] width 49 height 25
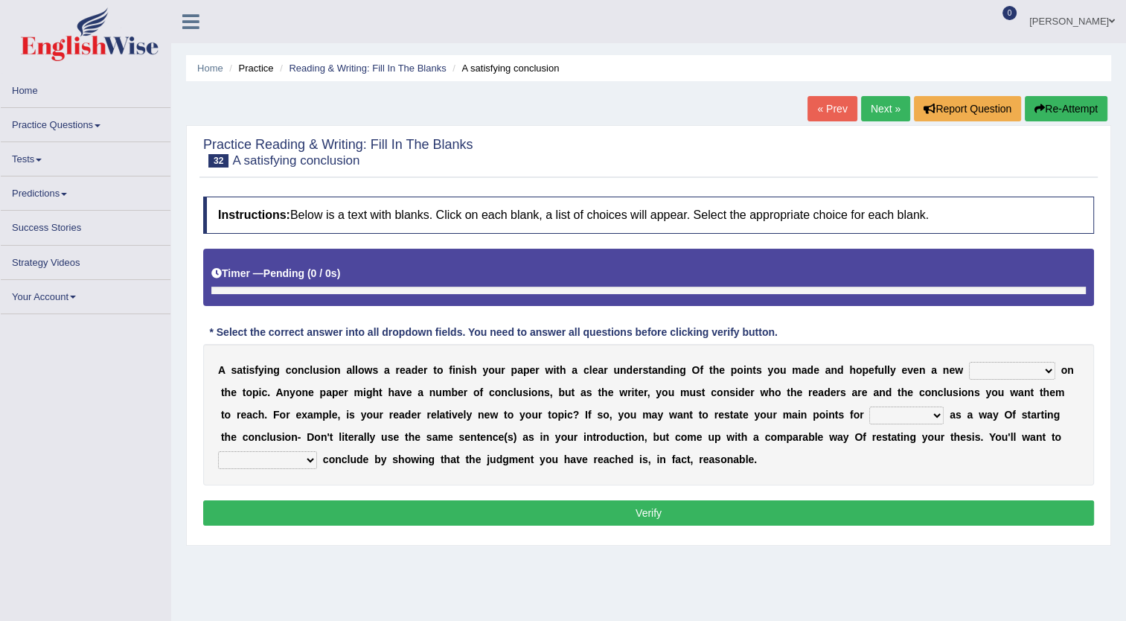
click at [970, 364] on select "retrospective respective alternative perspective" at bounding box center [1012, 371] width 86 height 18
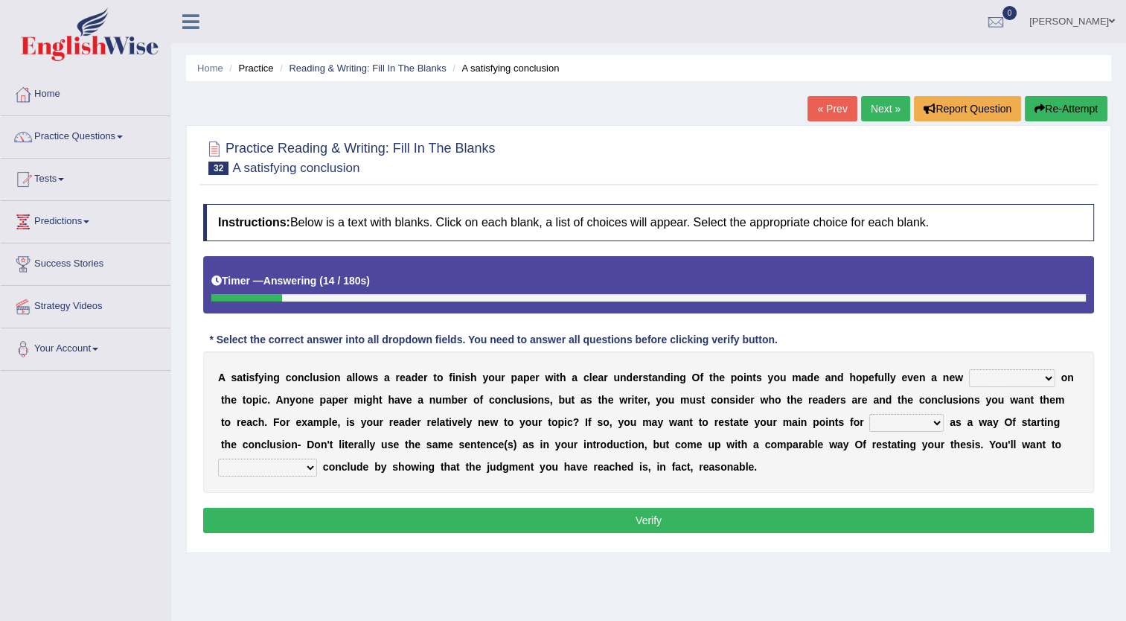
select select "perspective"
click at [969, 369] on select "retrospective respective alternative perspective" at bounding box center [1012, 378] width 86 height 18
click at [869, 429] on select "instance emphasis sale servicey" at bounding box center [906, 423] width 74 height 18
select select "instance"
click at [869, 414] on select "instance emphasis sale servicey" at bounding box center [906, 423] width 74 height 18
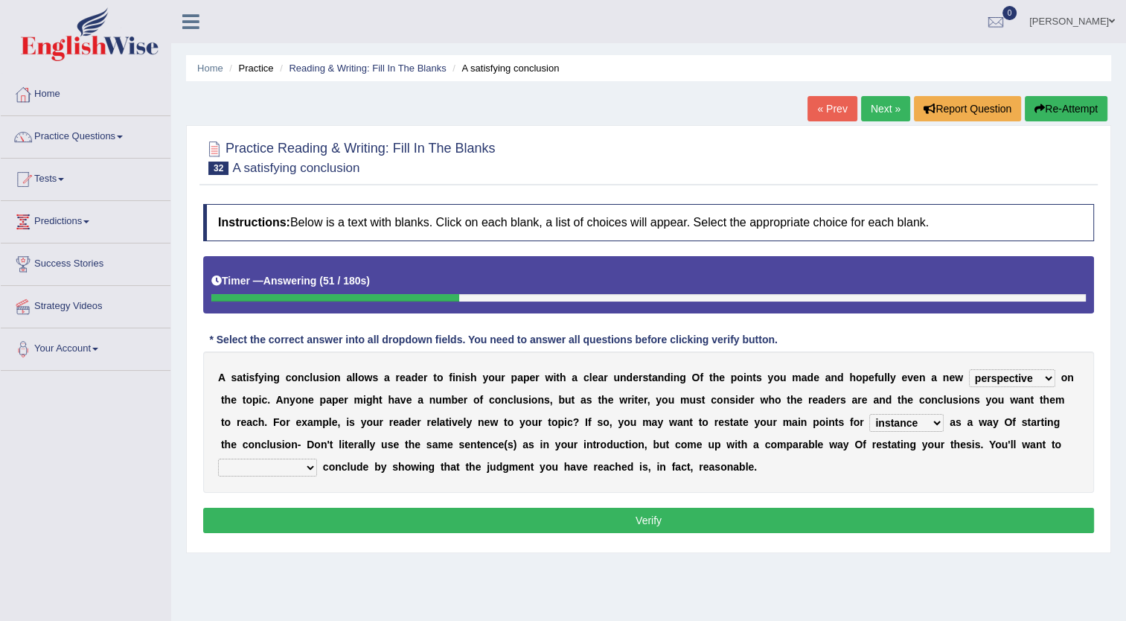
click at [317, 458] on select "grammatically smoothly energetically rambunctiously" at bounding box center [267, 467] width 99 height 18
select select "smoothly"
click at [317, 458] on select "grammatically smoothly energetically rambunctiously" at bounding box center [267, 467] width 99 height 18
click at [878, 511] on button "Verify" at bounding box center [648, 520] width 891 height 25
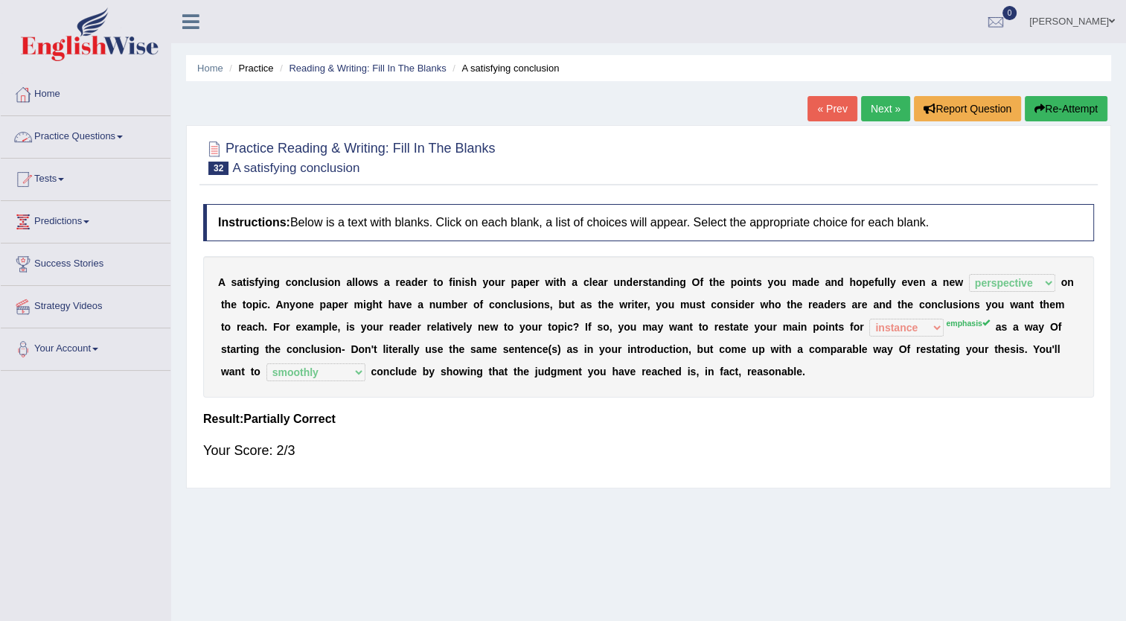
click at [71, 138] on link "Practice Questions" at bounding box center [86, 134] width 170 height 37
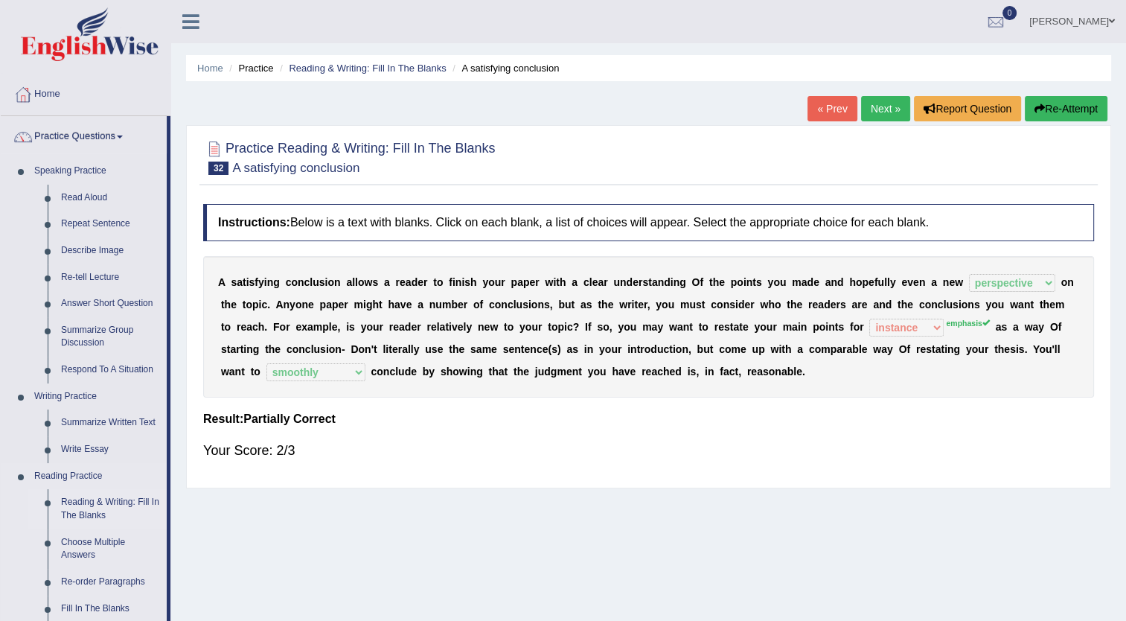
click at [60, 511] on link "Reading & Writing: Fill In The Blanks" at bounding box center [110, 508] width 112 height 39
click at [60, 511] on ul "Speaking Practice Read Aloud Repeat Sentence Describe Image Re-tell Lecture Ans…" at bounding box center [84, 555] width 166 height 795
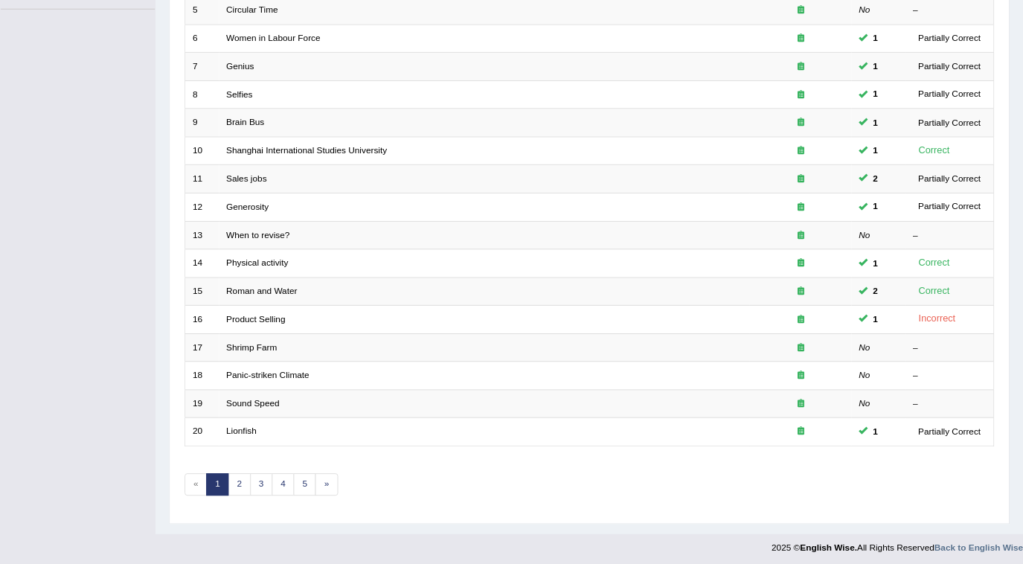
scroll to position [360, 0]
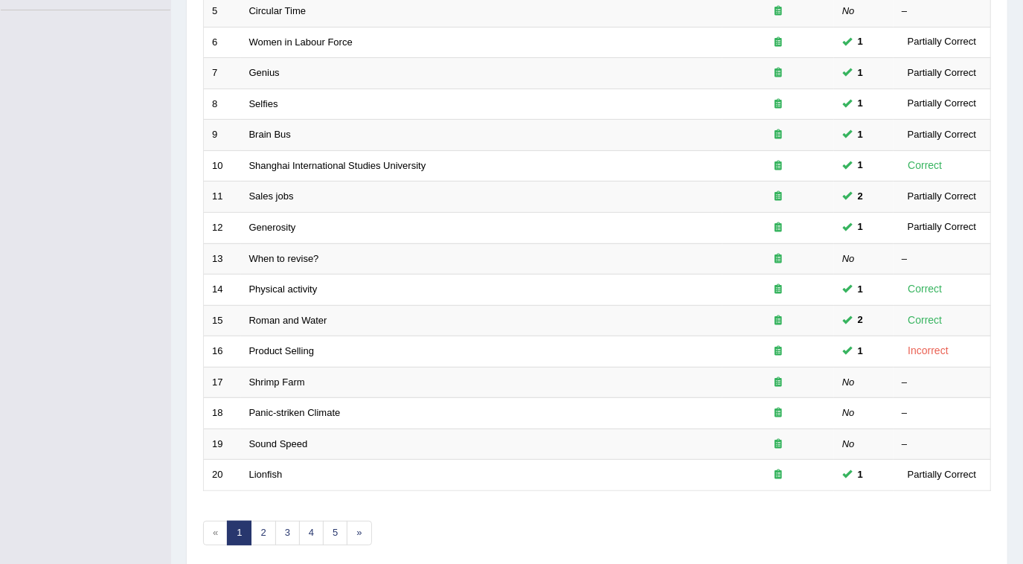
drag, startPoint x: 1022, startPoint y: 46, endPoint x: 1026, endPoint y: 15, distance: 31.6
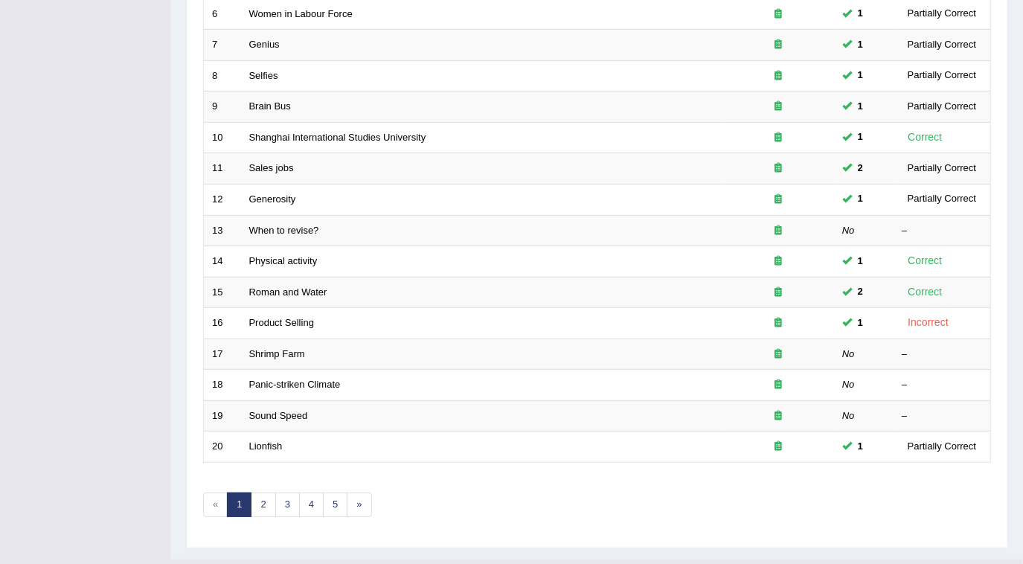
scroll to position [415, 0]
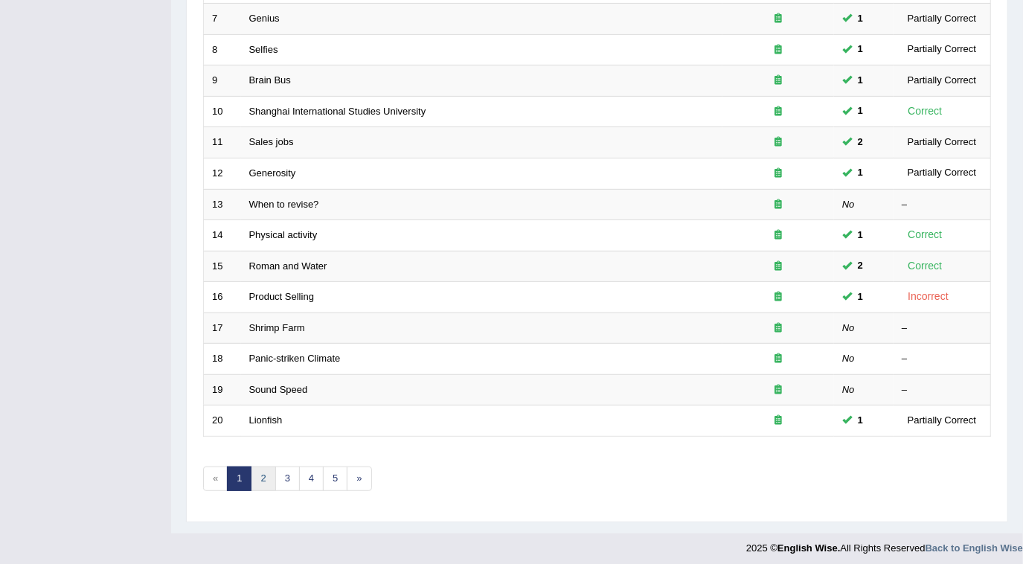
click at [263, 475] on link "2" at bounding box center [263, 479] width 25 height 25
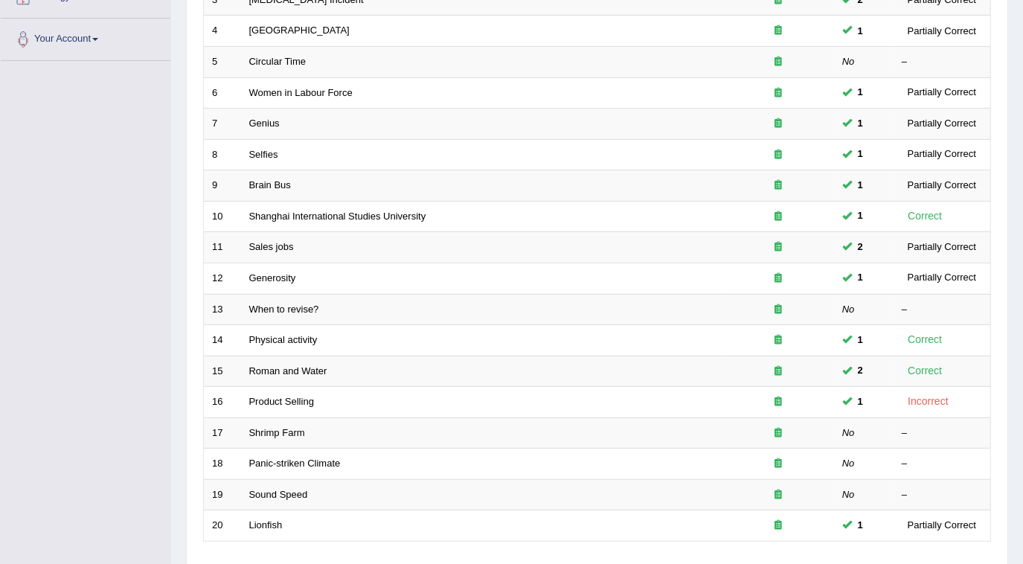
scroll to position [291, 0]
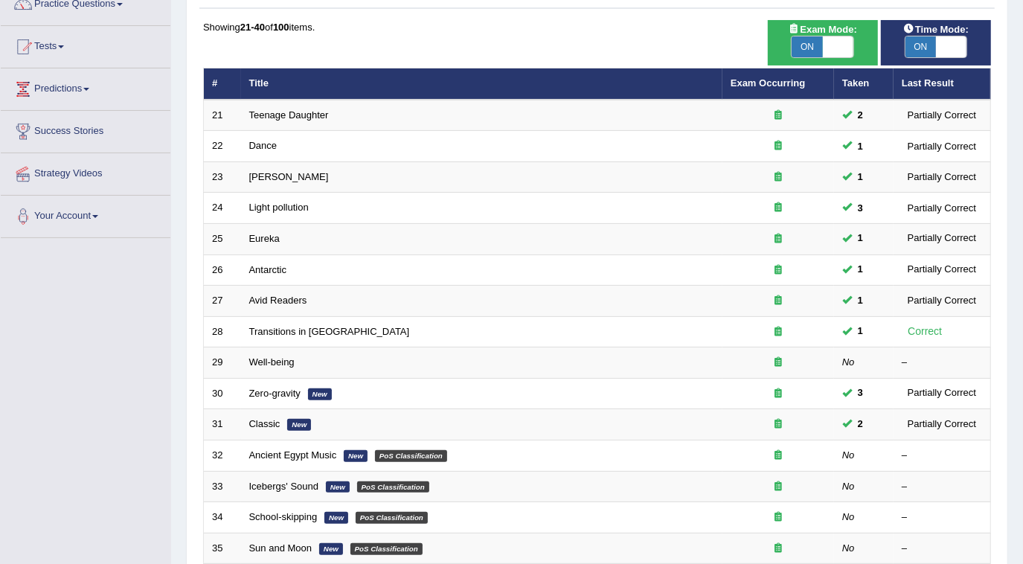
scroll to position [135, 0]
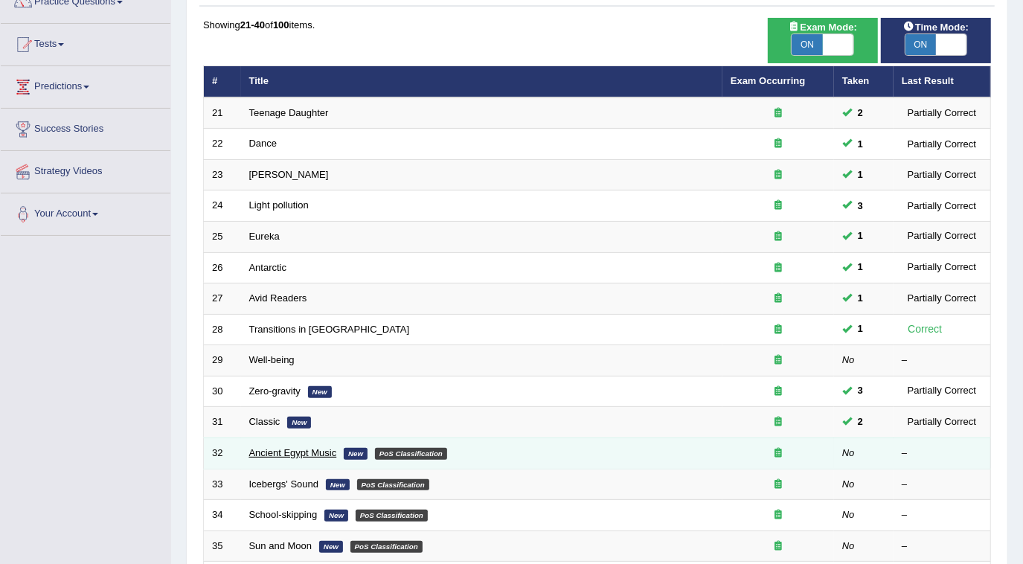
click at [307, 450] on link "Ancient Egypt Music" at bounding box center [293, 452] width 88 height 11
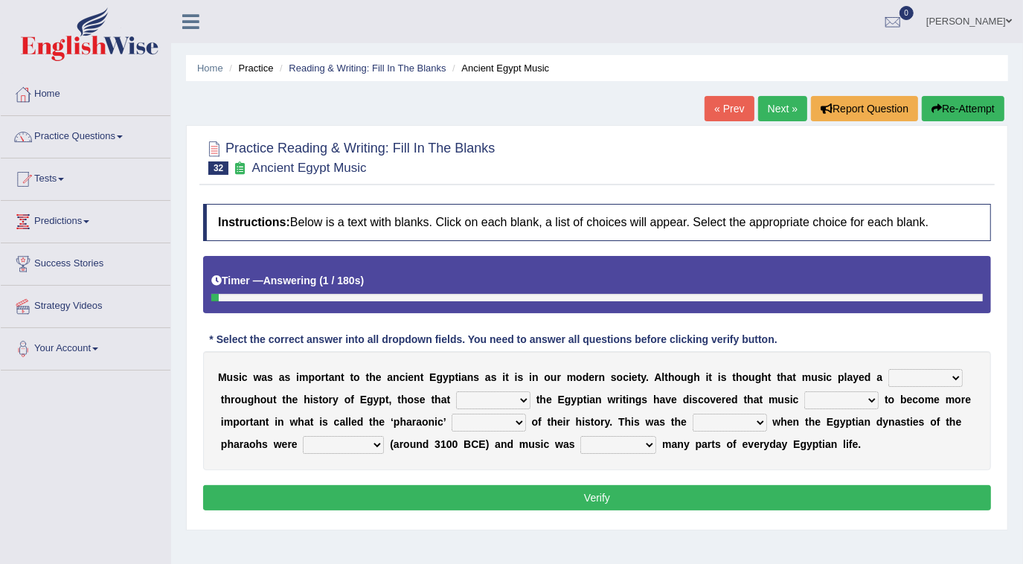
click at [889, 384] on select "role game response situation" at bounding box center [926, 378] width 74 height 18
select select "role"
click at [889, 369] on select "role game response situation" at bounding box center [926, 378] width 74 height 18
click at [456, 392] on select "need require confirm study" at bounding box center [493, 400] width 74 height 18
click at [394, 501] on button "Verify" at bounding box center [597, 497] width 788 height 25
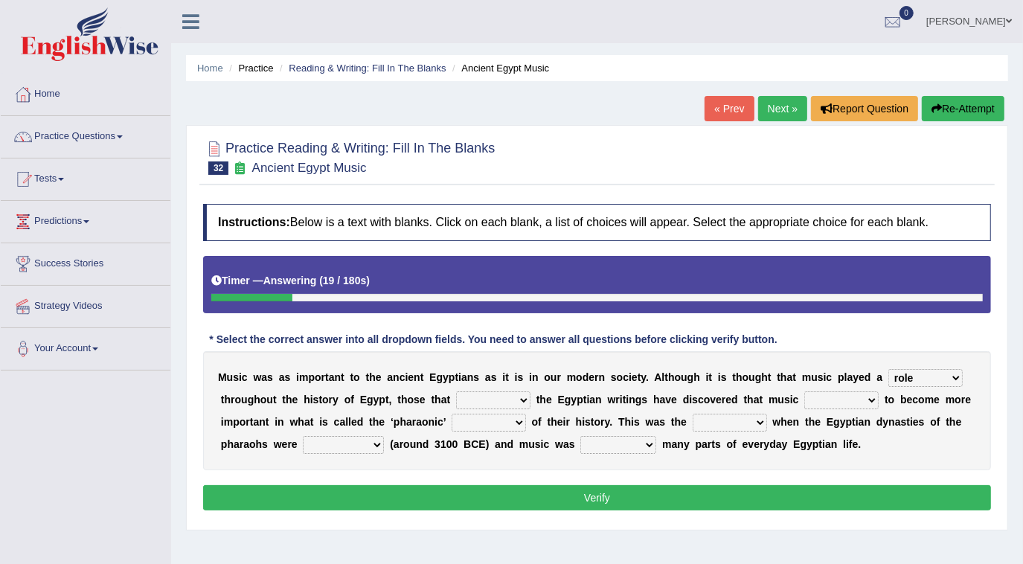
click at [456, 401] on select "need require confirm study" at bounding box center [493, 400] width 74 height 18
select select "require"
click at [456, 391] on select "need require confirm study" at bounding box center [493, 400] width 74 height 18
click at [804, 400] on select "predicted seemed like thought" at bounding box center [841, 400] width 74 height 18
select select "seemed"
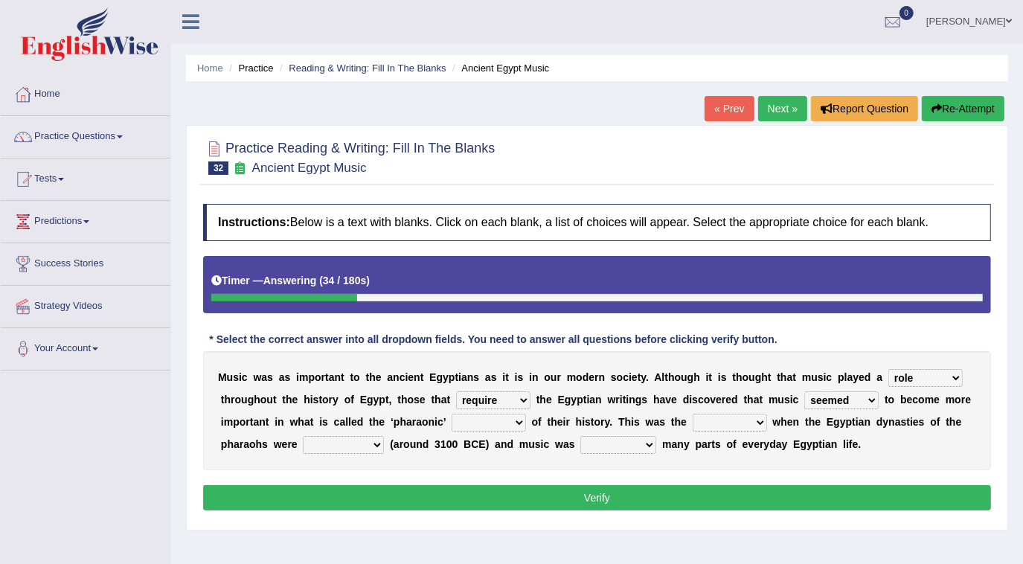
click at [804, 391] on select "predicted seemed like thought" at bounding box center [841, 400] width 74 height 18
click at [452, 423] on select "period people place race" at bounding box center [489, 423] width 74 height 18
select select "period"
click at [452, 414] on select "period people place race" at bounding box center [489, 423] width 74 height 18
click at [693, 423] on select "result range time group" at bounding box center [730, 423] width 74 height 18
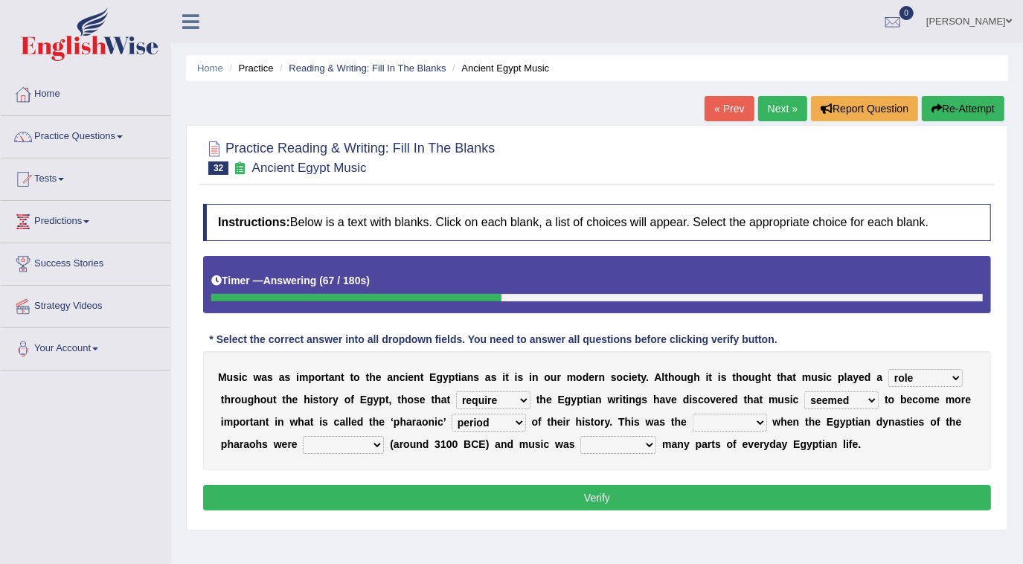
select select "result"
click at [693, 414] on select "result range time group" at bounding box center [730, 423] width 74 height 18
click at [303, 439] on select "contributed established constructed raised" at bounding box center [343, 445] width 81 height 18
select select "contributed"
click at [303, 436] on select "contributed established constructed raised" at bounding box center [343, 445] width 81 height 18
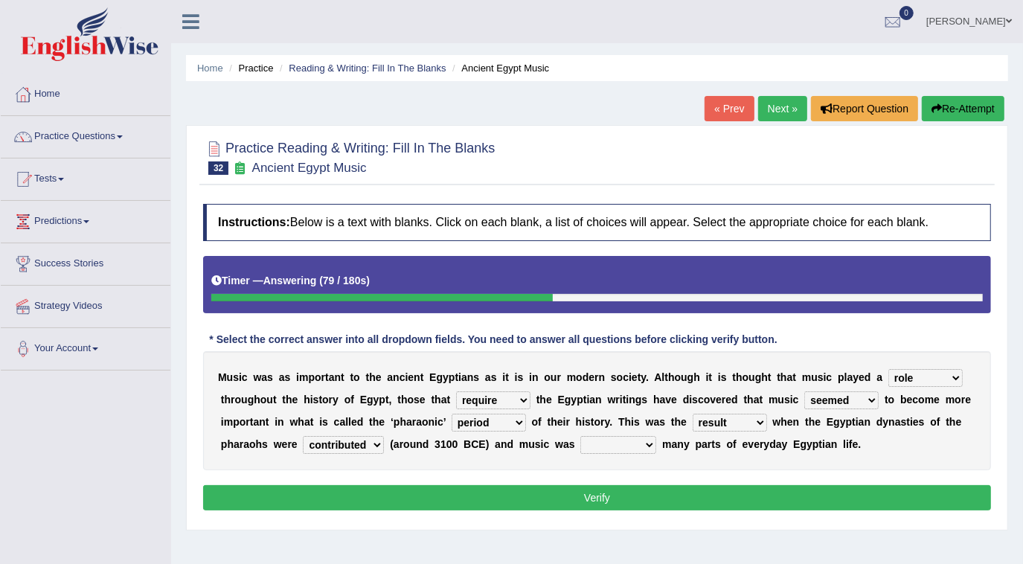
drag, startPoint x: 531, startPoint y: 435, endPoint x: 523, endPoint y: 444, distance: 12.1
click at [580, 444] on select "found at found found from found in" at bounding box center [618, 445] width 76 height 18
select select "found from"
click at [580, 436] on select "found at found found from found in" at bounding box center [618, 445] width 76 height 18
click at [523, 496] on button "Verify" at bounding box center [597, 497] width 788 height 25
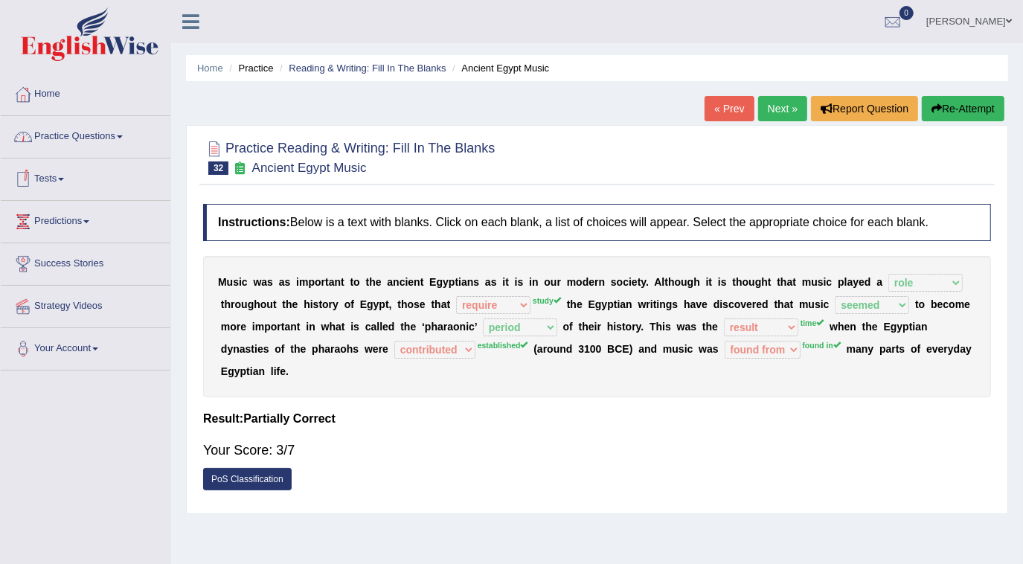
click at [103, 129] on link "Practice Questions" at bounding box center [86, 134] width 170 height 37
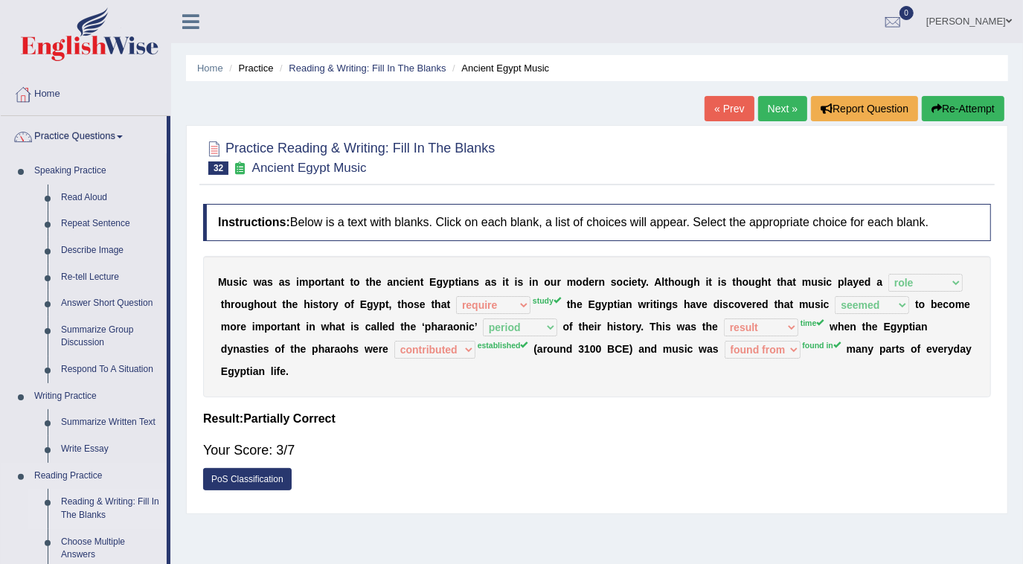
click at [92, 520] on link "Reading & Writing: Fill In The Blanks" at bounding box center [110, 508] width 112 height 39
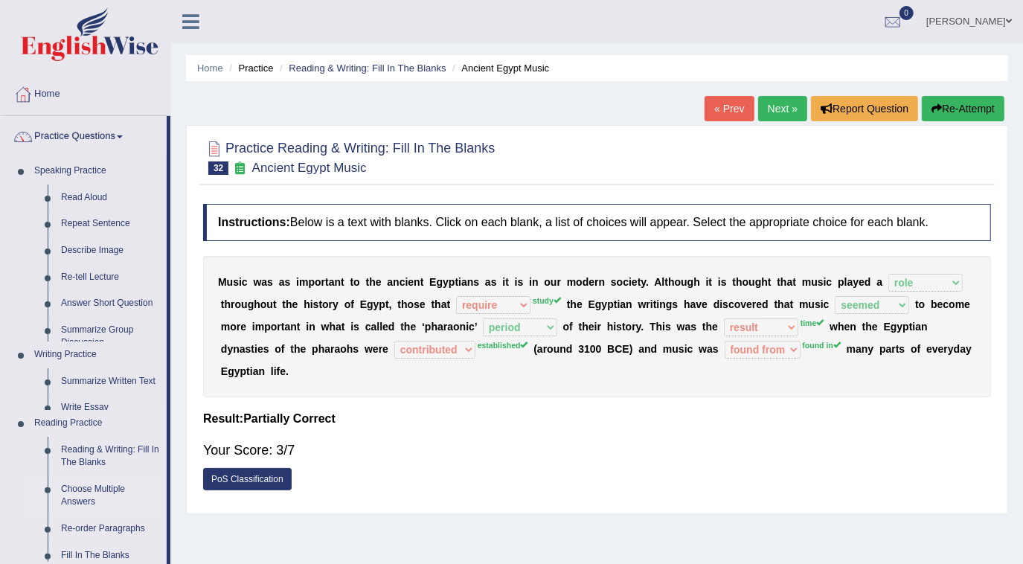
click at [92, 520] on ul "Speaking Practice Read Aloud Repeat Sentence Describe Image Re-tell Lecture Ans…" at bounding box center [84, 471] width 166 height 626
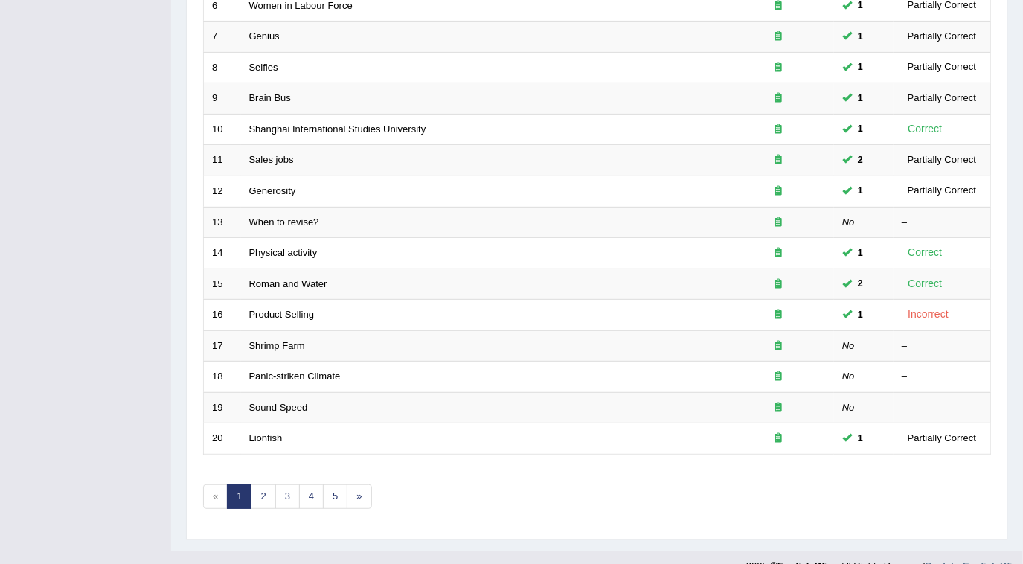
scroll to position [406, 0]
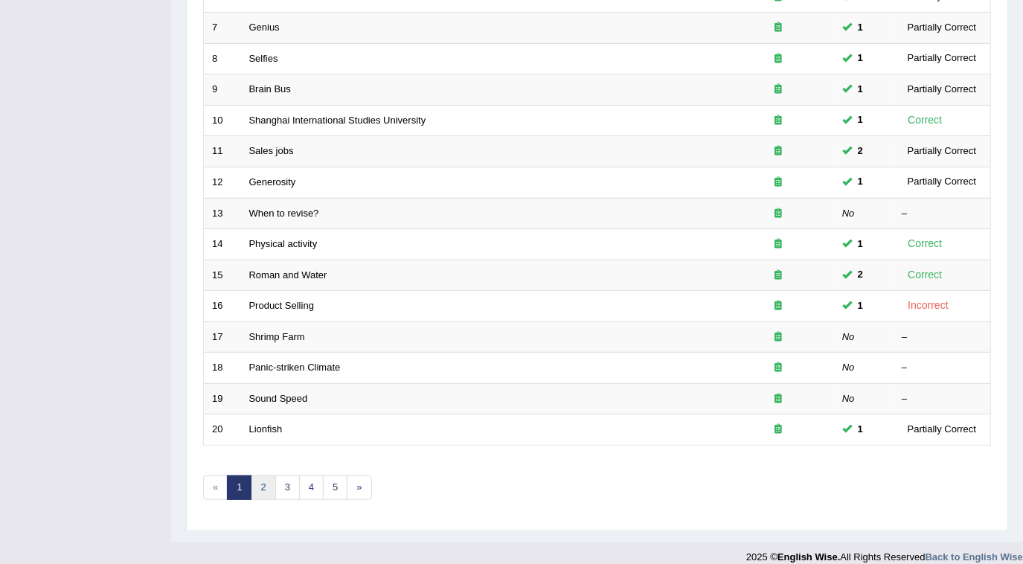
click at [266, 486] on link "2" at bounding box center [263, 488] width 25 height 25
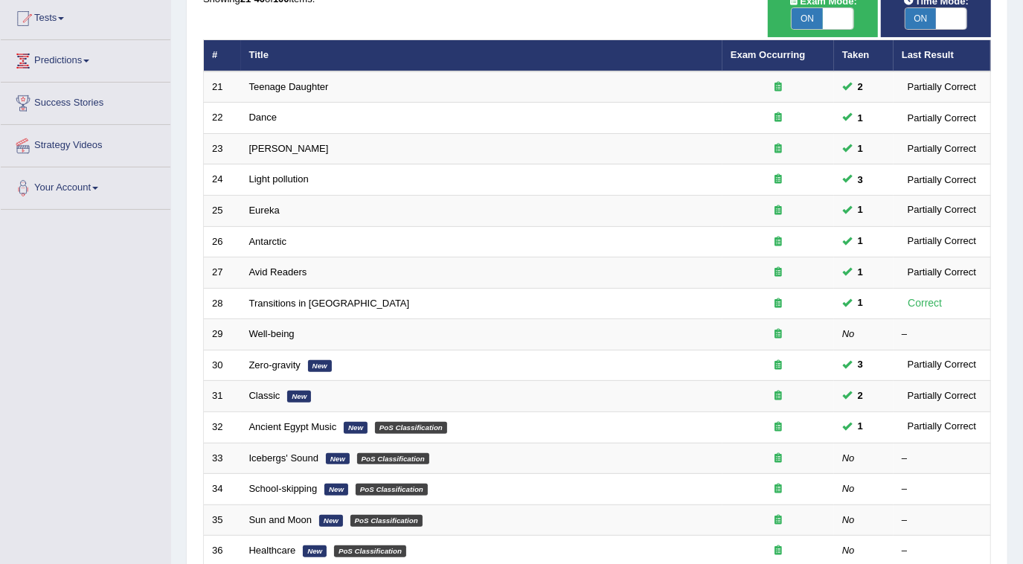
scroll to position [162, 0]
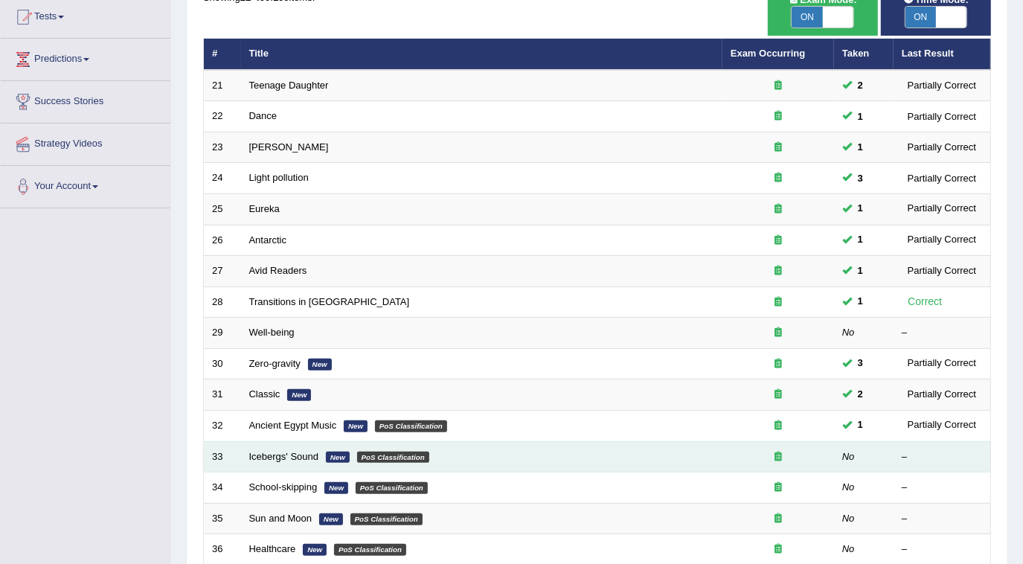
click at [350, 444] on td "Icebergs' Sound New PoS Classification" at bounding box center [481, 456] width 481 height 31
click at [311, 453] on link "Icebergs' Sound" at bounding box center [284, 456] width 70 height 11
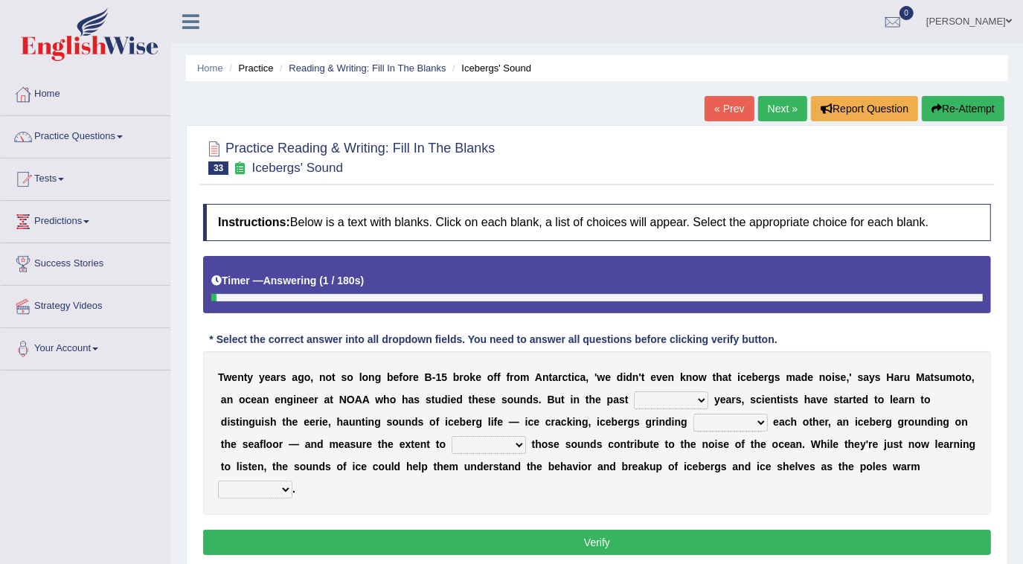
click at [634, 405] on select "for more much few" at bounding box center [671, 400] width 74 height 18
select select "for"
click at [634, 391] on select "for more much few" at bounding box center [671, 400] width 74 height 18
click at [694, 420] on select "within about through against" at bounding box center [731, 423] width 74 height 18
select select "within"
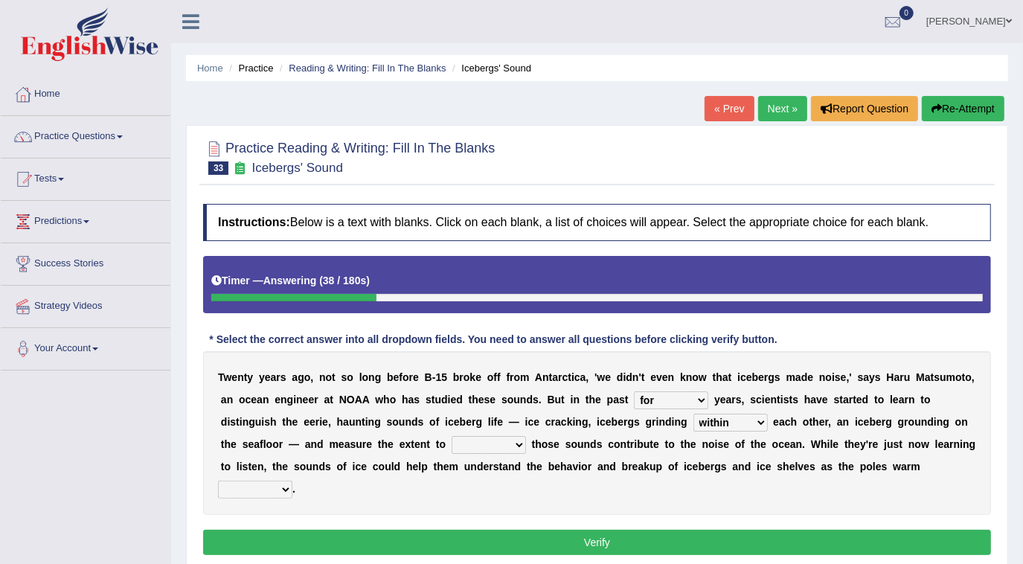
click at [694, 414] on select "within about through against" at bounding box center [731, 423] width 74 height 18
click at [452, 445] on select "which why what whether" at bounding box center [489, 445] width 74 height 18
click at [452, 436] on select "which why what whether" at bounding box center [489, 445] width 74 height 18
click at [452, 449] on select "which why what whether" at bounding box center [489, 445] width 74 height 18
select select "what"
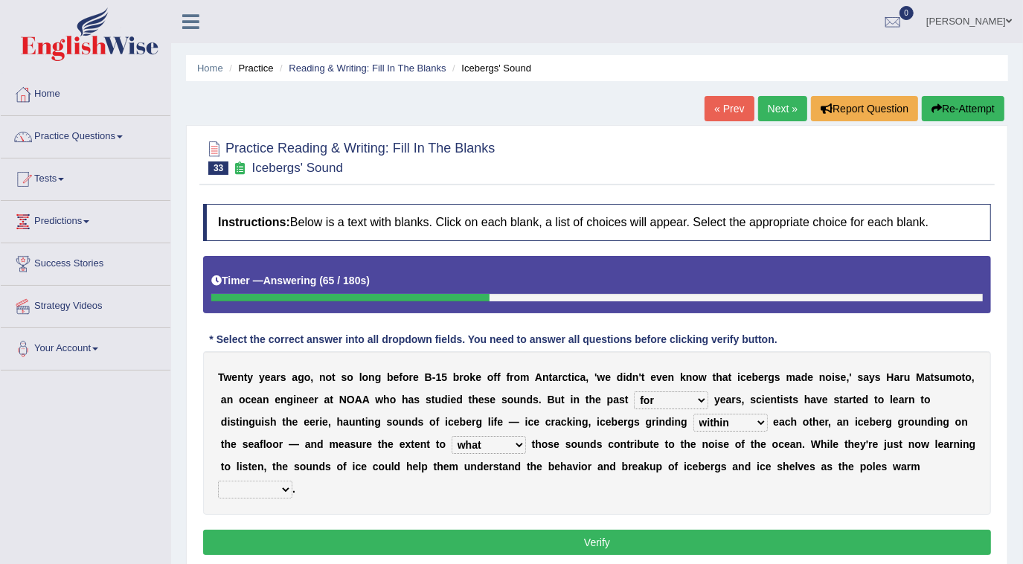
click at [452, 436] on select "which why what whether" at bounding box center [489, 445] width 74 height 18
click at [292, 481] on select "away out up off" at bounding box center [255, 490] width 74 height 18
select select "up"
click at [292, 481] on select "away out up off" at bounding box center [255, 490] width 74 height 18
click at [723, 530] on button "Verify" at bounding box center [597, 542] width 788 height 25
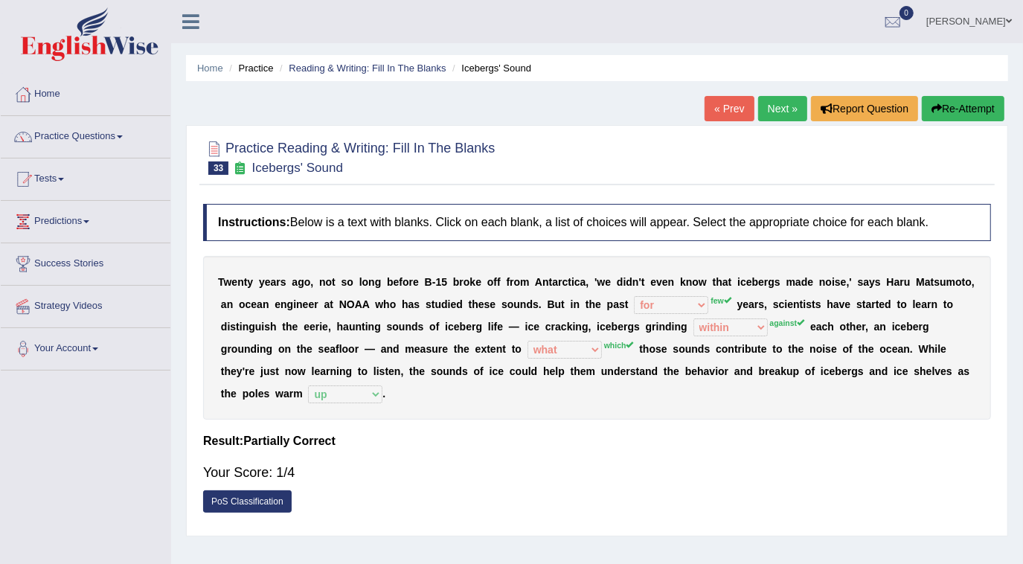
click at [934, 112] on icon "button" at bounding box center [937, 108] width 10 height 10
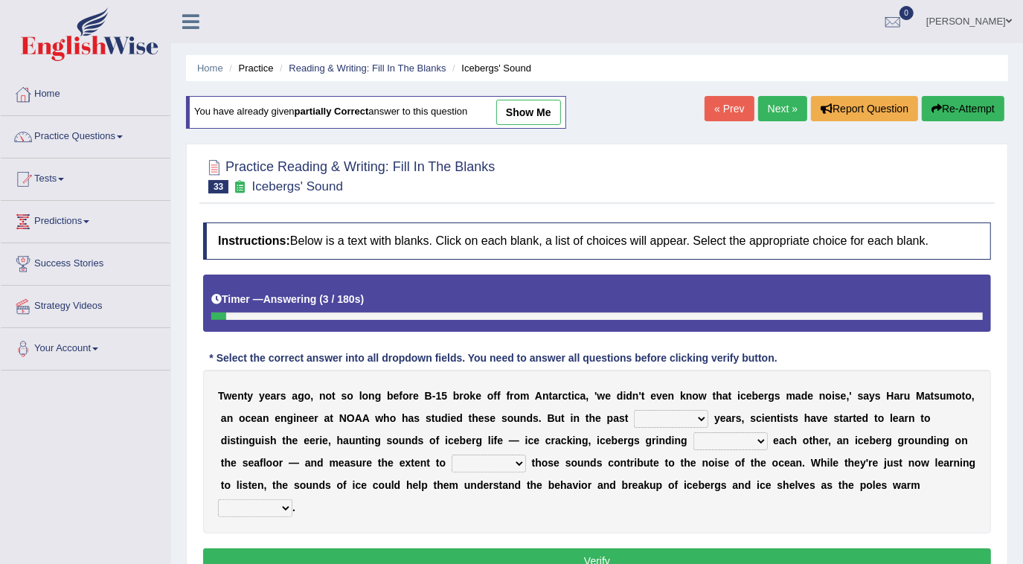
select select "few"
click at [634, 410] on select "for more much few" at bounding box center [671, 419] width 74 height 18
click at [589, 451] on div "T w e n t y y e a r s a g o , n o t s o l o n g b e f o r e B - 1 5 b r o k e o…" at bounding box center [597, 452] width 788 height 164
click at [694, 444] on select "within about through against" at bounding box center [731, 441] width 74 height 18
select select "against"
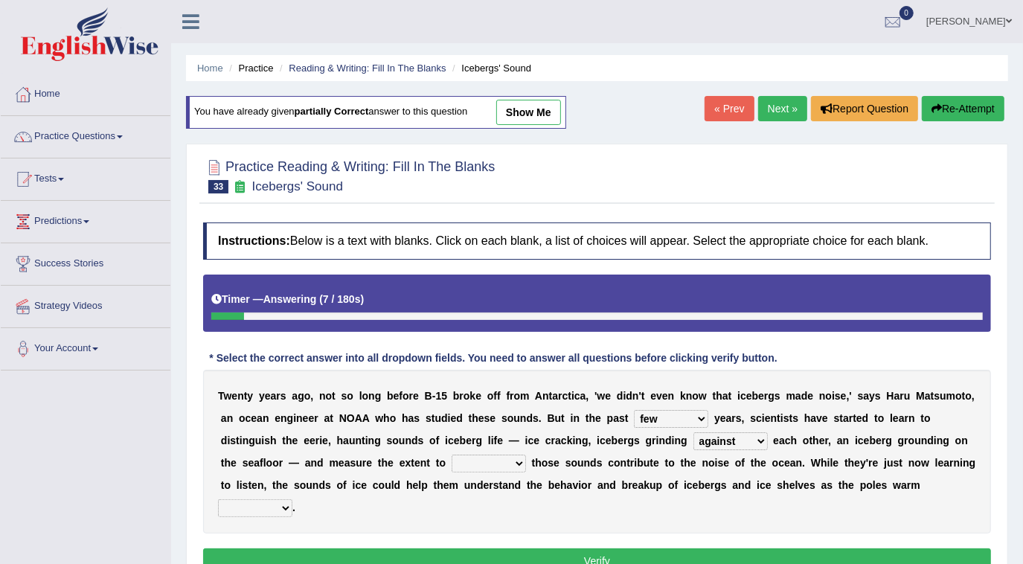
click at [694, 432] on select "within about through against" at bounding box center [731, 441] width 74 height 18
click at [452, 460] on select "which why what whether" at bounding box center [489, 464] width 74 height 18
select select "whether"
click at [452, 455] on select "which why what whether" at bounding box center [489, 464] width 74 height 18
click at [292, 499] on select "away out up off" at bounding box center [255, 508] width 74 height 18
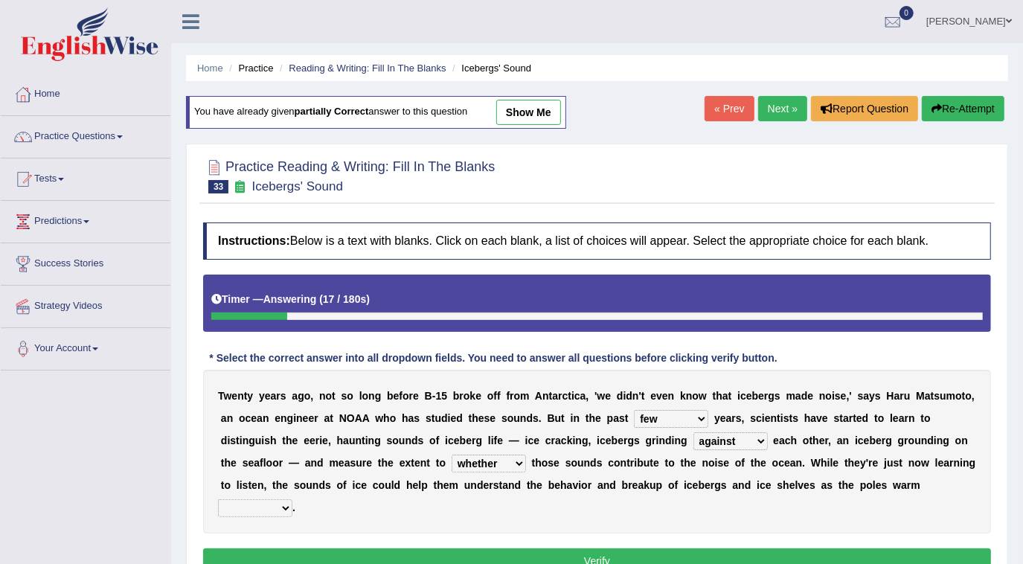
select select "up"
click at [292, 499] on select "away out up off" at bounding box center [255, 508] width 74 height 18
click at [659, 548] on button "Verify" at bounding box center [597, 560] width 788 height 25
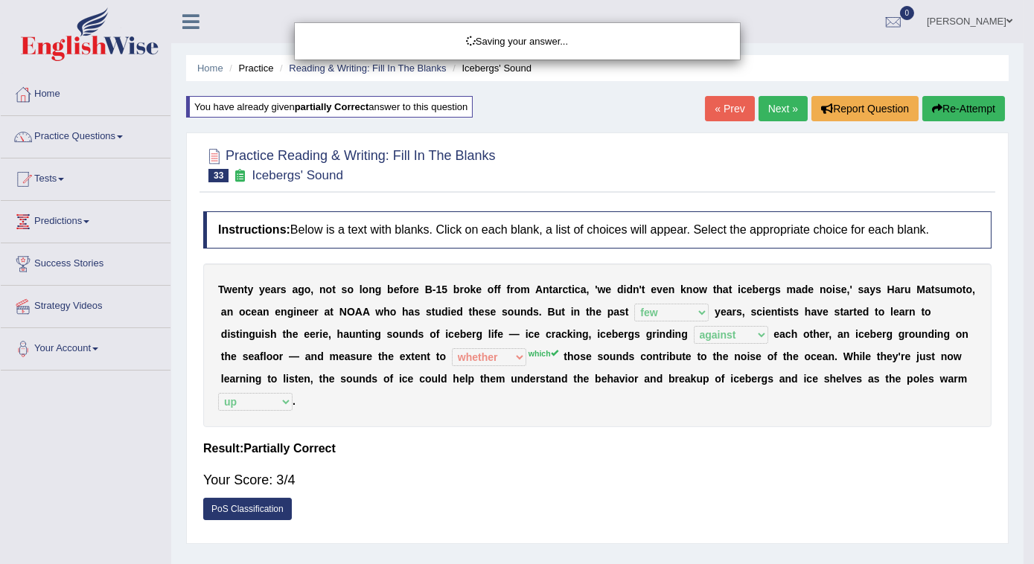
click at [86, 138] on div "Saving your answer..." at bounding box center [517, 282] width 1034 height 564
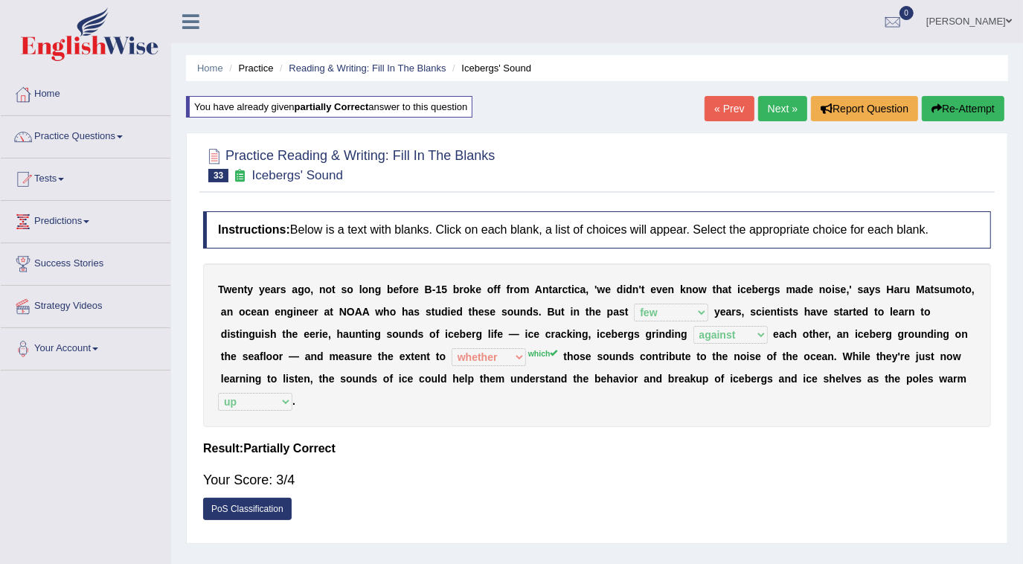
click at [86, 138] on link "Practice Questions" at bounding box center [86, 134] width 170 height 37
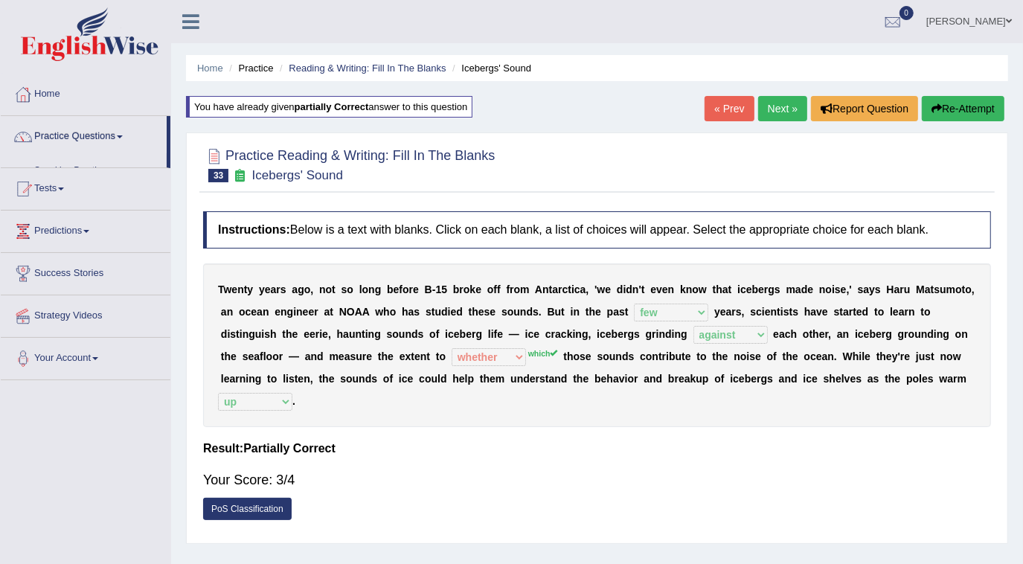
click at [86, 138] on link "Practice Questions" at bounding box center [84, 134] width 166 height 37
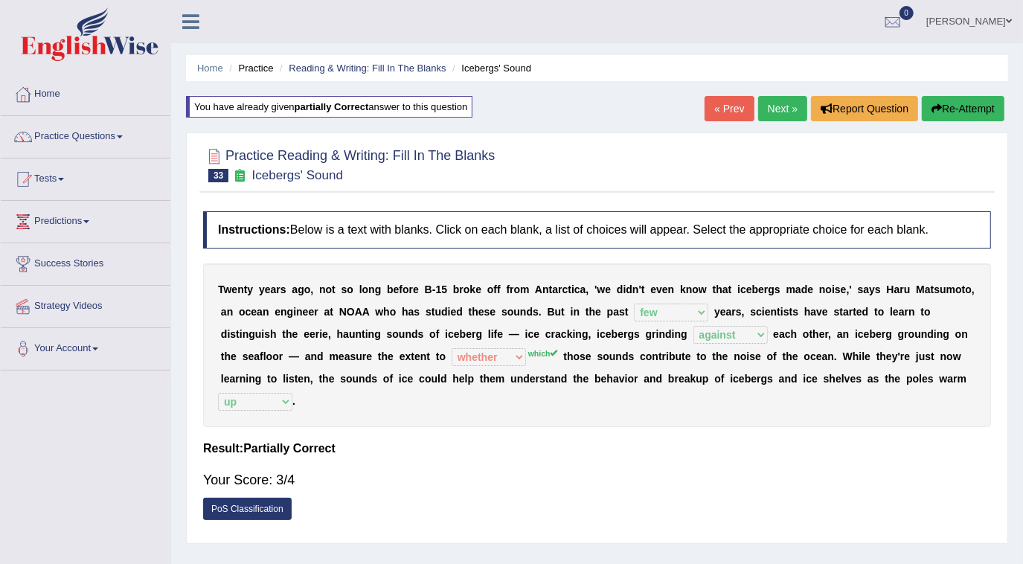
click at [86, 138] on link "Practice Questions" at bounding box center [86, 134] width 170 height 37
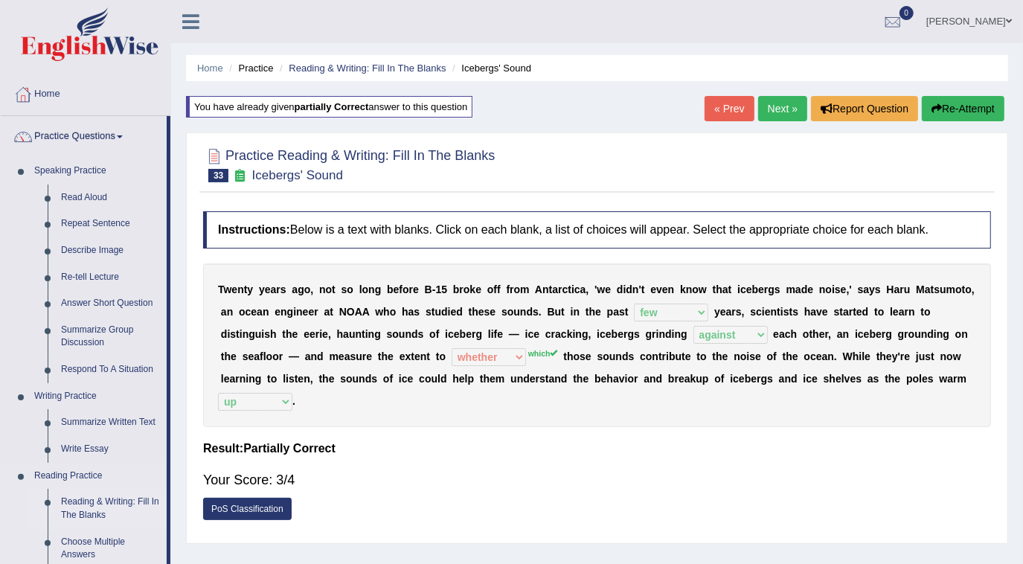
click at [103, 503] on link "Reading & Writing: Fill In The Blanks" at bounding box center [110, 508] width 112 height 39
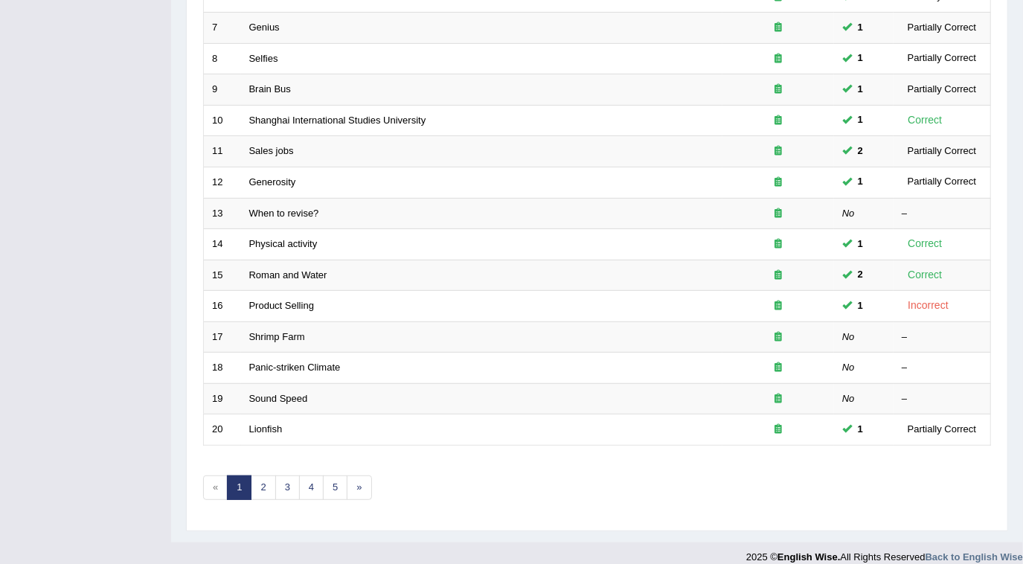
scroll to position [415, 0]
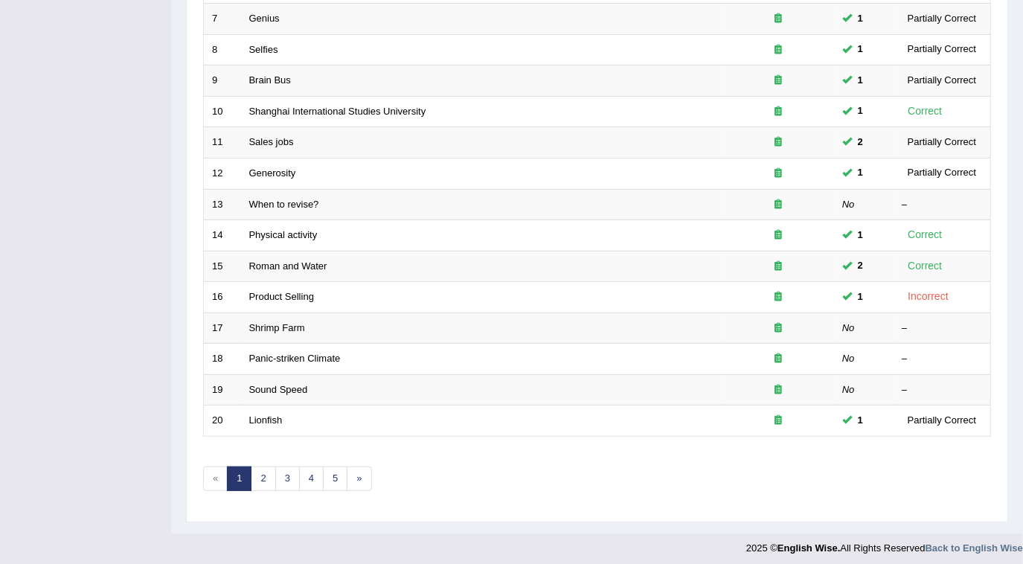
click at [260, 460] on div "Showing 1-20 of 100 items. # Title Exam Occurring Taken Last Result 1 Two Types…" at bounding box center [597, 124] width 788 height 772
click at [260, 467] on link "2" at bounding box center [263, 479] width 25 height 25
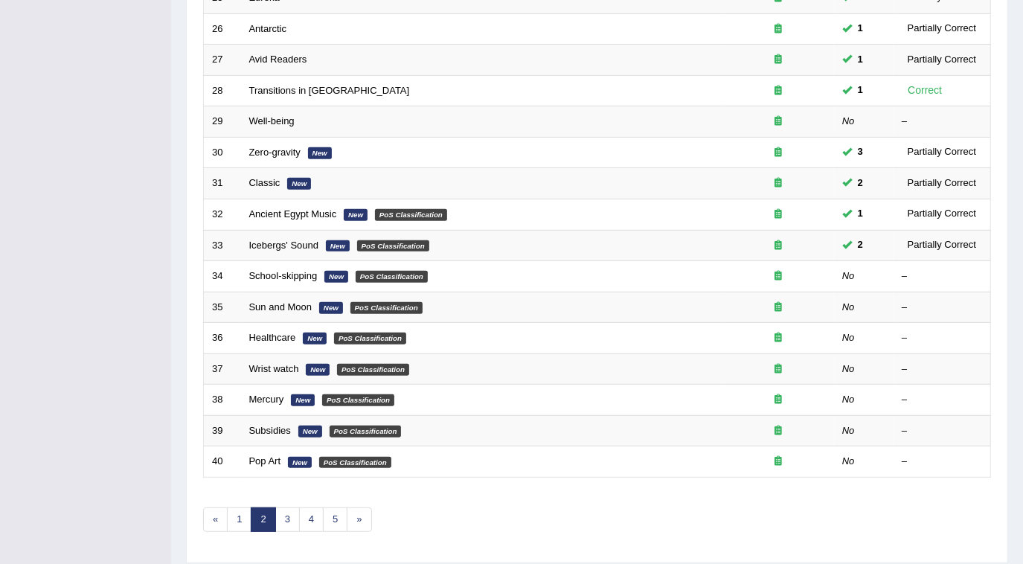
scroll to position [379, 0]
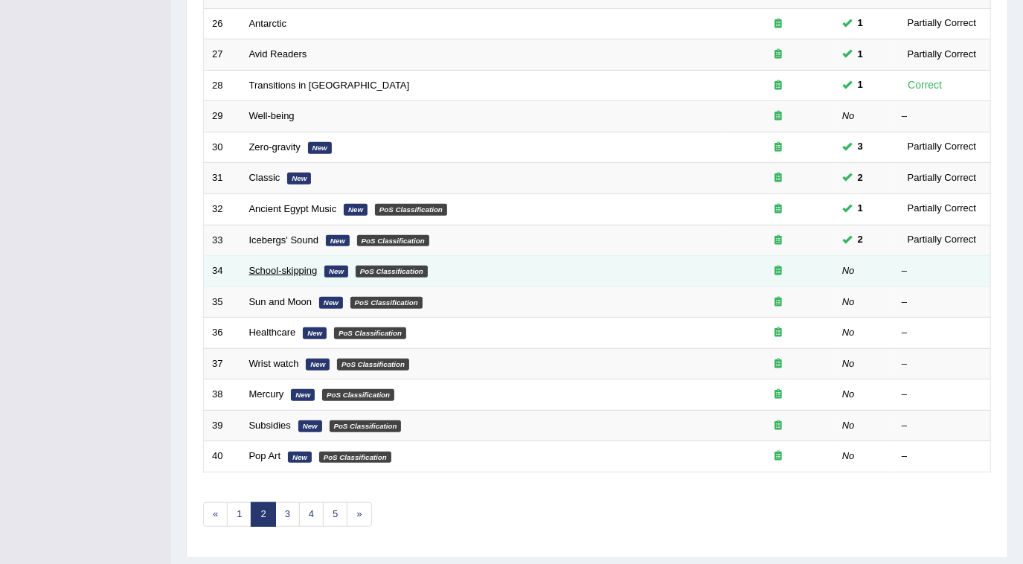
click at [281, 269] on link "School-skipping" at bounding box center [283, 270] width 68 height 11
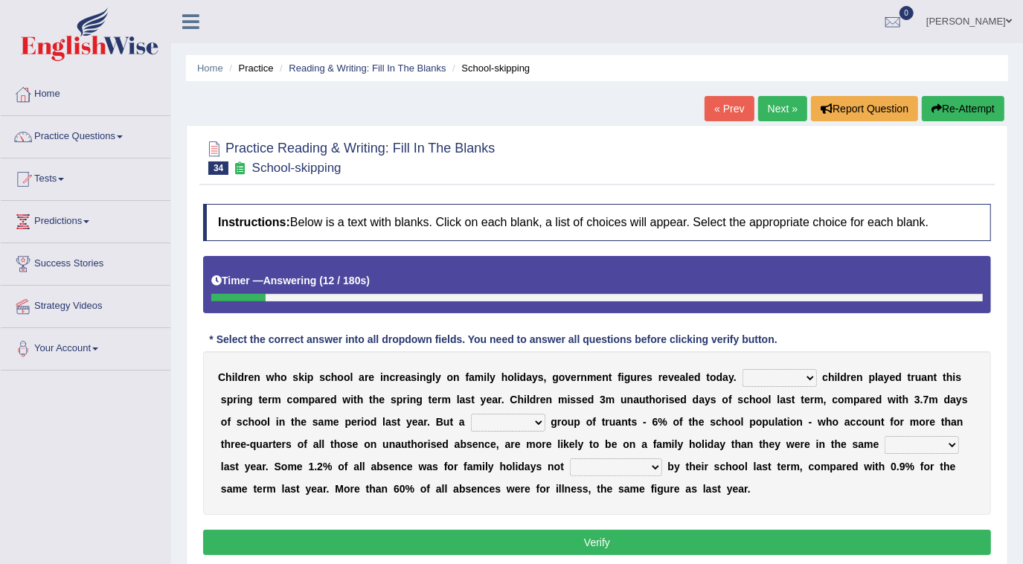
click at [743, 380] on select "Same More Fewer Less" at bounding box center [780, 378] width 74 height 18
click at [691, 479] on div "C h i l d r e n w h o s k i p s c h o o l a r e i n c r e a s i n g l y o n f a…" at bounding box center [597, 433] width 788 height 164
click at [754, 372] on select "Same More Fewer Less" at bounding box center [780, 378] width 74 height 18
click at [743, 369] on select "Same More Fewer Less" at bounding box center [780, 378] width 74 height 18
click at [471, 423] on select "mere hardcore residual flimsy" at bounding box center [508, 423] width 74 height 18
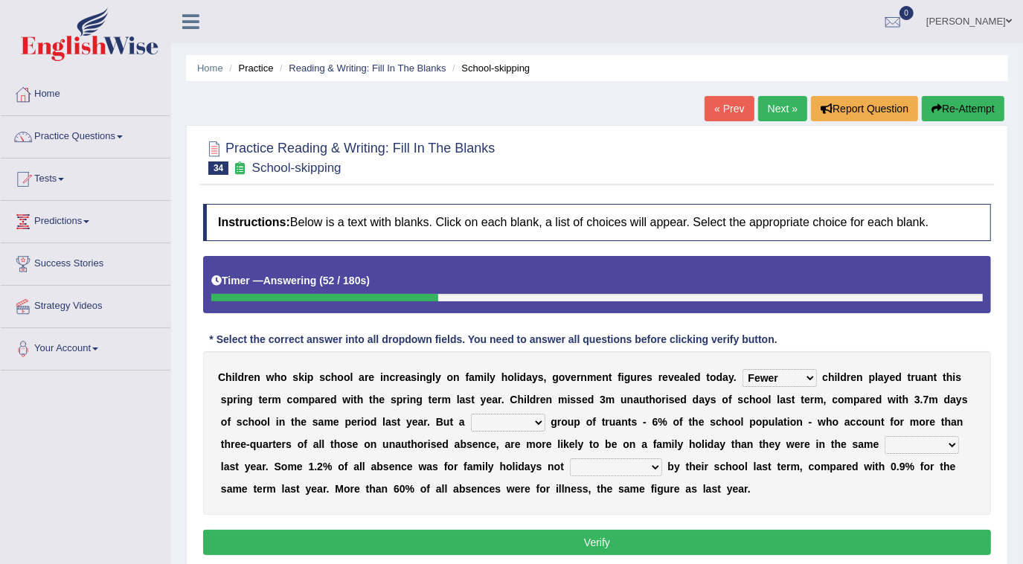
click at [743, 372] on select "Same More Fewer Less" at bounding box center [780, 378] width 74 height 18
select select "More"
click at [743, 369] on select "Same More Fewer Less" at bounding box center [780, 378] width 74 height 18
click at [448, 409] on div "C h i l d r e n w h o s k i p s c h o o l a r e i n c r e a s i n g l y o n f a…" at bounding box center [597, 433] width 788 height 164
click at [471, 423] on select "mere hardcore residual flimsy" at bounding box center [508, 423] width 74 height 18
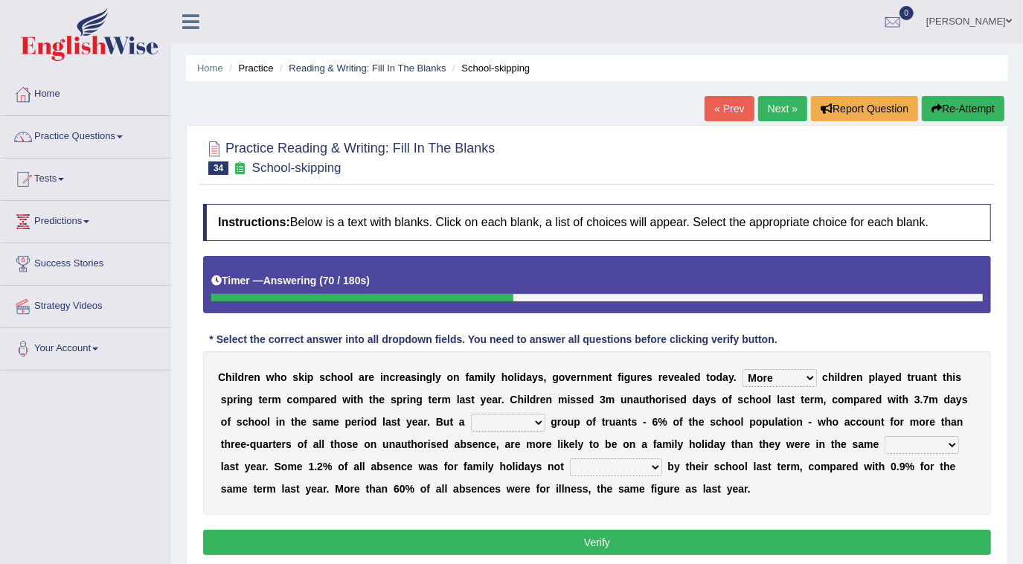
click at [468, 452] on div "C h i l d r e n w h o s k i p s c h o o l a r e i n c r e a s i n g l y o n f a…" at bounding box center [597, 433] width 788 height 164
click at [471, 423] on select "mere hardcore residual flimsy" at bounding box center [508, 423] width 74 height 18
select select "hardcore"
click at [471, 414] on select "mere hardcore residual flimsy" at bounding box center [508, 423] width 74 height 18
click at [885, 445] on select "time span period duration" at bounding box center [922, 445] width 74 height 18
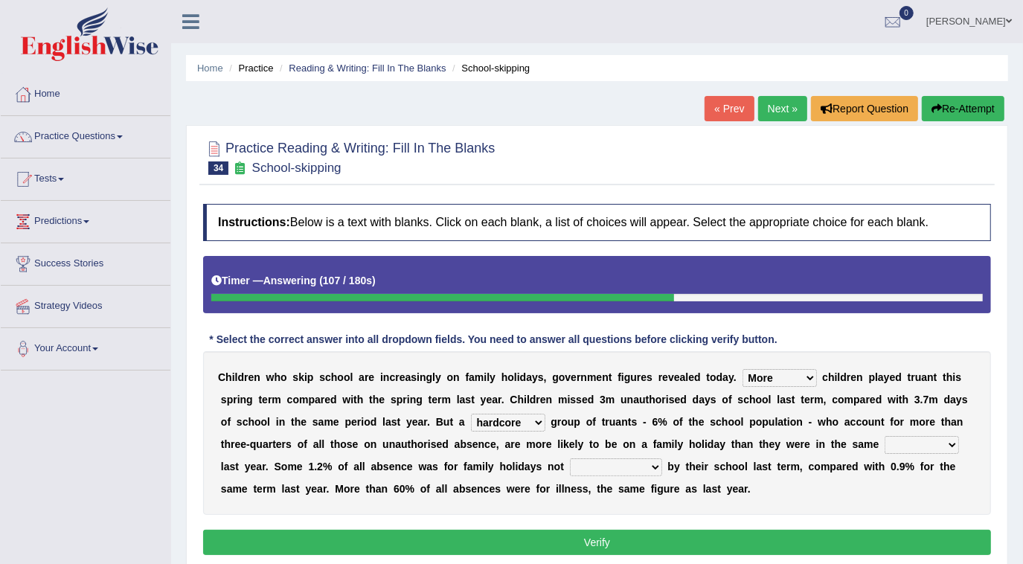
select select "time"
click at [885, 436] on select "time span period duration" at bounding box center [922, 445] width 74 height 18
click at [570, 465] on select "consent recommended agreed contradicted" at bounding box center [616, 467] width 92 height 18
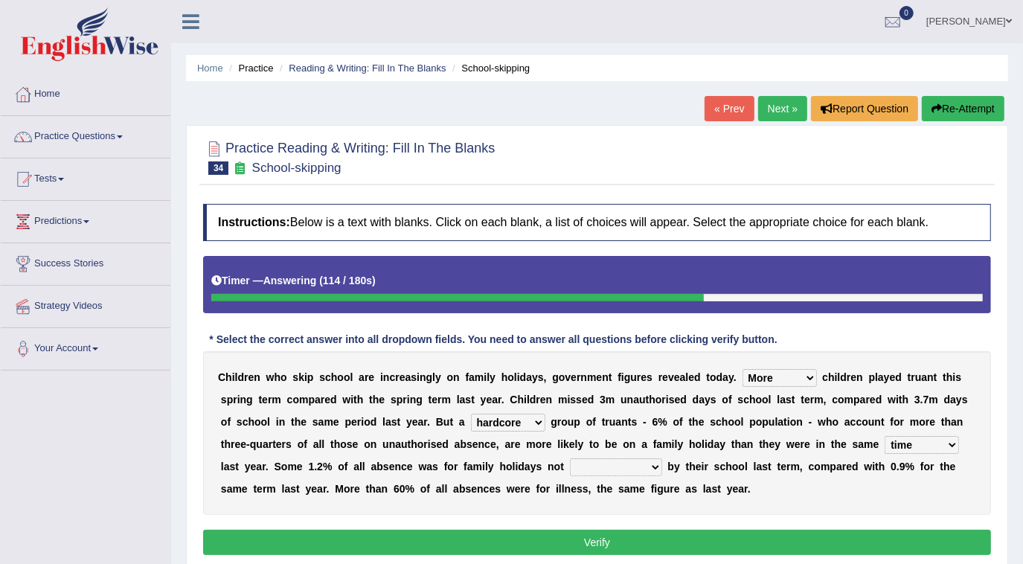
select select "recommended"
click at [570, 458] on select "consent recommended agreed contradicted" at bounding box center [616, 467] width 92 height 18
click at [393, 531] on button "Verify" at bounding box center [597, 542] width 788 height 25
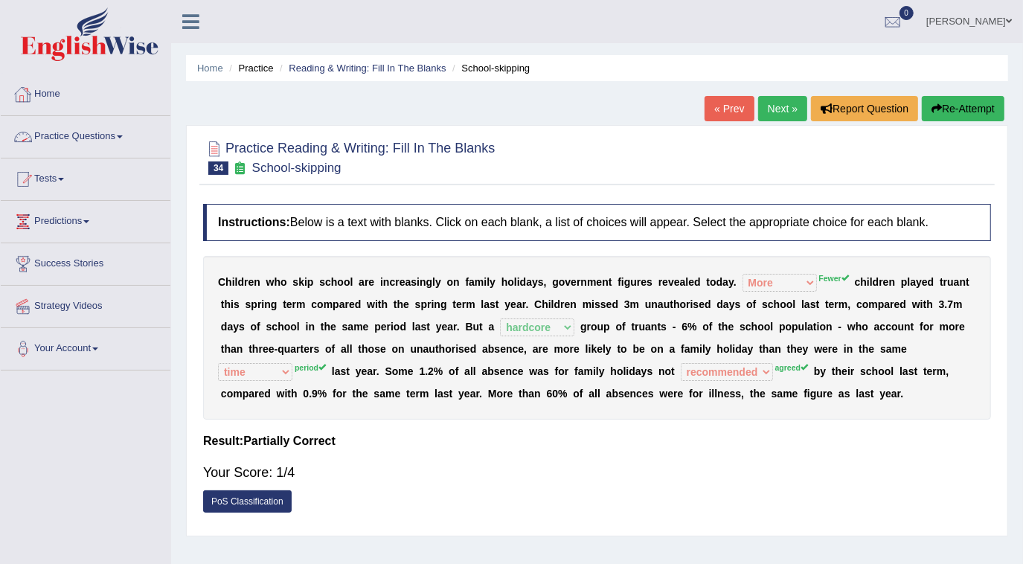
click at [87, 144] on link "Practice Questions" at bounding box center [86, 134] width 170 height 37
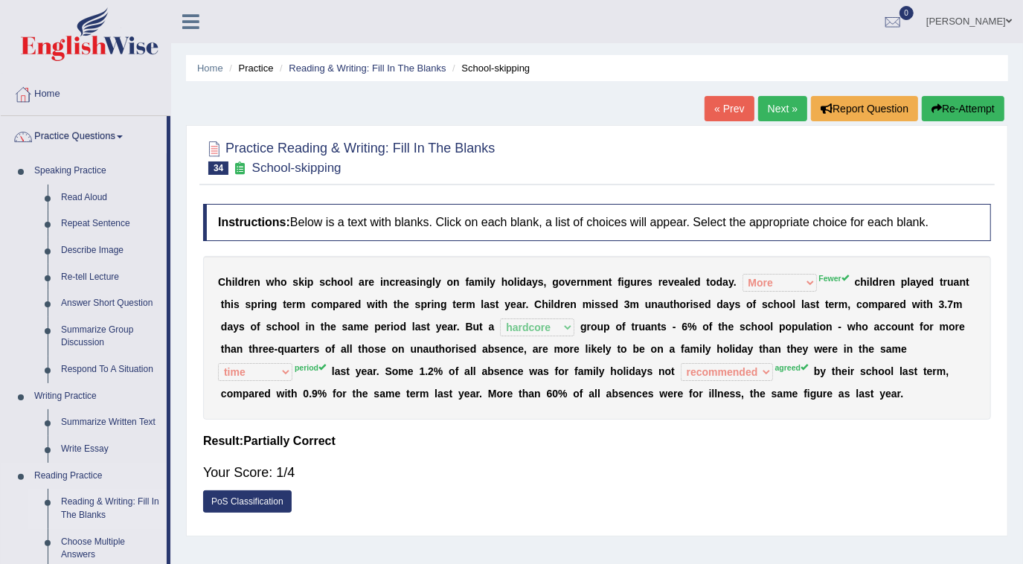
click at [129, 497] on link "Reading & Writing: Fill In The Blanks" at bounding box center [110, 508] width 112 height 39
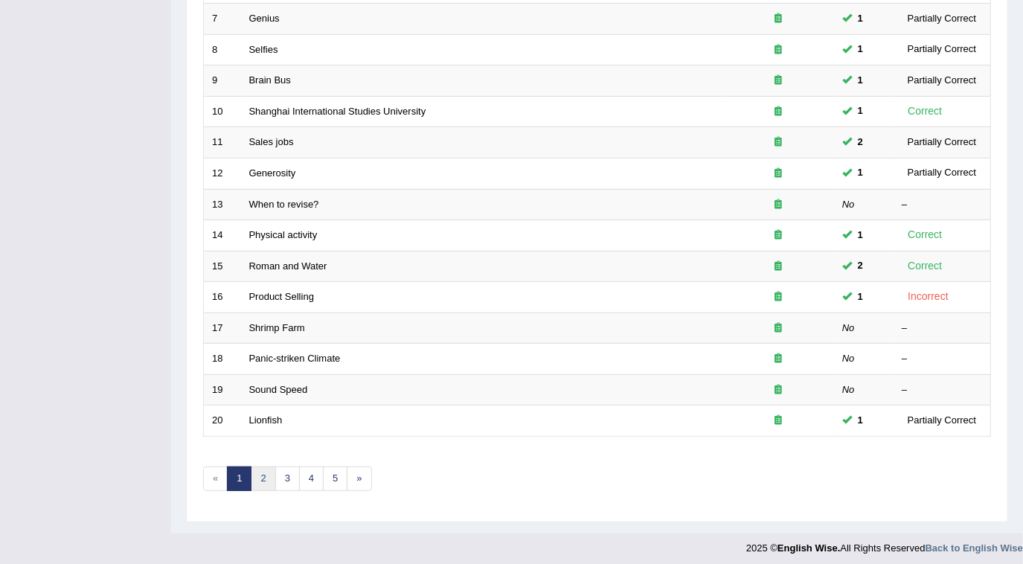
click at [260, 473] on link "2" at bounding box center [263, 479] width 25 height 25
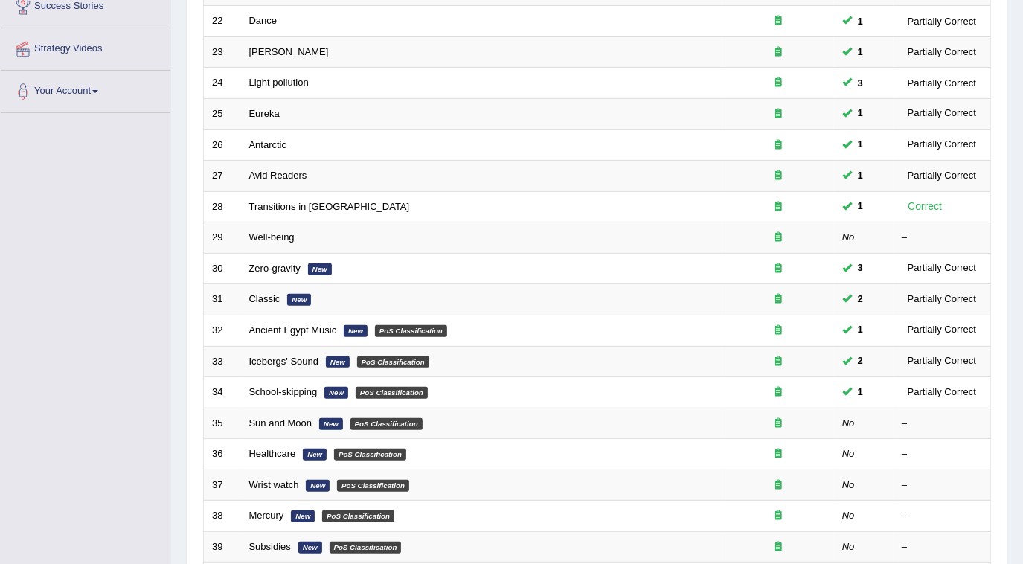
scroll to position [270, 0]
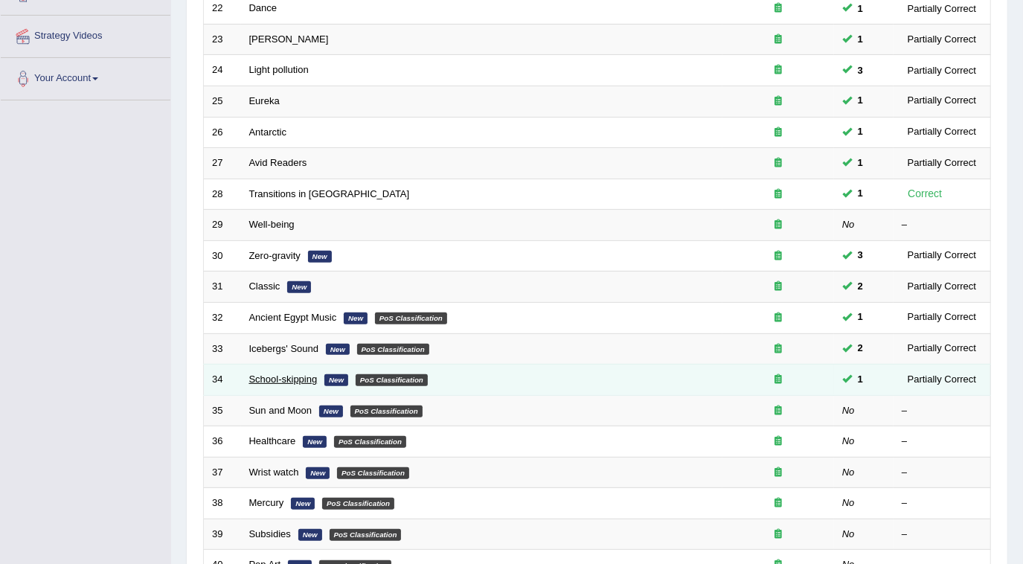
click at [276, 379] on link "School-skipping" at bounding box center [283, 379] width 68 height 11
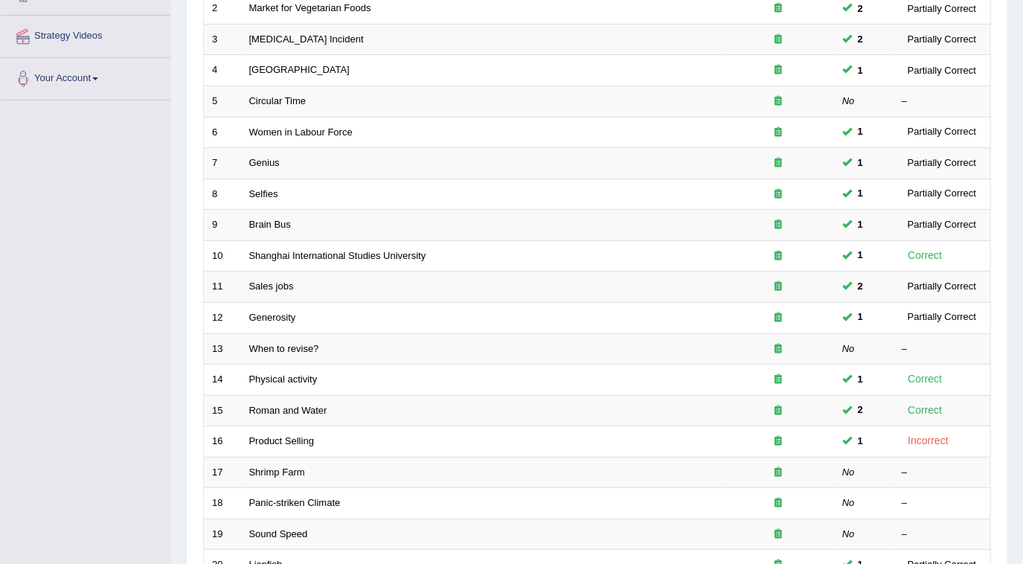
scroll to position [294, 0]
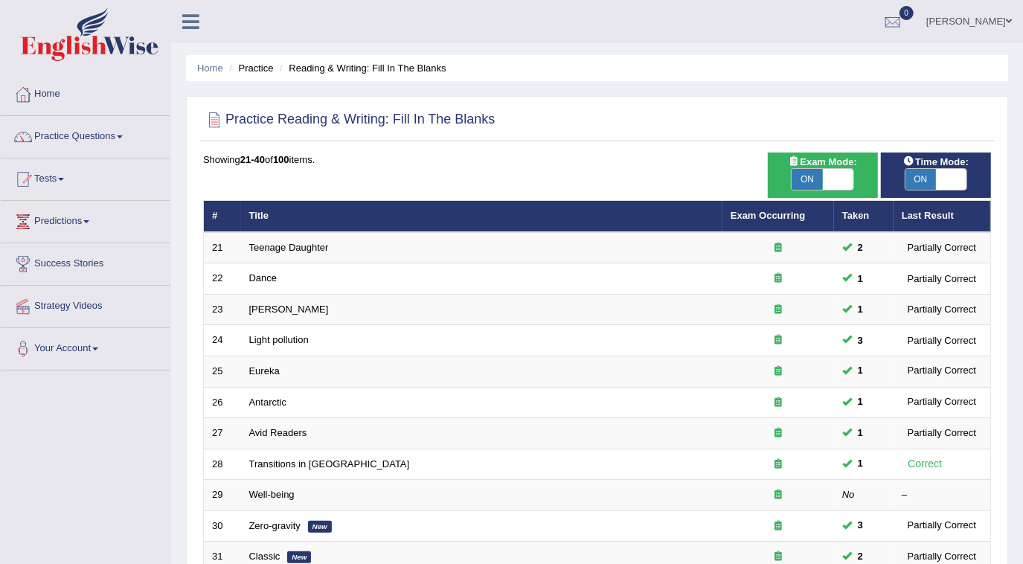
drag, startPoint x: 1012, startPoint y: 549, endPoint x: 1030, endPoint y: 547, distance: 18.0
click at [1023, 547] on html "Toggle navigation Home Practice Questions Speaking Practice Read Aloud Repeat S…" at bounding box center [511, 282] width 1023 height 564
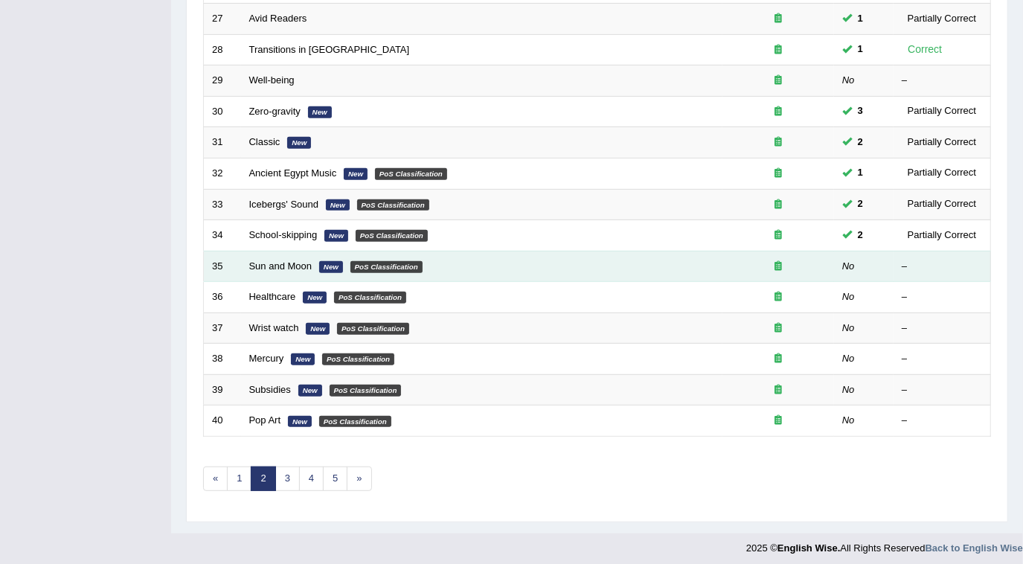
click at [330, 261] on em "New" at bounding box center [331, 267] width 24 height 12
click at [293, 262] on link "Sun and Moon" at bounding box center [280, 265] width 63 height 11
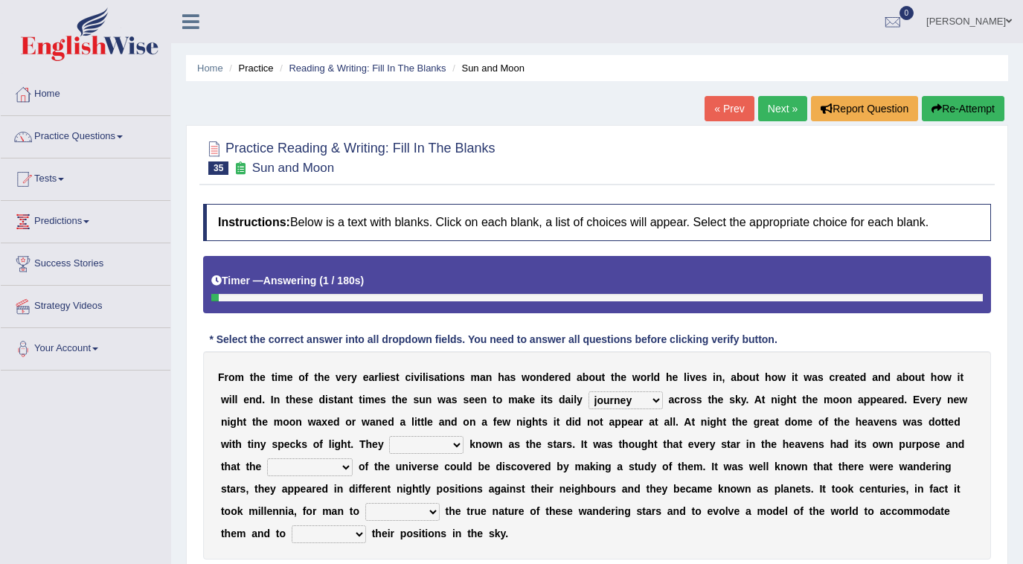
select select "journey"
click at [389, 450] on select "are well become became" at bounding box center [426, 445] width 74 height 18
select select "become"
click at [389, 436] on select "are well become became" at bounding box center [426, 445] width 74 height 18
click at [897, 452] on div "F r o m t h e t i m e o f t h e v e r y e a r l i e s t c i v i l i s a t i o n…" at bounding box center [597, 455] width 788 height 208
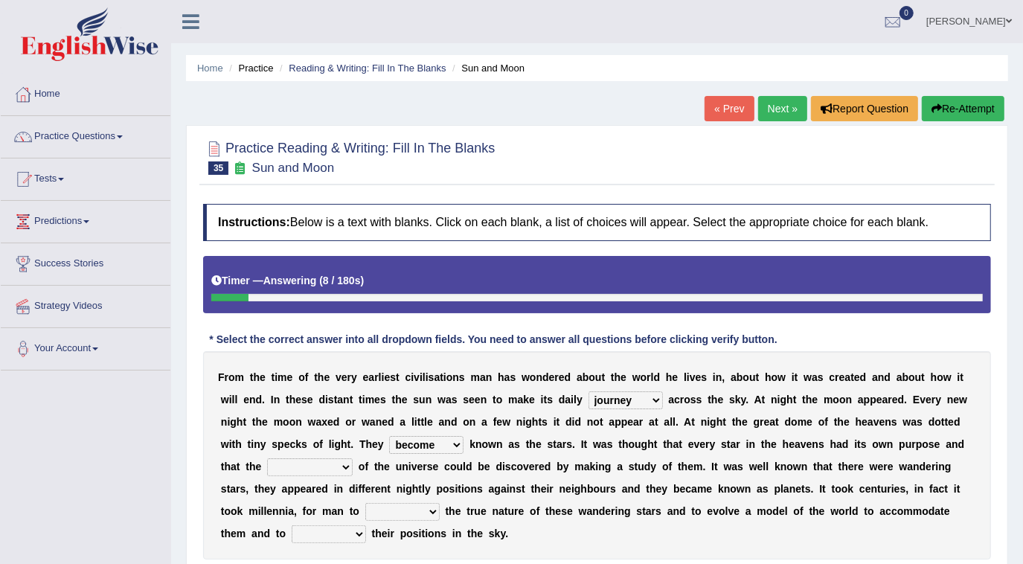
click at [353, 458] on select "stories secrets views imaginations" at bounding box center [310, 467] width 86 height 18
select select "imaginations"
click at [353, 458] on select "stories secrets views imaginations" at bounding box center [310, 467] width 86 height 18
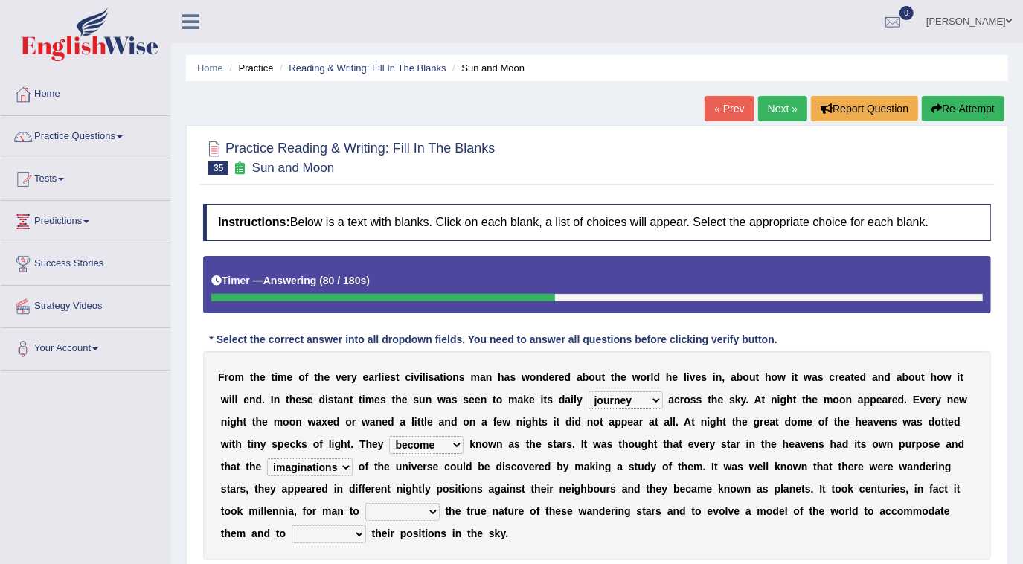
click at [440, 503] on select "distort discuss charge determine" at bounding box center [402, 512] width 74 height 18
click at [931, 435] on div "F r o m t h e t i m e o f t h e v e r y e a r l i e s t c i v i l i s a t i o n…" at bounding box center [597, 455] width 788 height 208
click at [440, 503] on select "distort discuss charge determine" at bounding box center [402, 512] width 74 height 18
click at [955, 396] on div "F r o m t h e t i m e o f t h e v e r y e a r l i e s t c i v i l i s a t i o n…" at bounding box center [597, 455] width 788 height 208
click at [440, 503] on select "distort discuss charge determine" at bounding box center [402, 512] width 74 height 18
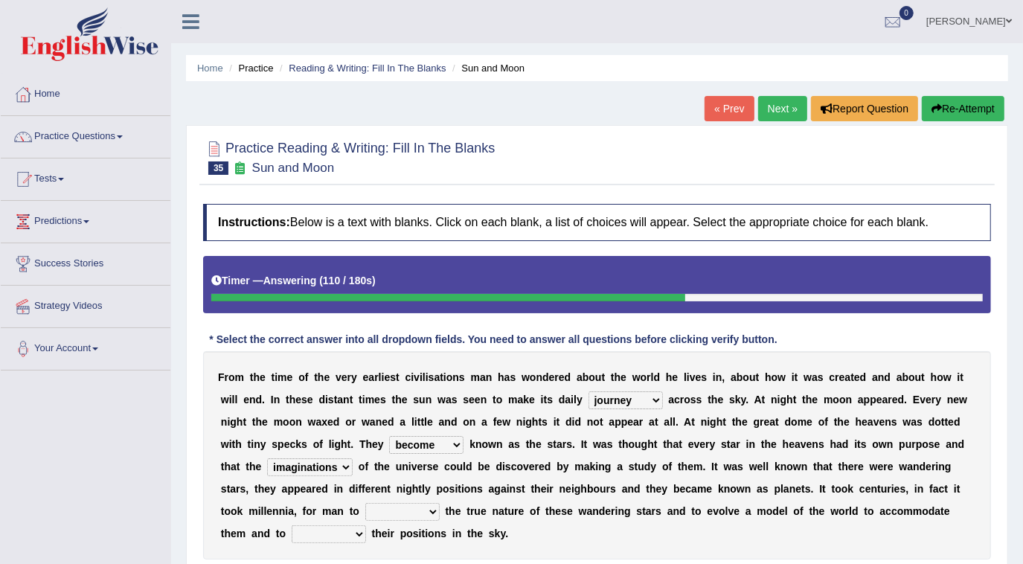
select select "discuss"
click at [440, 503] on select "distort discuss charge determine" at bounding box center [402, 512] width 74 height 18
click at [313, 438] on b at bounding box center [310, 444] width 6 height 12
click at [760, 496] on div "F r o m t h e t i m e o f t h e v e r y e a r l i e s t c i v i l i s a t i o n…" at bounding box center [597, 455] width 788 height 208
click at [366, 525] on select "draw predict dictate save" at bounding box center [329, 534] width 74 height 18
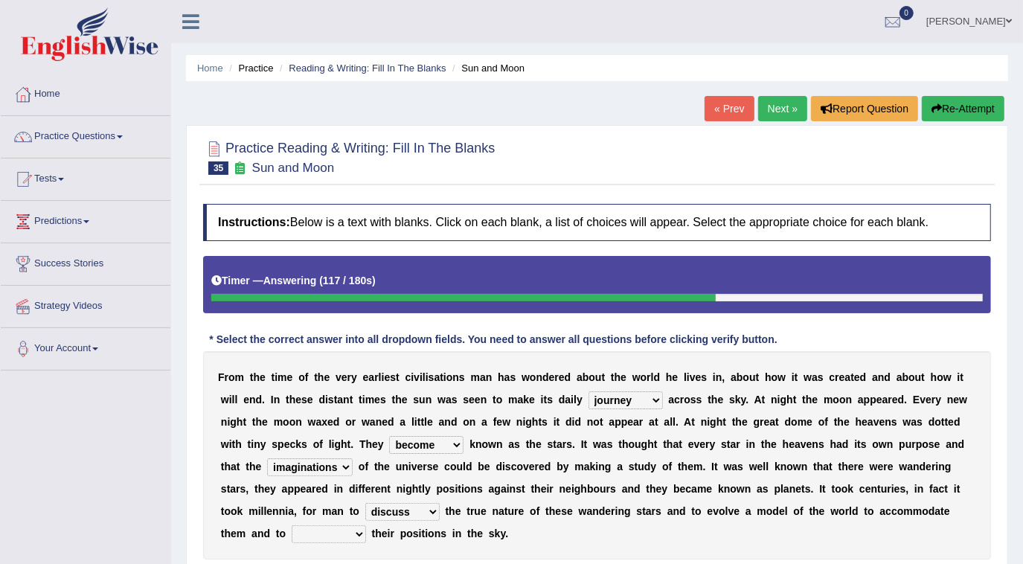
click at [366, 525] on select "draw predict dictate save" at bounding box center [329, 534] width 74 height 18
select select "save"
click at [366, 525] on select "draw predict dictate save" at bounding box center [329, 534] width 74 height 18
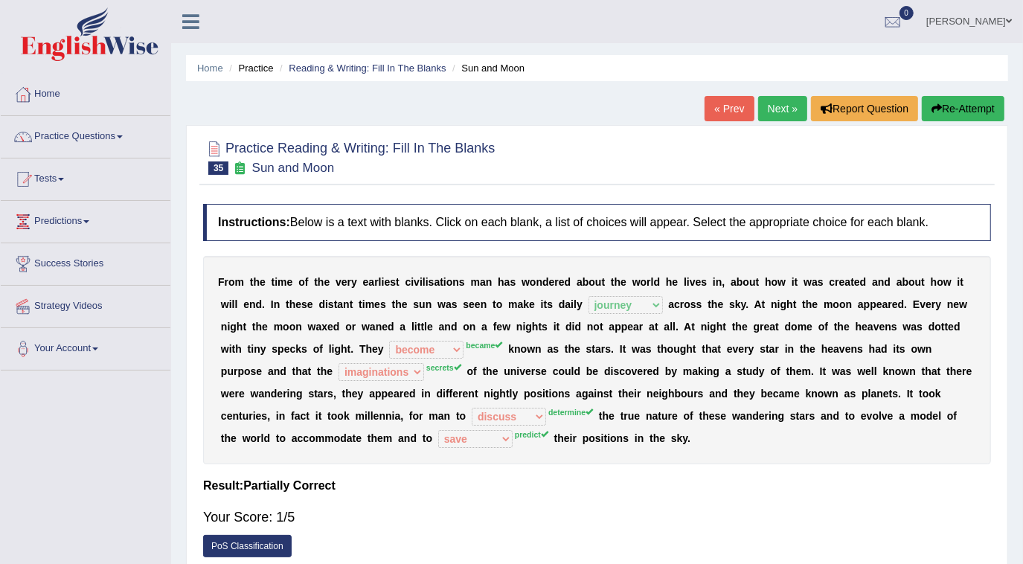
click at [725, 554] on div "PoS Classification" at bounding box center [597, 548] width 788 height 26
